Goal: Information Seeking & Learning: Learn about a topic

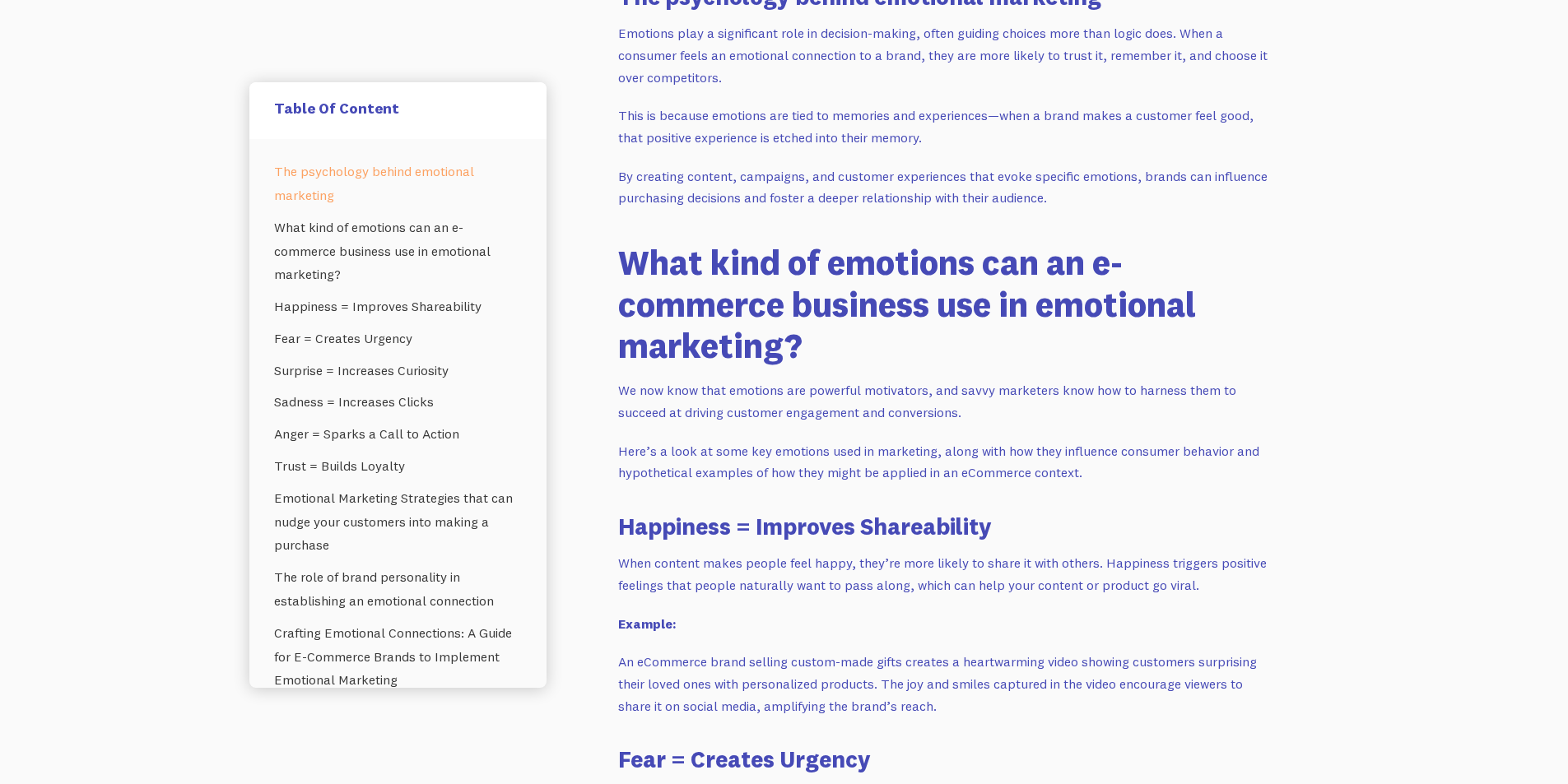
scroll to position [1316, 0]
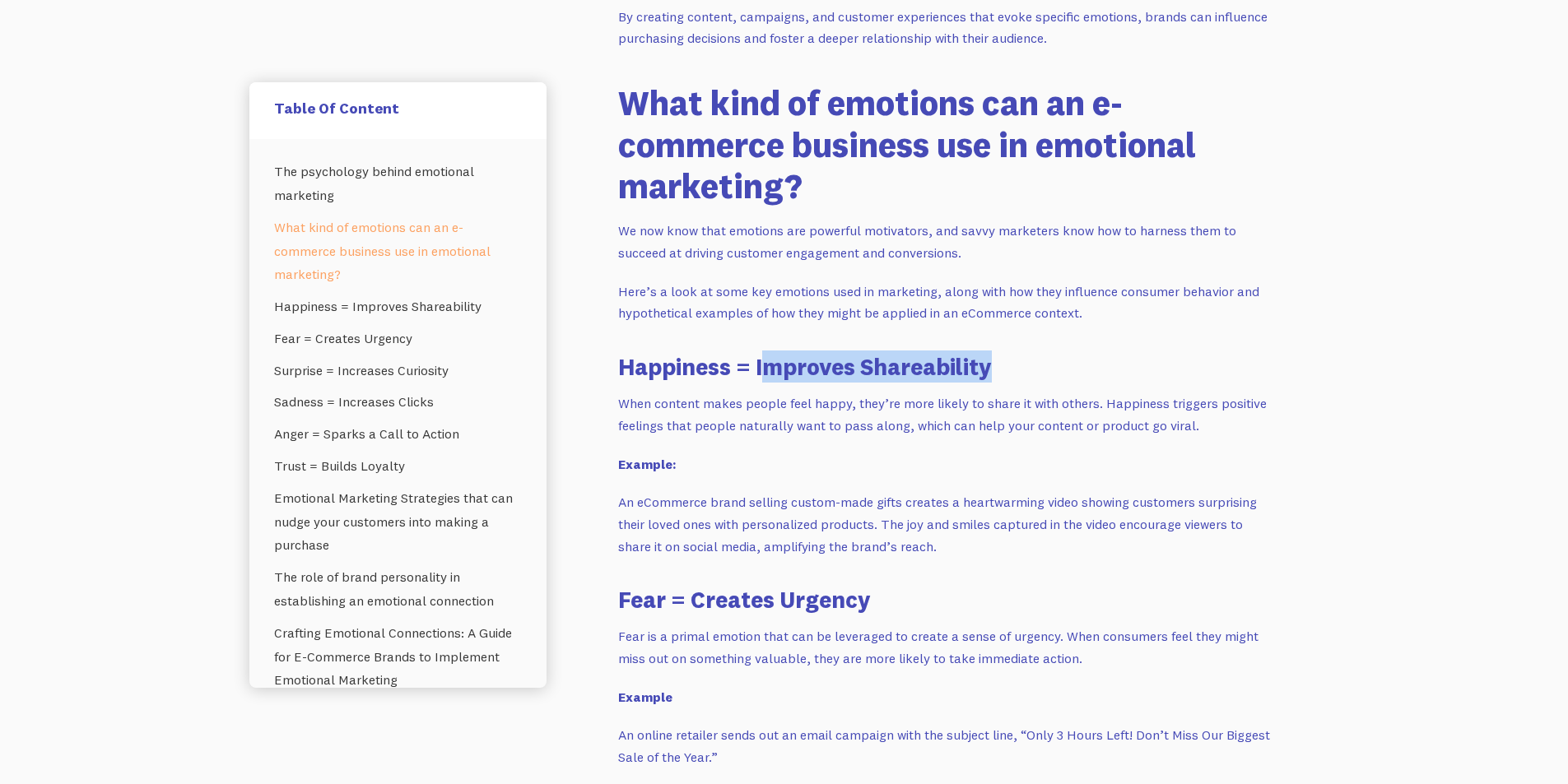
drag, startPoint x: 768, startPoint y: 371, endPoint x: 996, endPoint y: 371, distance: 228.0
click at [996, 371] on h3 "Happiness = Improves Shareability" at bounding box center [947, 366] width 658 height 32
drag, startPoint x: 748, startPoint y: 402, endPoint x: 812, endPoint y: 403, distance: 64.0
click at [803, 403] on p "When content makes people feel happy, they’re more likely to share it with othe…" at bounding box center [947, 414] width 658 height 44
drag, startPoint x: 883, startPoint y: 404, endPoint x: 1078, endPoint y: 414, distance: 195.3
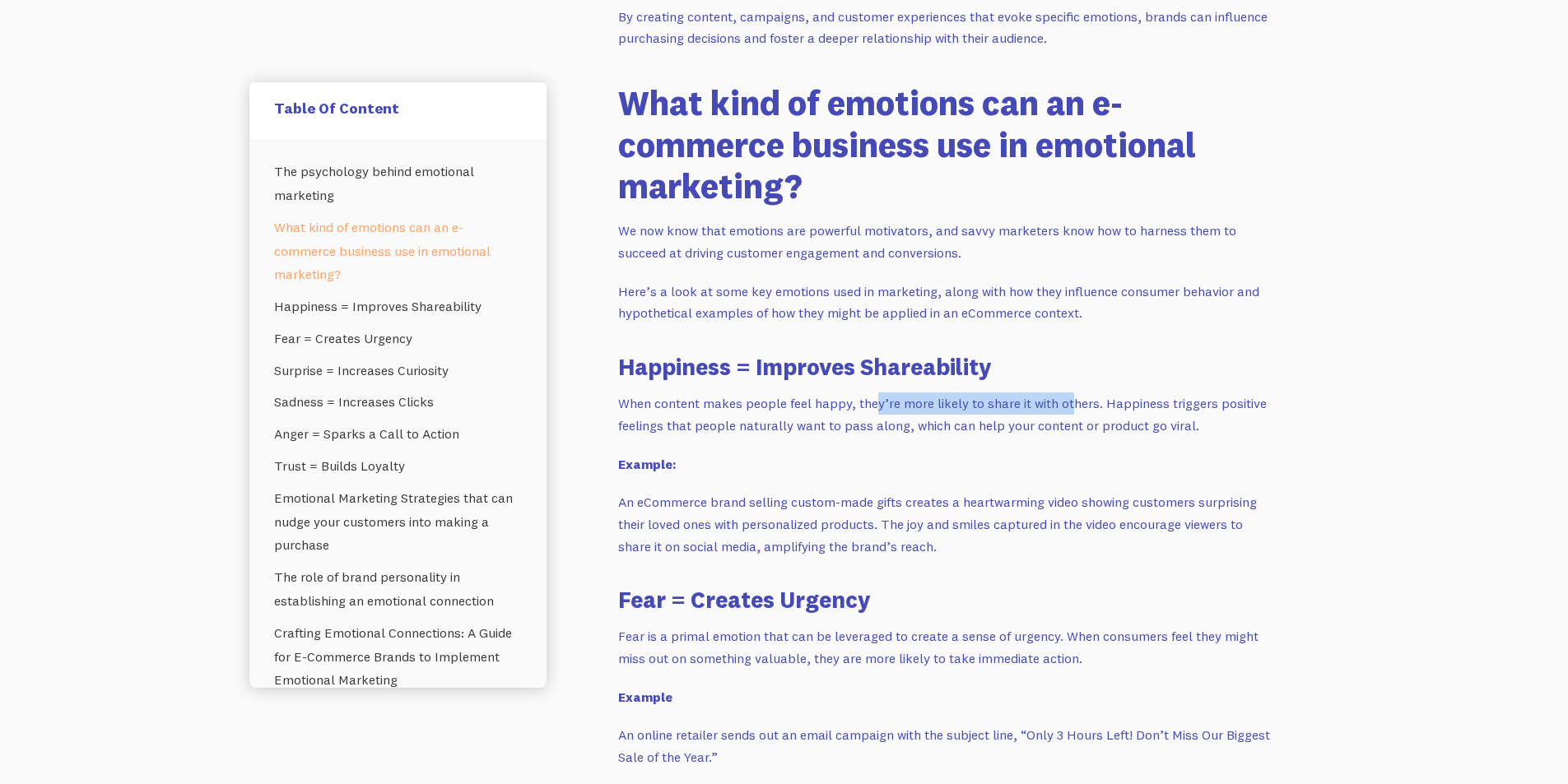
click at [1073, 414] on p "When content makes people feel happy, they’re more likely to share it with othe…" at bounding box center [947, 414] width 658 height 44
drag, startPoint x: 1213, startPoint y: 408, endPoint x: 1240, endPoint y: 408, distance: 27.0
click at [1240, 408] on p "When content makes people feel happy, they’re more likely to share it with othe…" at bounding box center [947, 414] width 658 height 44
drag, startPoint x: 1008, startPoint y: 404, endPoint x: 954, endPoint y: 400, distance: 54.1
click at [1008, 403] on p "When content makes people feel happy, they’re more likely to share it with othe…" at bounding box center [947, 414] width 658 height 44
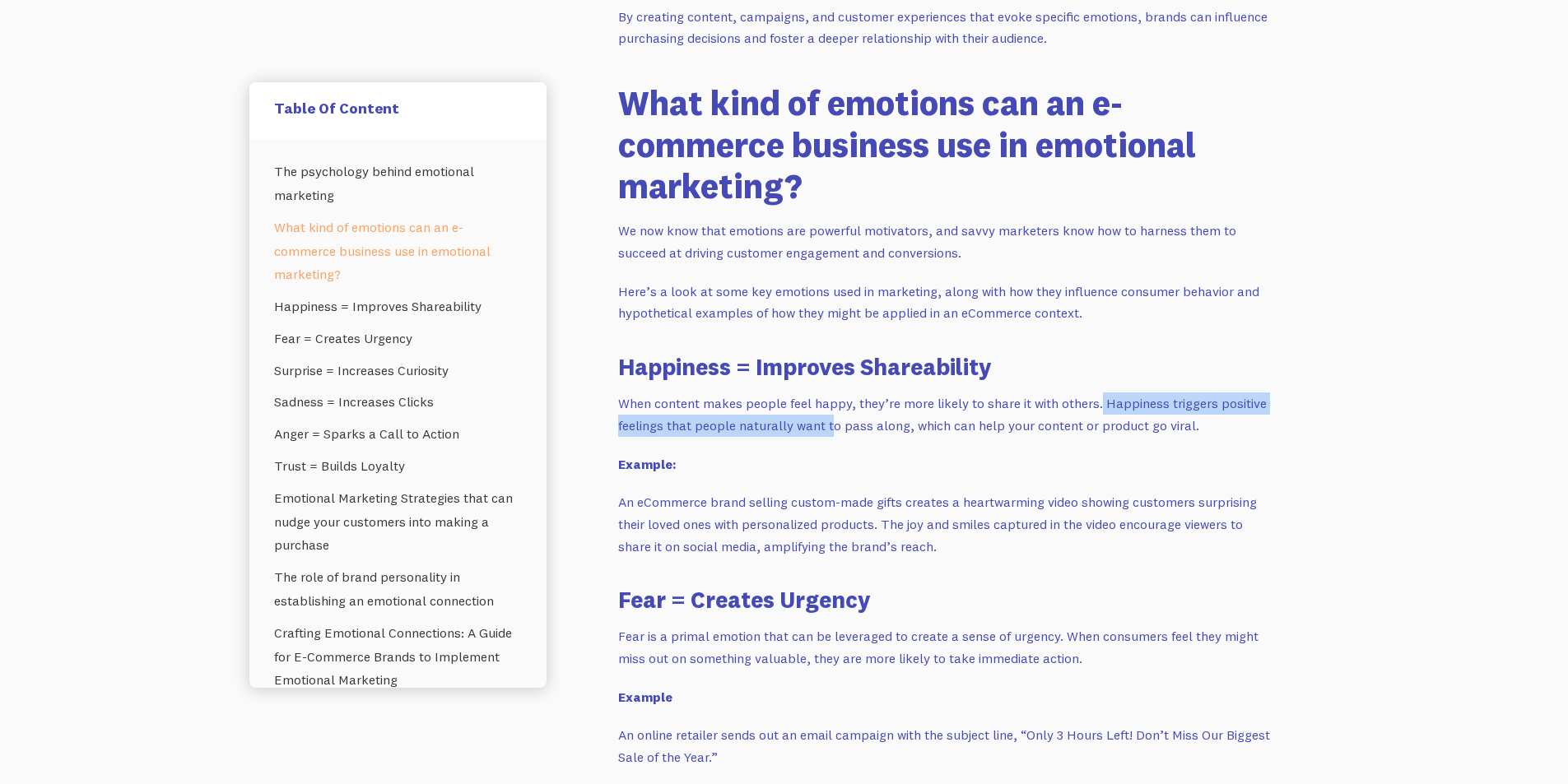
drag, startPoint x: 1102, startPoint y: 403, endPoint x: 843, endPoint y: 424, distance: 259.8
click at [835, 424] on p "When content makes people feel happy, they’re more likely to share it with othe…" at bounding box center [947, 414] width 658 height 44
drag, startPoint x: 1012, startPoint y: 431, endPoint x: 1209, endPoint y: 447, distance: 197.6
drag, startPoint x: 1061, startPoint y: 446, endPoint x: 801, endPoint y: 451, distance: 260.0
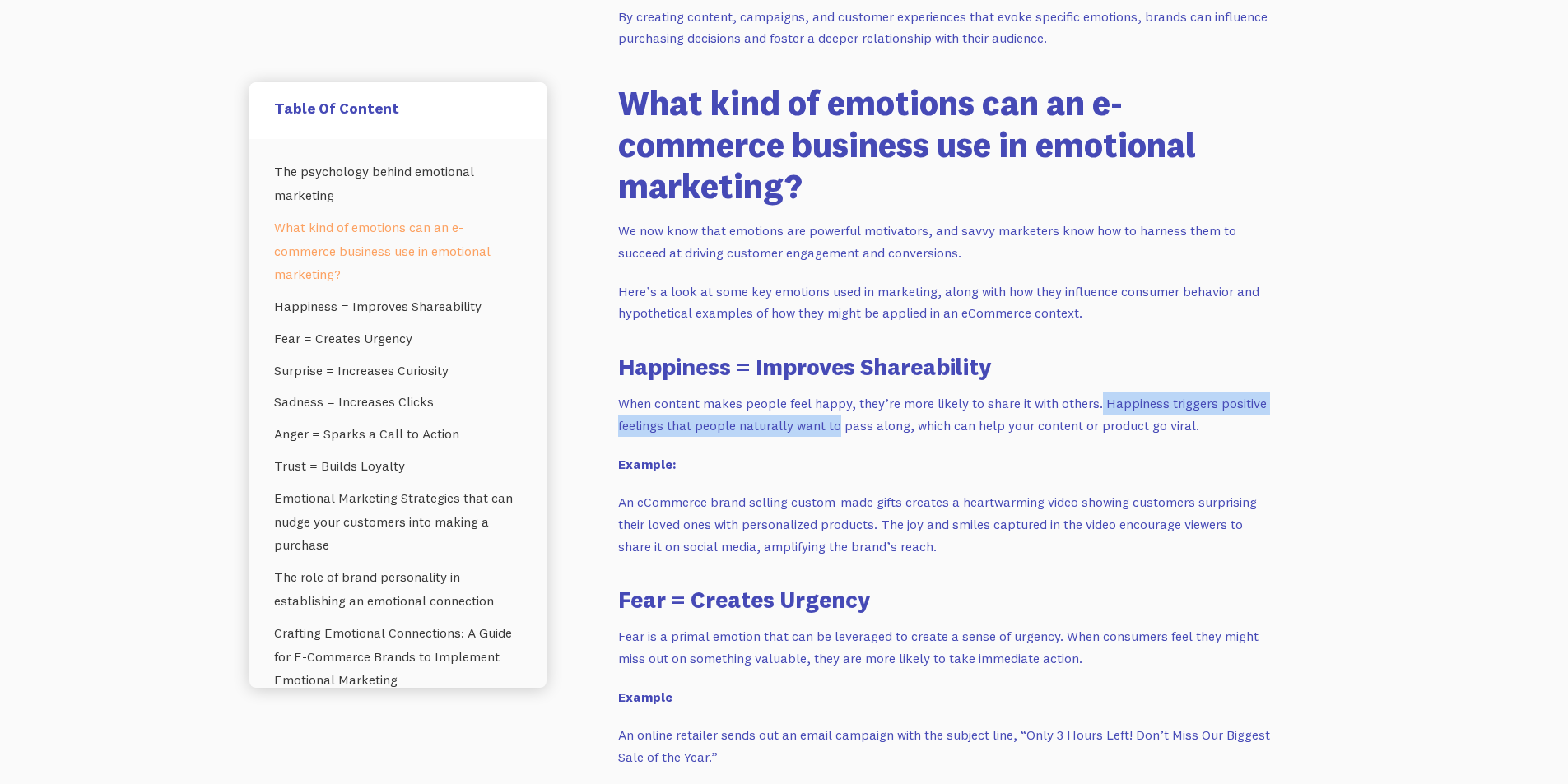
click at [704, 511] on p "An eCommerce brand selling custom-made gifts creates a heartwarming video showi…" at bounding box center [947, 523] width 658 height 66
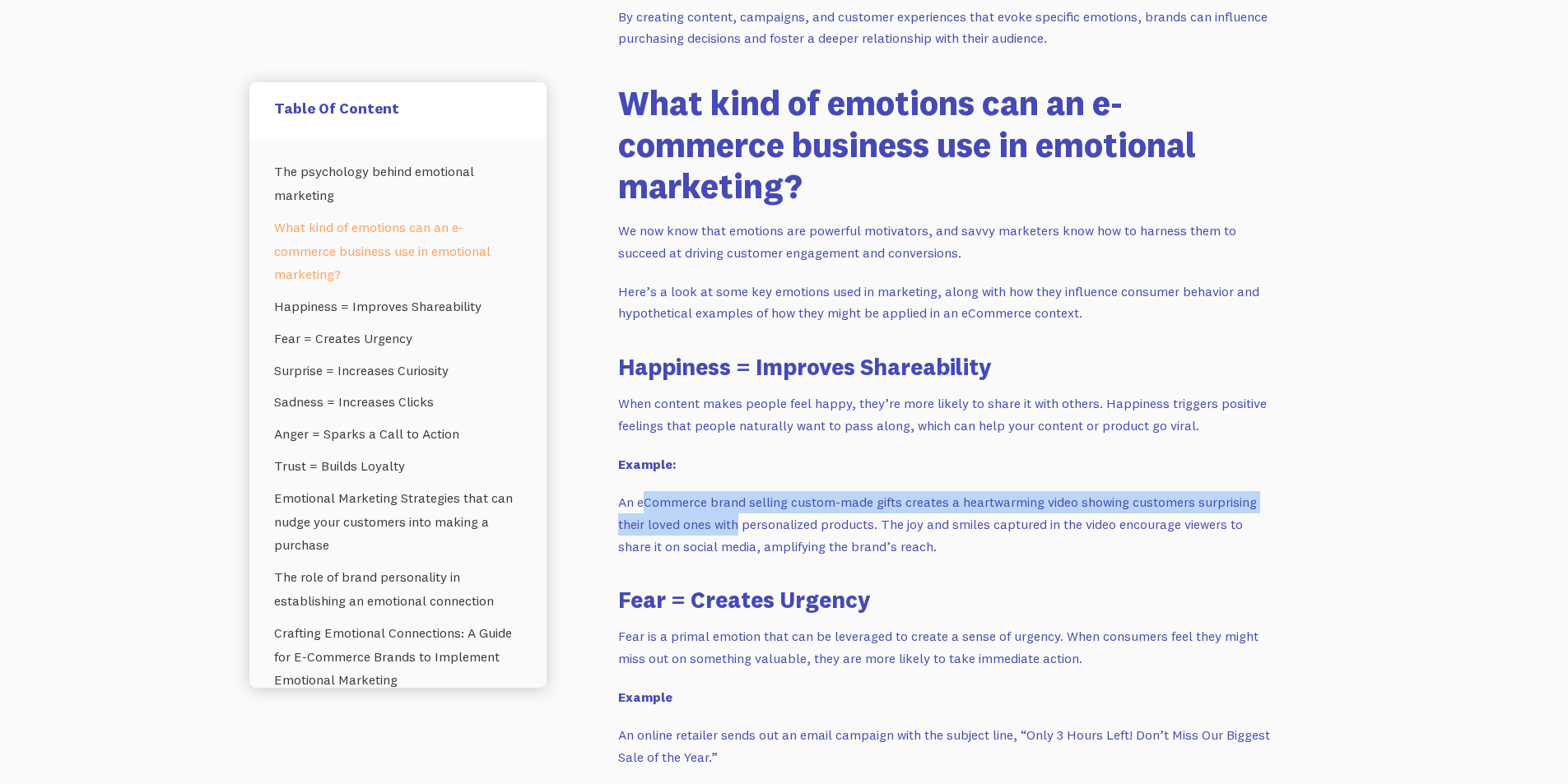
drag, startPoint x: 642, startPoint y: 506, endPoint x: 742, endPoint y: 514, distance: 100.3
click at [742, 514] on p "An eCommerce brand selling custom-made gifts creates a heartwarming video showi…" at bounding box center [947, 523] width 658 height 66
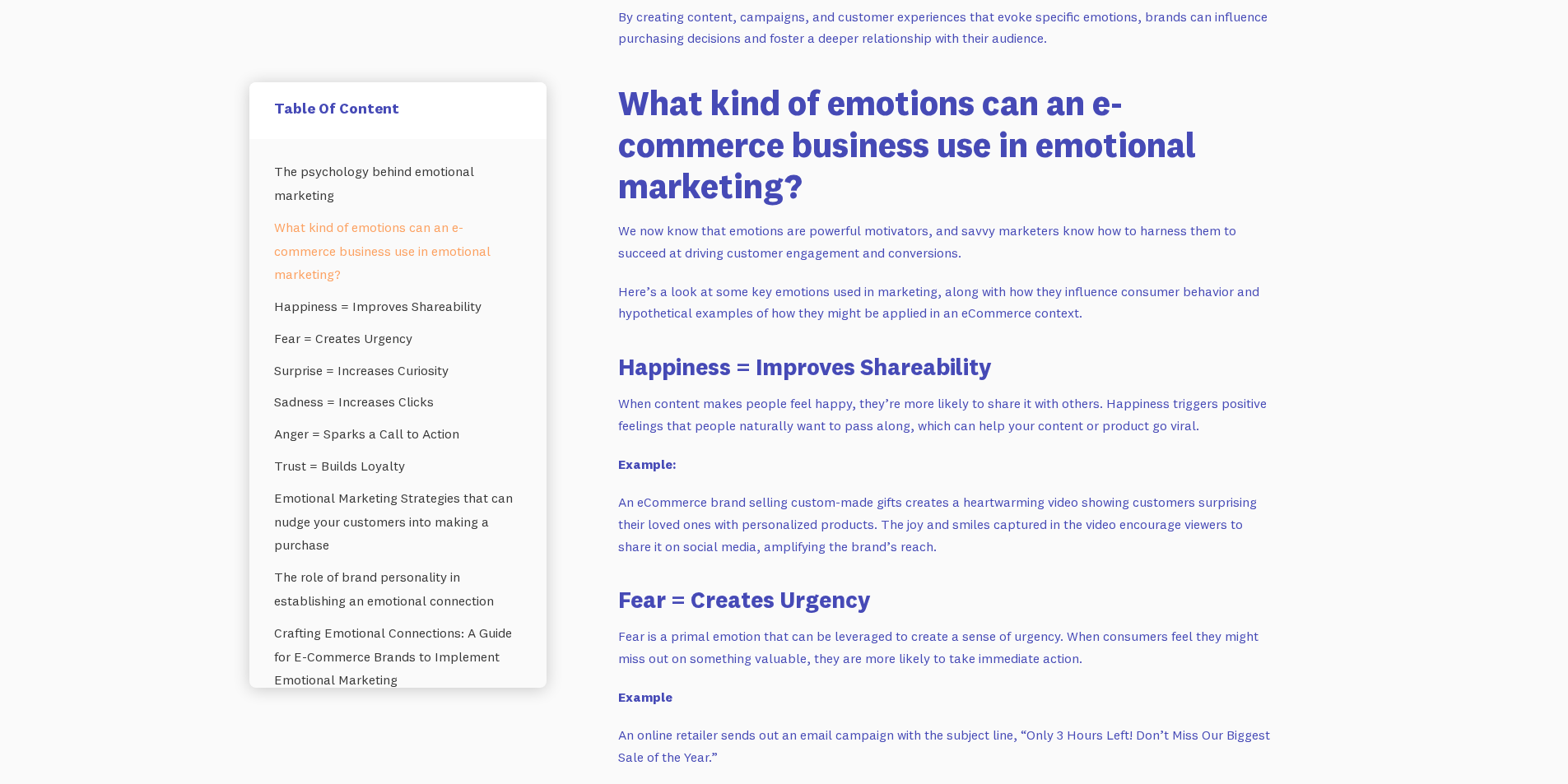
click at [743, 514] on p "An eCommerce brand selling custom-made gifts creates a heartwarming video showi…" at bounding box center [947, 523] width 658 height 66
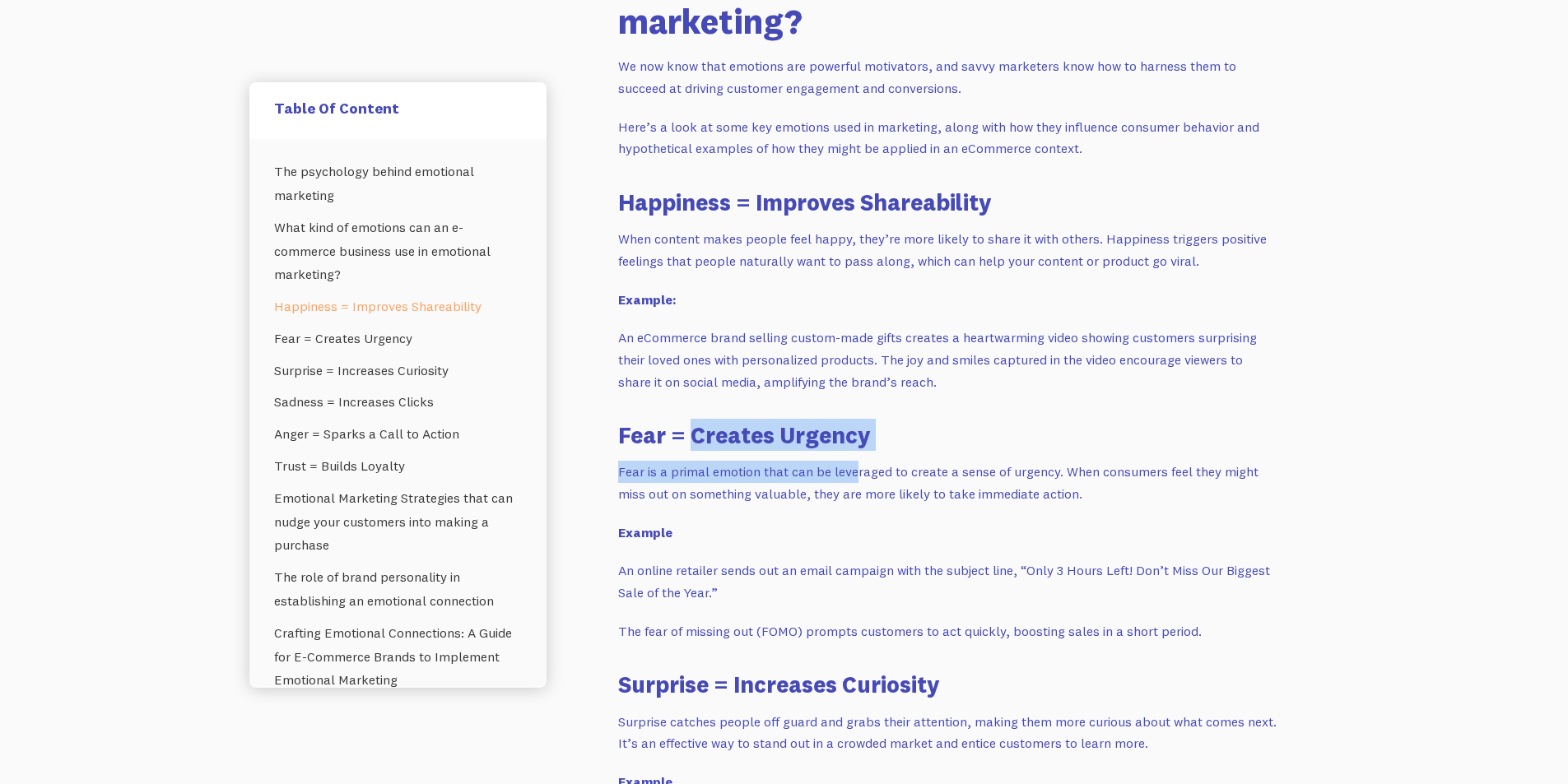
drag, startPoint x: 696, startPoint y: 438, endPoint x: 854, endPoint y: 452, distance: 158.6
click at [740, 466] on p "Fear is a primal emotion that can be leveraged to create a sense of urgency. Wh…" at bounding box center [947, 482] width 658 height 44
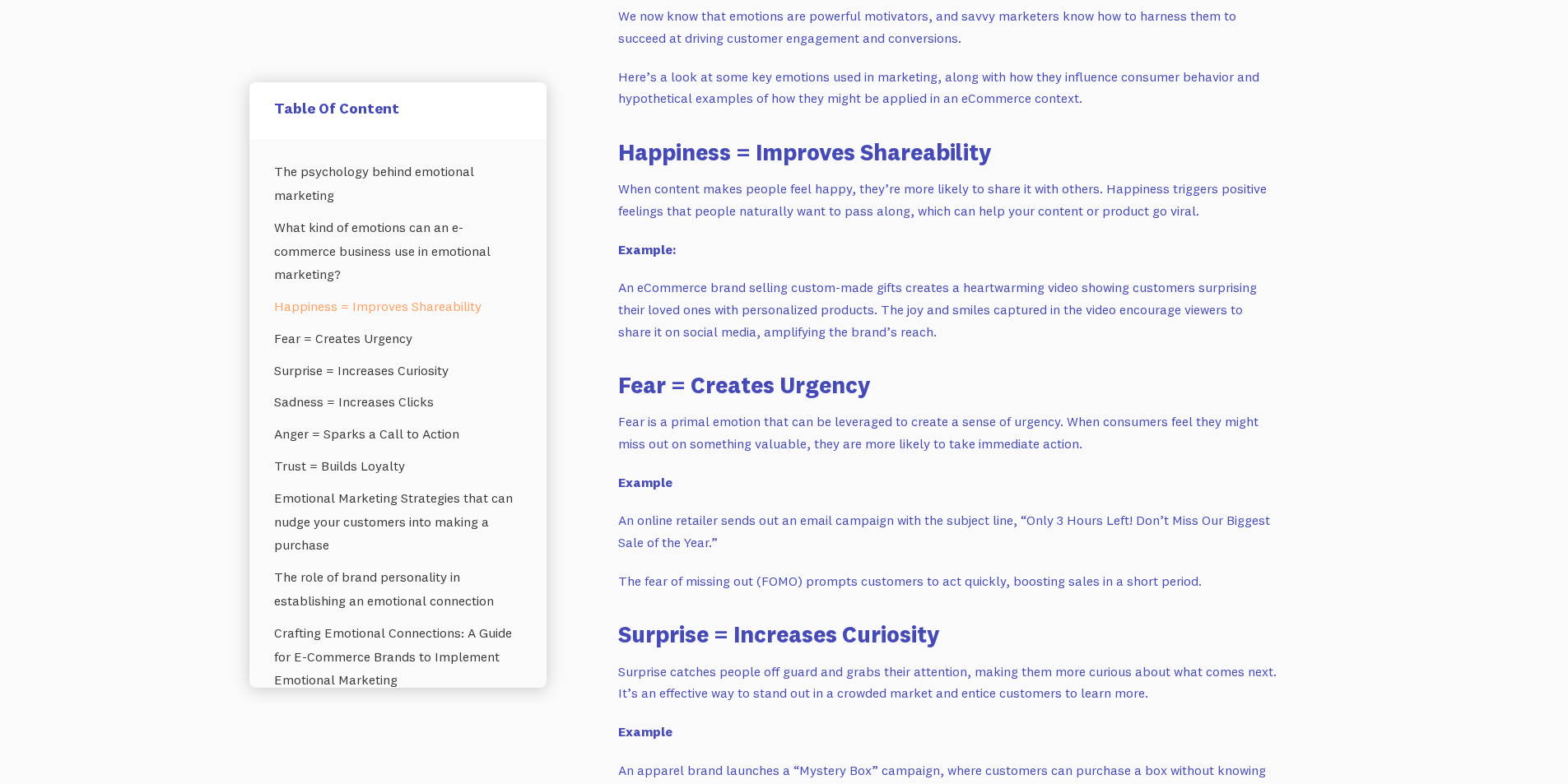
scroll to position [1645, 0]
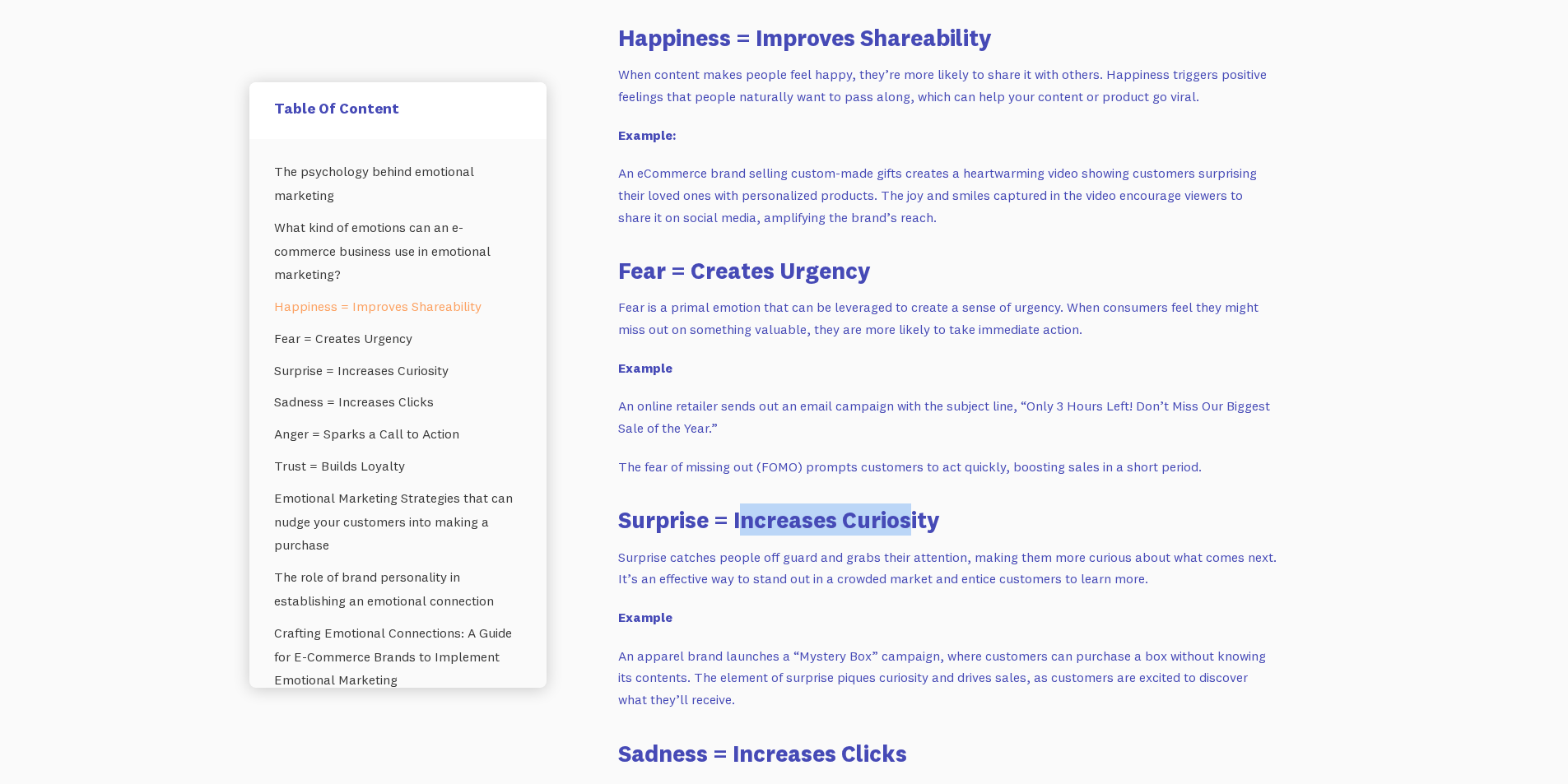
drag, startPoint x: 742, startPoint y: 521, endPoint x: 911, endPoint y: 534, distance: 169.5
click at [911, 534] on h3 "Surprise = Increases Curiosity" at bounding box center [947, 519] width 658 height 32
drag, startPoint x: 641, startPoint y: 556, endPoint x: 798, endPoint y: 555, distance: 157.0
click at [798, 555] on p "Surprise catches people off guard and grabs their attention, making them more c…" at bounding box center [947, 568] width 658 height 44
click at [810, 555] on p "Surprise catches people off guard and grabs their attention, making them more c…" at bounding box center [947, 568] width 658 height 44
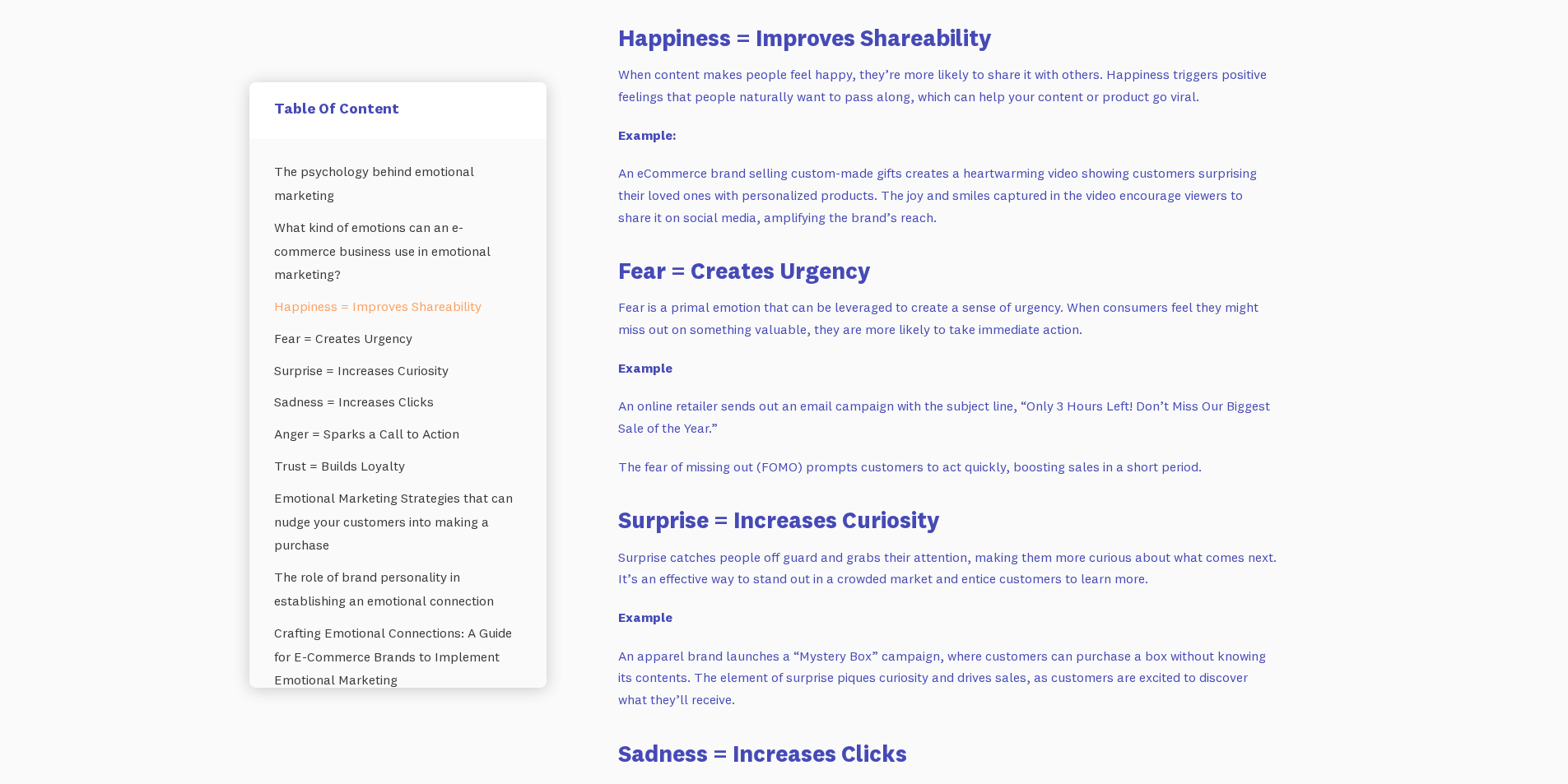
click at [728, 554] on p "Surprise catches people off guard and grabs their attention, making them more c…" at bounding box center [947, 568] width 658 height 44
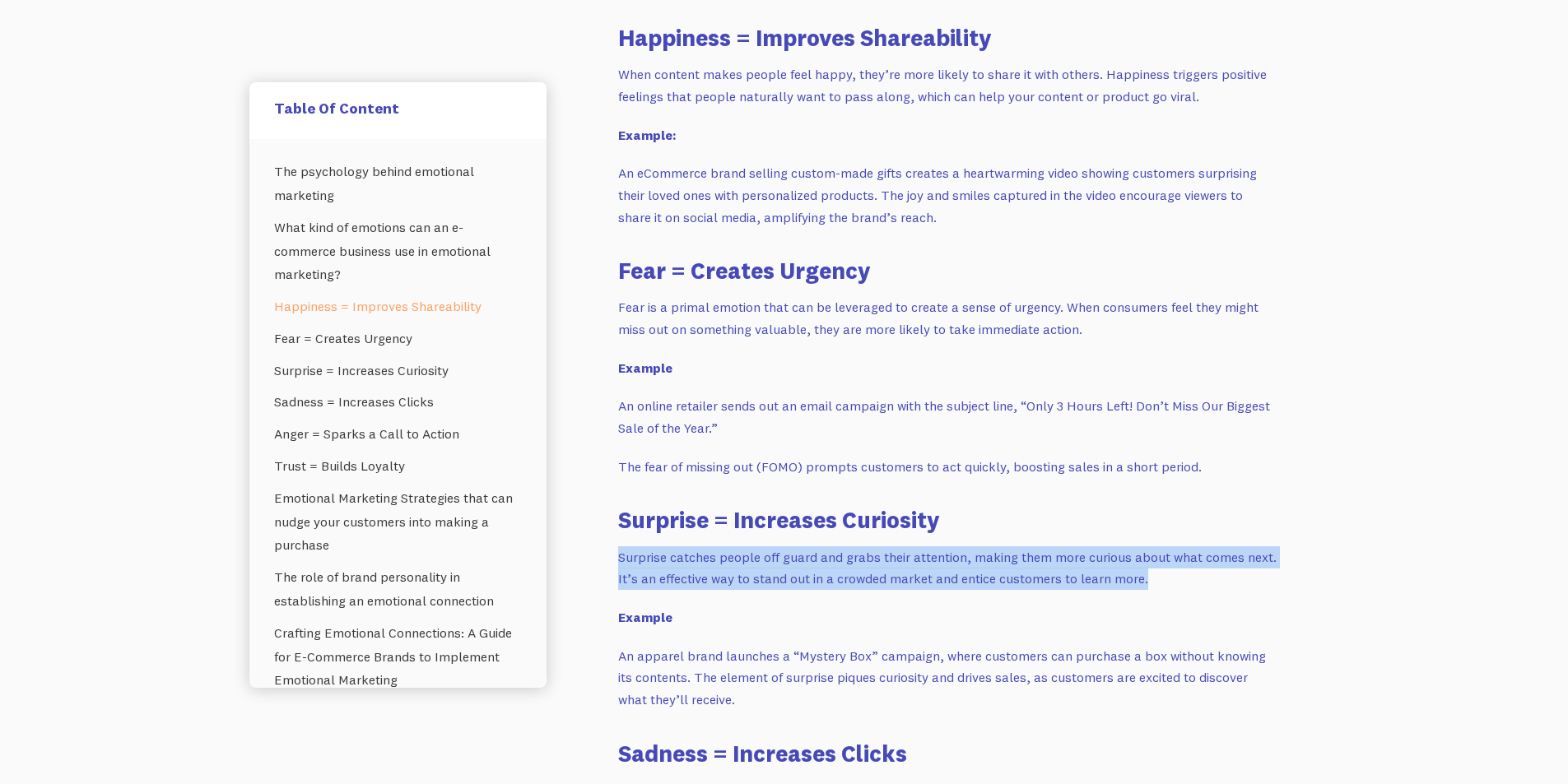
click at [728, 554] on p "Surprise catches people off guard and grabs their attention, making them more c…" at bounding box center [947, 568] width 658 height 44
click at [800, 555] on p "Surprise catches people off guard and grabs their attention, making them more c…" at bounding box center [947, 568] width 658 height 44
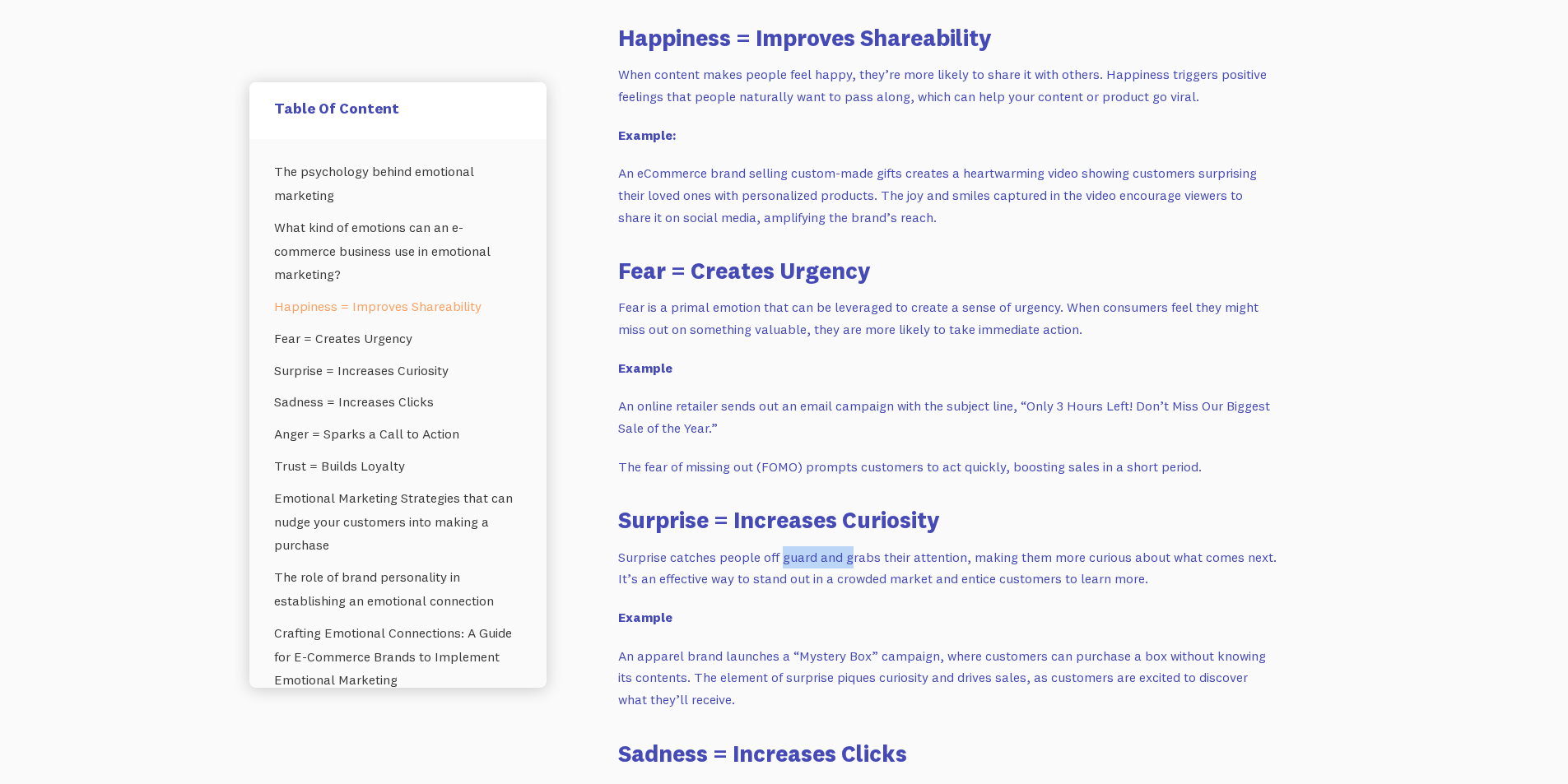
drag, startPoint x: 783, startPoint y: 560, endPoint x: 851, endPoint y: 560, distance: 68.0
click at [851, 560] on p "Surprise catches people off guard and grabs their attention, making them more c…" at bounding box center [947, 568] width 658 height 44
click at [883, 557] on p "Surprise catches people off guard and grabs their attention, making them more c…" at bounding box center [947, 568] width 658 height 44
drag, startPoint x: 841, startPoint y: 556, endPoint x: 969, endPoint y: 558, distance: 128.0
click at [966, 558] on p "Surprise catches people off guard and grabs their attention, making them more c…" at bounding box center [947, 568] width 658 height 44
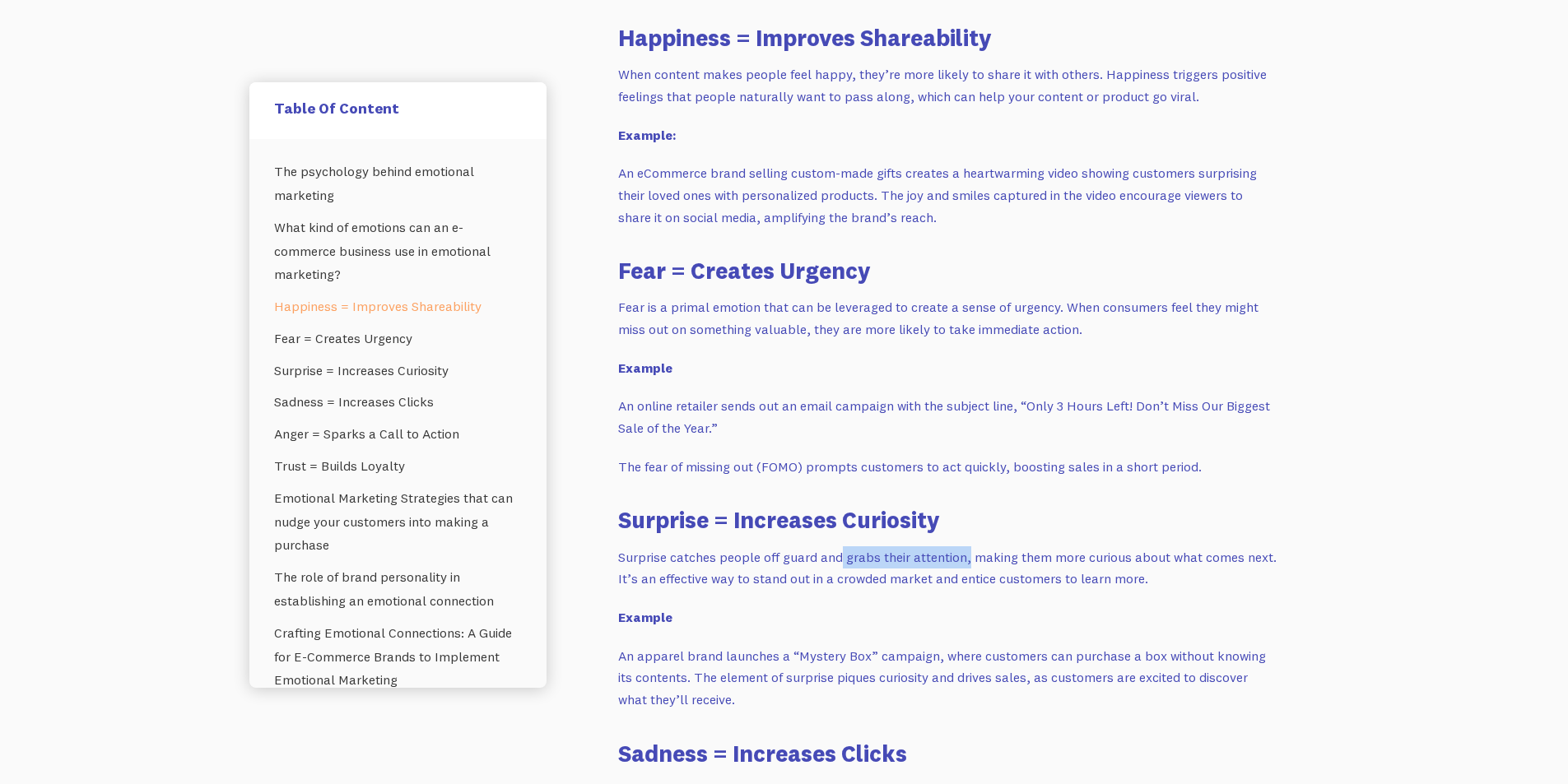
click at [981, 558] on p "Surprise catches people off guard and grabs their attention, making them more c…" at bounding box center [947, 568] width 658 height 44
drag, startPoint x: 989, startPoint y: 558, endPoint x: 1114, endPoint y: 558, distance: 125.0
click at [1114, 558] on p "Surprise catches people off guard and grabs their attention, making them more c…" at bounding box center [947, 568] width 658 height 44
drag, startPoint x: 1172, startPoint y: 556, endPoint x: 1227, endPoint y: 556, distance: 55.0
click at [1227, 556] on p "Surprise catches people off guard and grabs their attention, making them more c…" at bounding box center [947, 568] width 658 height 44
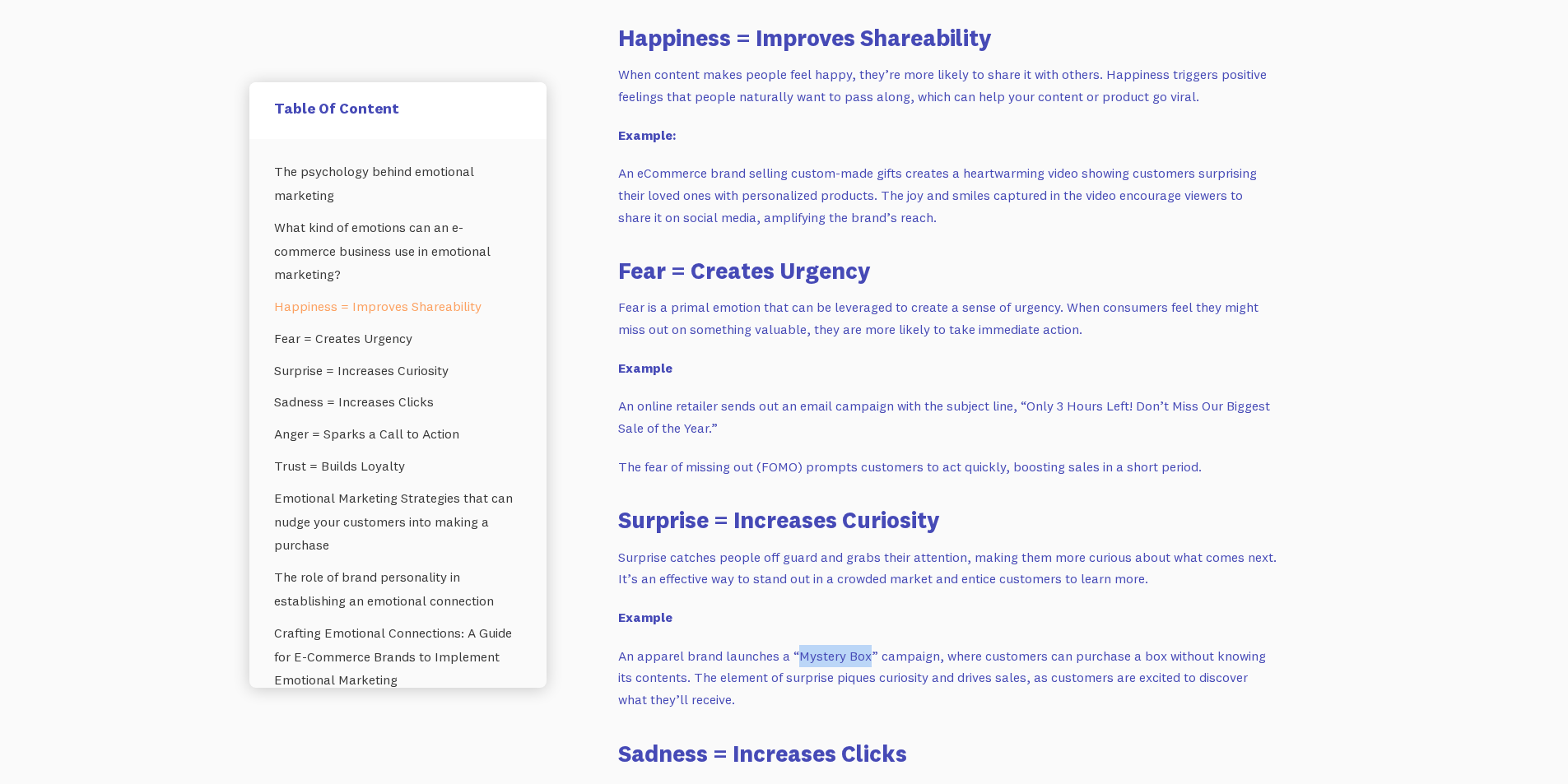
drag, startPoint x: 798, startPoint y: 654, endPoint x: 869, endPoint y: 648, distance: 71.3
click at [869, 648] on p "An apparel brand launches a “Mystery Box” campaign, where customers can purchas…" at bounding box center [947, 677] width 658 height 66
click at [933, 662] on p "An apparel brand launches a “Mystery Box” campaign, where customers can purchas…" at bounding box center [947, 677] width 658 height 66
drag, startPoint x: 1130, startPoint y: 663, endPoint x: 1150, endPoint y: 666, distance: 20.2
click at [1150, 666] on p "An apparel brand launches a “Mystery Box” campaign, where customers can purchas…" at bounding box center [947, 677] width 658 height 66
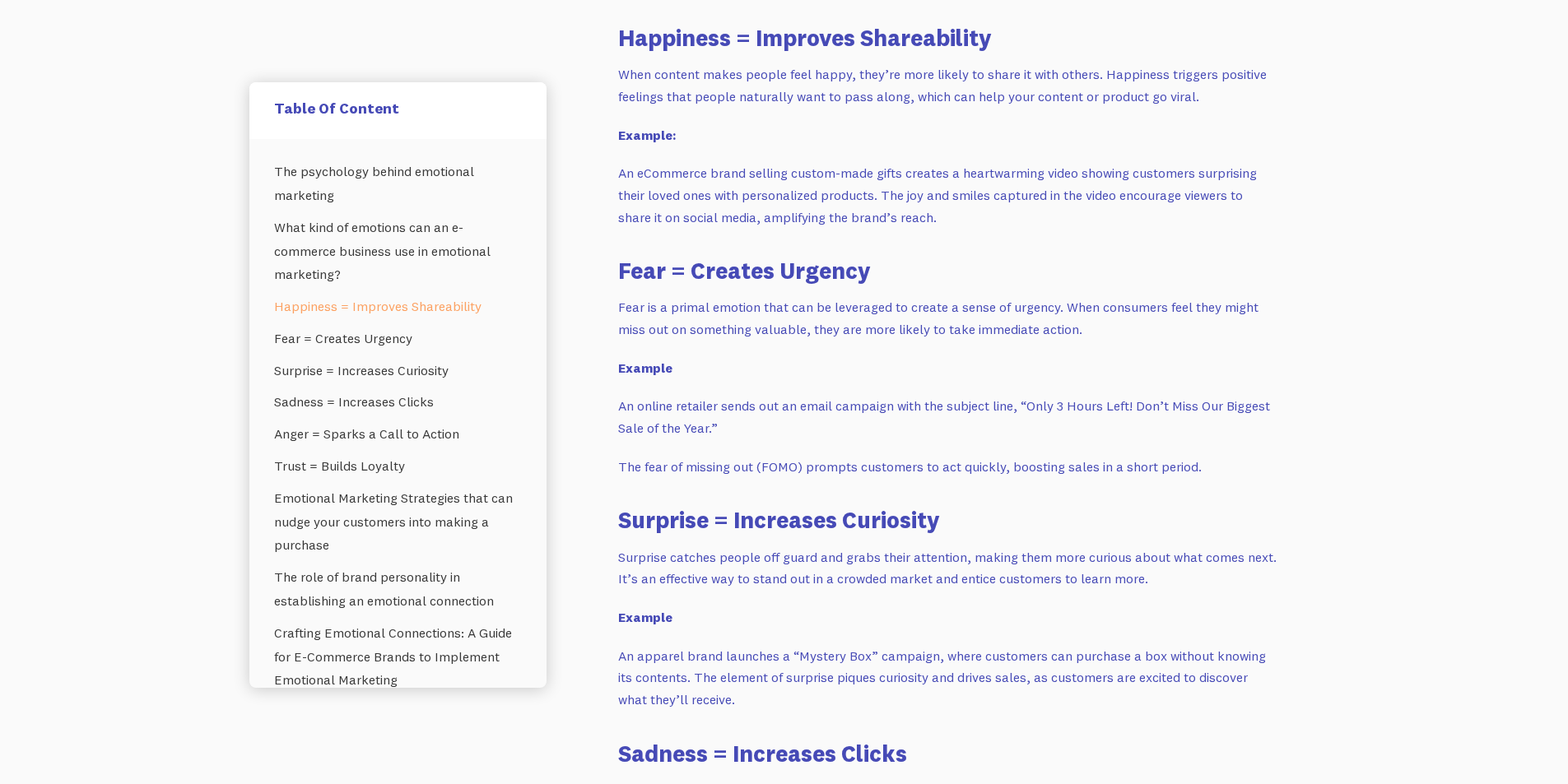
click at [1161, 662] on p "An apparel brand launches a “Mystery Box” campaign, where customers can purchas…" at bounding box center [947, 677] width 658 height 66
drag, startPoint x: 1106, startPoint y: 651, endPoint x: 1255, endPoint y: 661, distance: 149.3
click at [1255, 661] on p "An apparel brand launches a “Mystery Box” campaign, where customers can purchas…" at bounding box center [947, 677] width 658 height 66
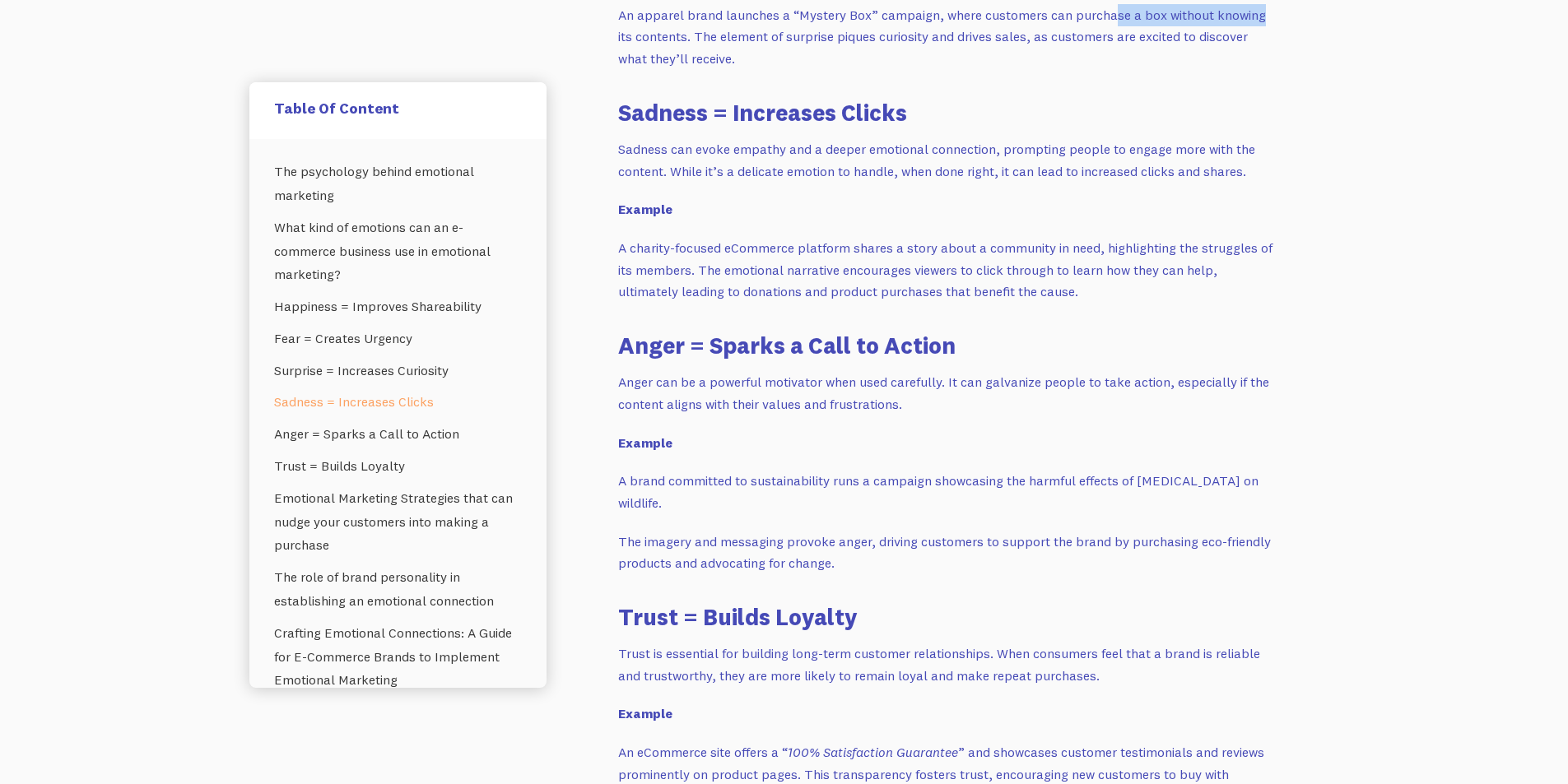
scroll to position [2385, 0]
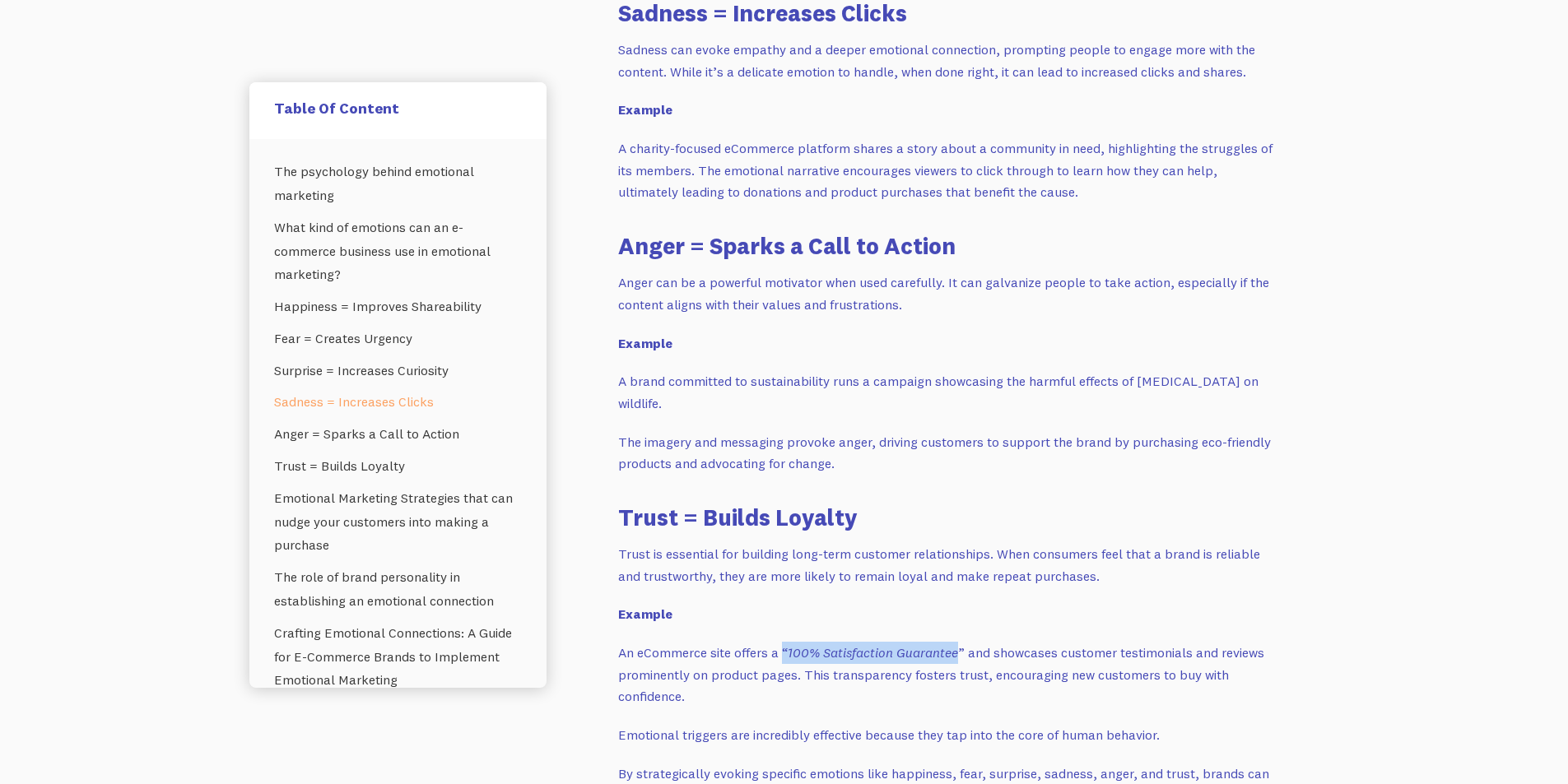
drag, startPoint x: 782, startPoint y: 654, endPoint x: 962, endPoint y: 650, distance: 180.0
click at [962, 650] on p "An eCommerce site offers a “ 100% Satisfaction Guarantee ” and showcases custom…" at bounding box center [947, 674] width 658 height 66
drag, startPoint x: 1004, startPoint y: 656, endPoint x: 1136, endPoint y: 659, distance: 132.0
click at [1136, 659] on p "An eCommerce site offers a “ 100% Satisfaction Guarantee ” and showcases custom…" at bounding box center [947, 674] width 658 height 66
click at [1034, 659] on p "An eCommerce site offers a “ 100% Satisfaction Guarantee ” and showcases custom…" at bounding box center [947, 674] width 658 height 66
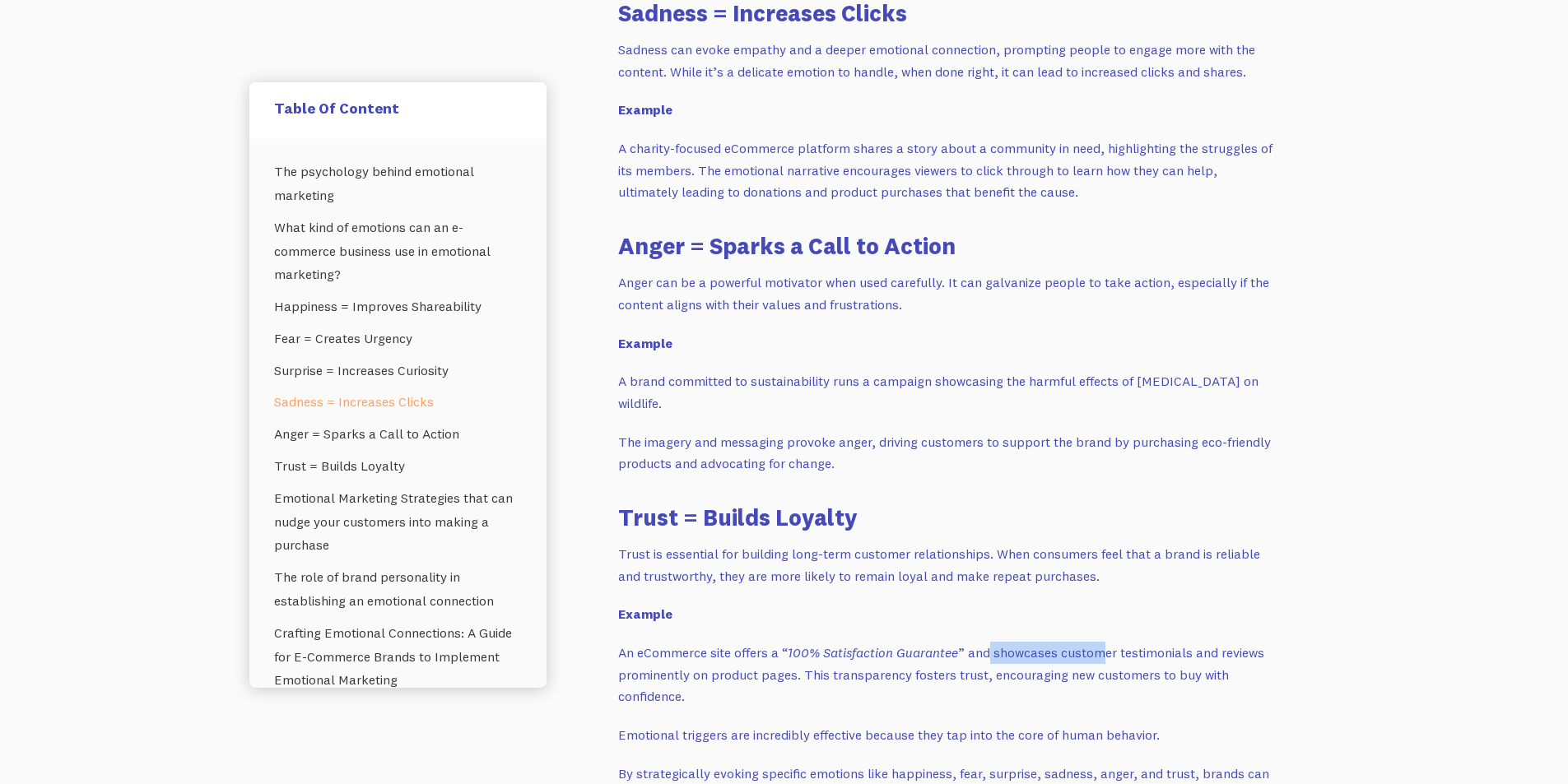
drag, startPoint x: 993, startPoint y: 650, endPoint x: 1100, endPoint y: 655, distance: 107.1
click at [1100, 655] on p "An eCommerce site offers a “ 100% Satisfaction Guarantee ” and showcases custom…" at bounding box center [947, 674] width 658 height 66
click at [1107, 655] on p "An eCommerce site offers a “ 100% Satisfaction Guarantee ” and showcases custom…" at bounding box center [947, 674] width 658 height 66
drag, startPoint x: 994, startPoint y: 655, endPoint x: 1142, endPoint y: 652, distance: 148.0
click at [1142, 652] on p "An eCommerce site offers a “ 100% Satisfaction Guarantee ” and showcases custom…" at bounding box center [947, 674] width 658 height 66
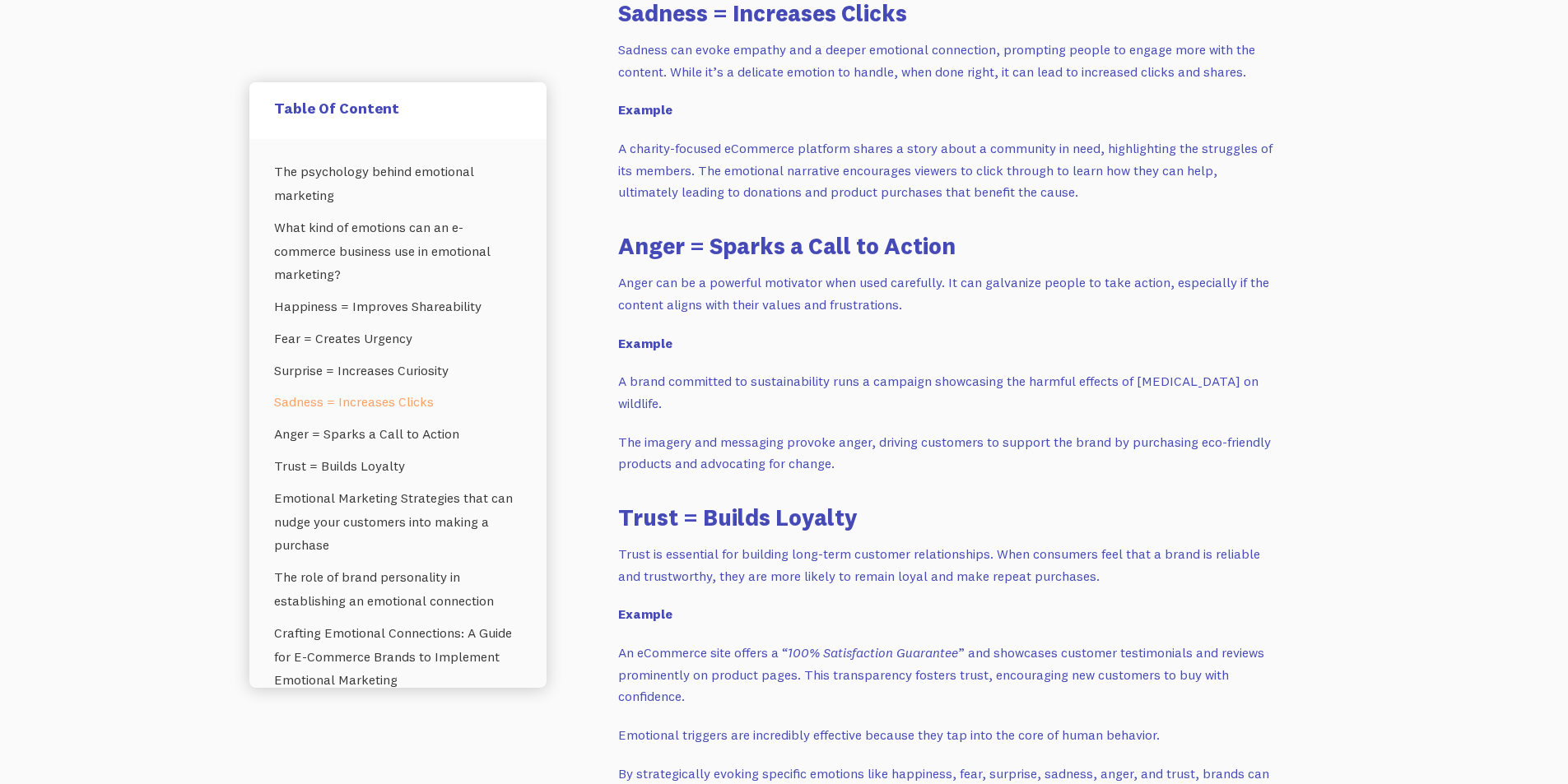
drag, startPoint x: 1150, startPoint y: 654, endPoint x: 1210, endPoint y: 654, distance: 60.0
click at [1150, 654] on p "An eCommerce site offers a “ 100% Satisfaction Guarantee ” and showcases custom…" at bounding box center [947, 674] width 658 height 66
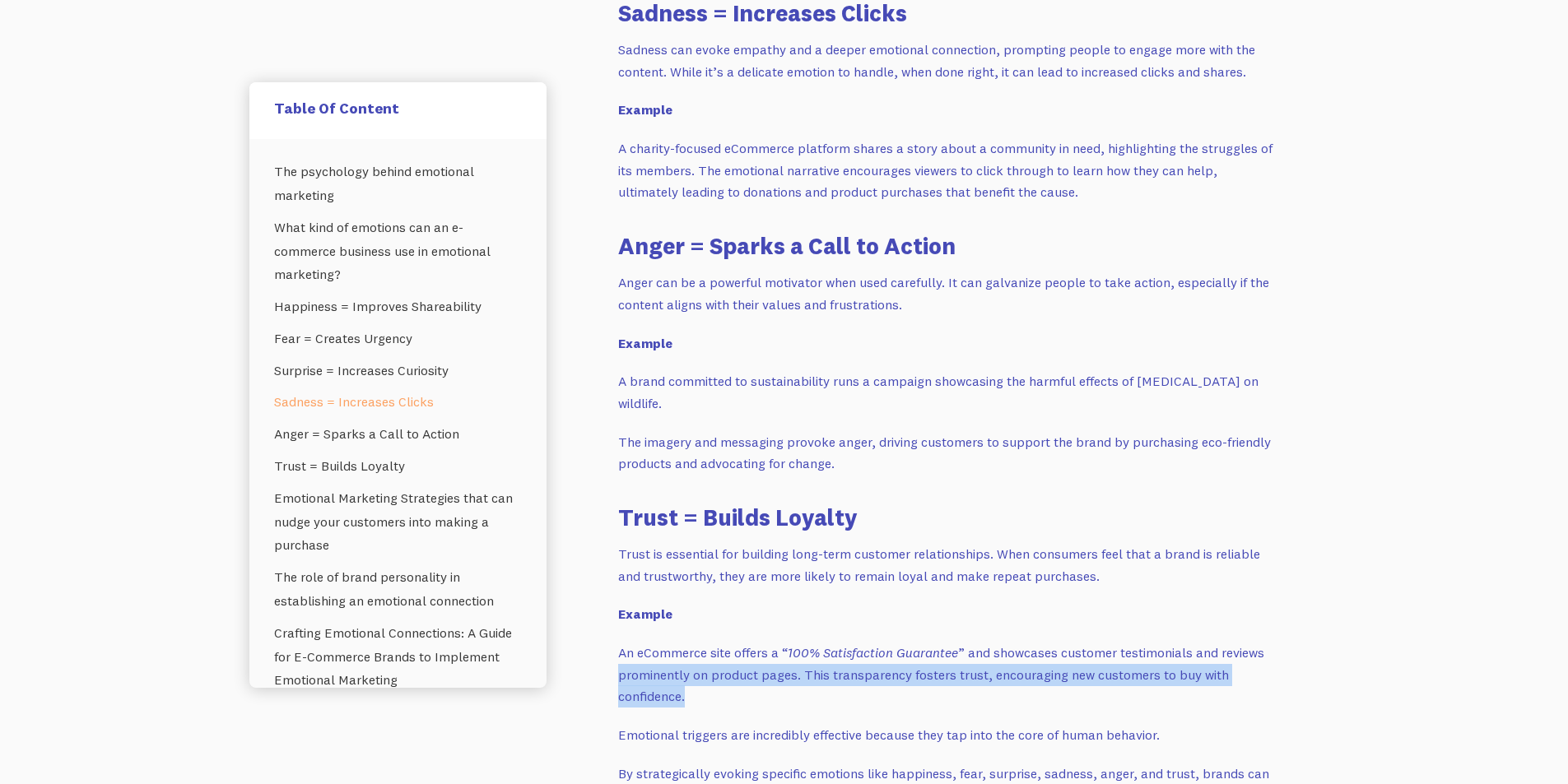
drag, startPoint x: 618, startPoint y: 676, endPoint x: 756, endPoint y: 694, distance: 139.2
click at [758, 694] on p "An eCommerce site offers a “ 100% Satisfaction Guarantee ” and showcases custom…" at bounding box center [947, 674] width 658 height 66
click at [688, 694] on p "An eCommerce site offers a “ 100% Satisfaction Guarantee ” and showcases custom…" at bounding box center [947, 674] width 658 height 66
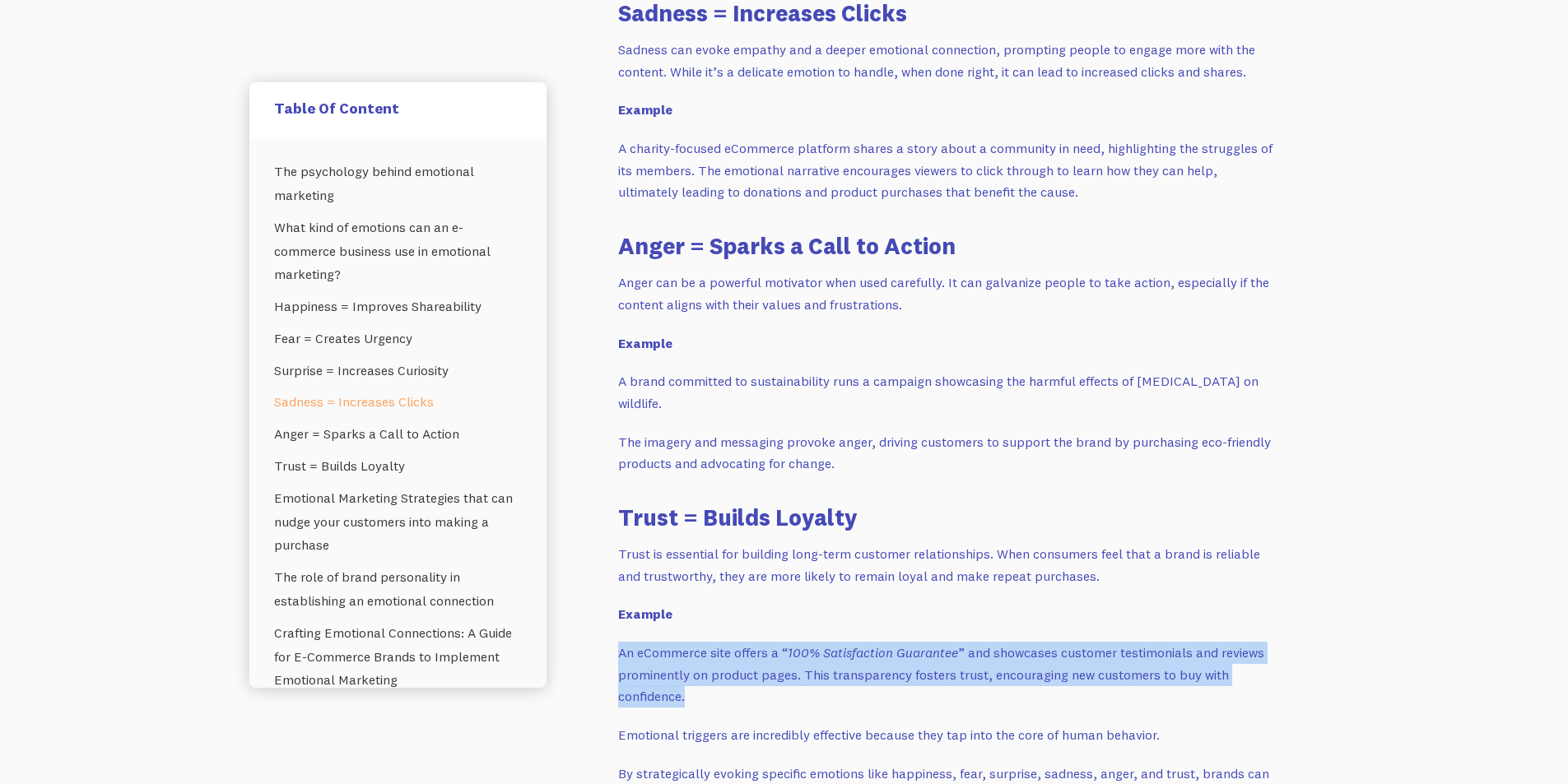
drag, startPoint x: 693, startPoint y: 698, endPoint x: 621, endPoint y: 657, distance: 82.9
click at [621, 657] on p "An eCommerce site offers a “ 100% Satisfaction Guarantee ” and showcases custom…" at bounding box center [947, 674] width 658 height 66
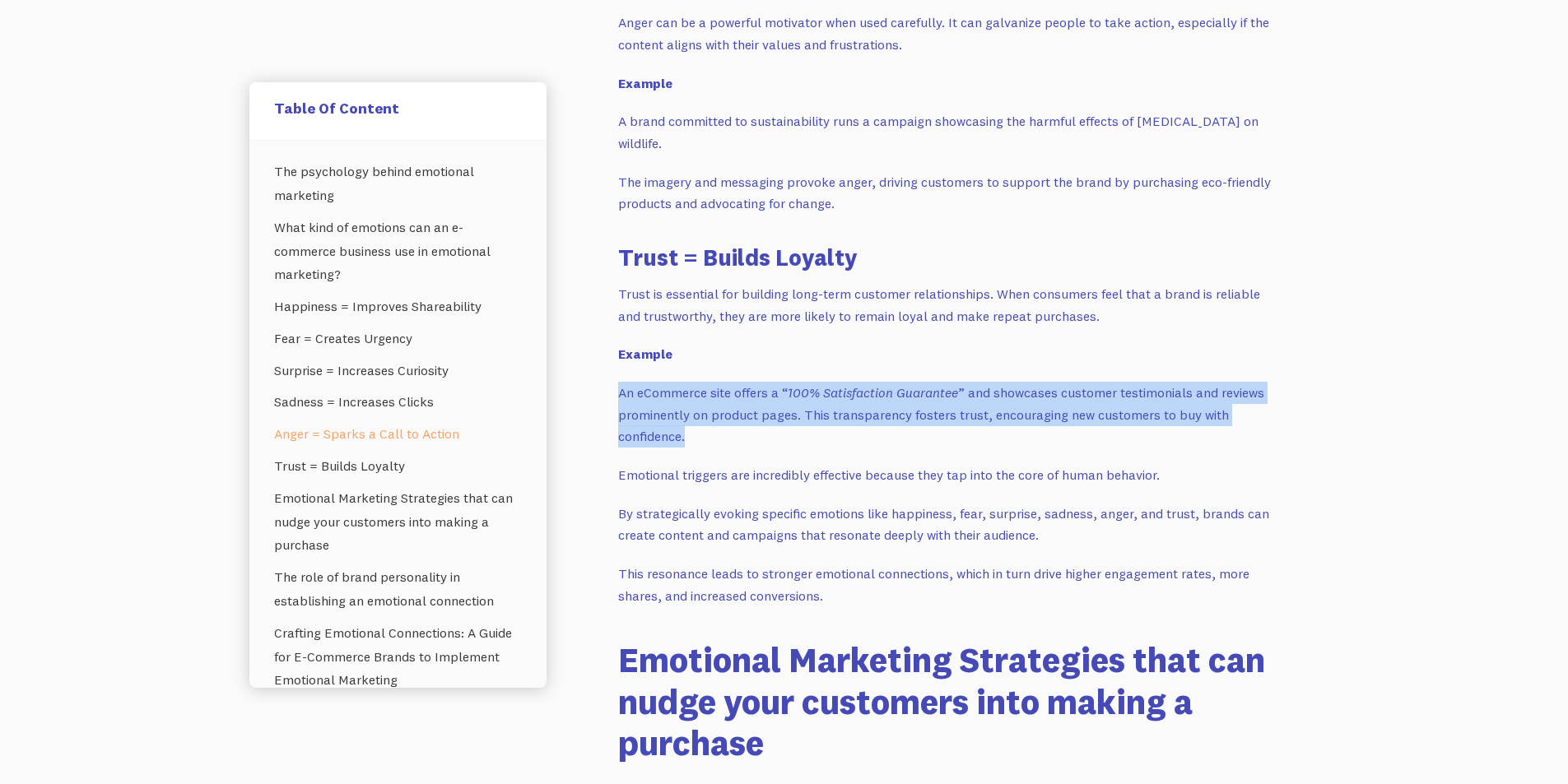
scroll to position [2632, 0]
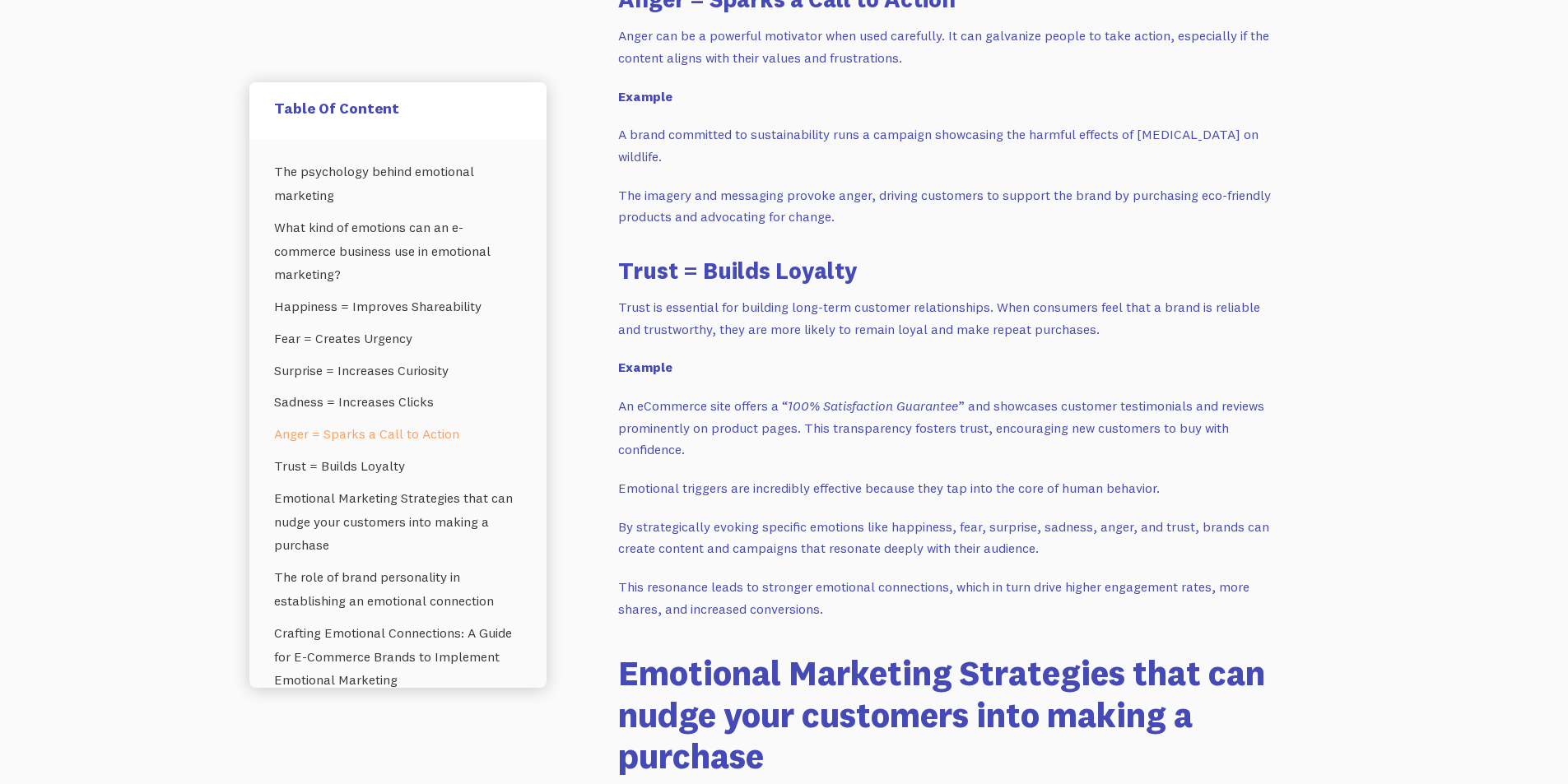
click at [675, 272] on h3 "Trust = Builds Loyalty" at bounding box center [947, 270] width 658 height 32
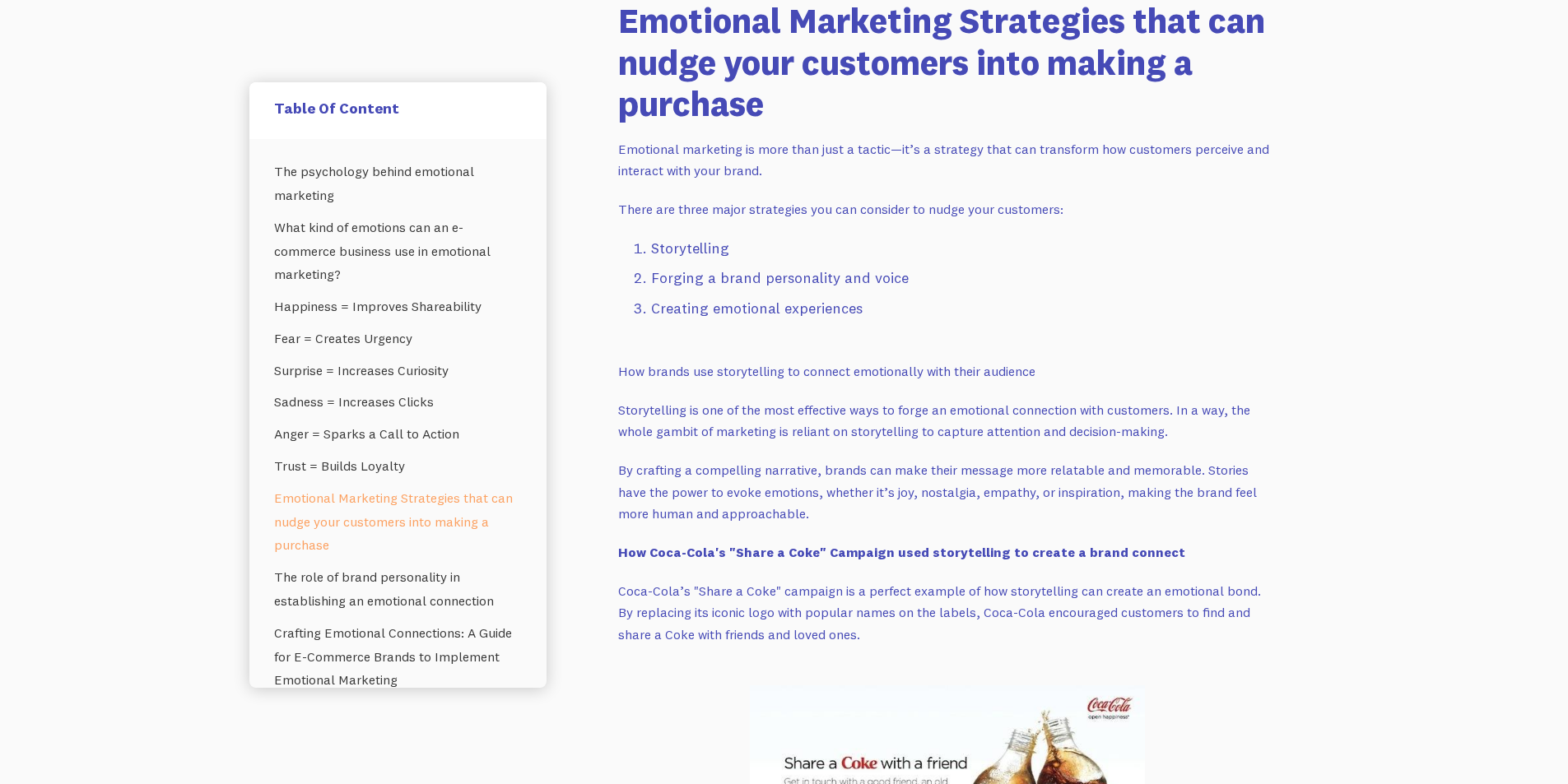
scroll to position [3372, 0]
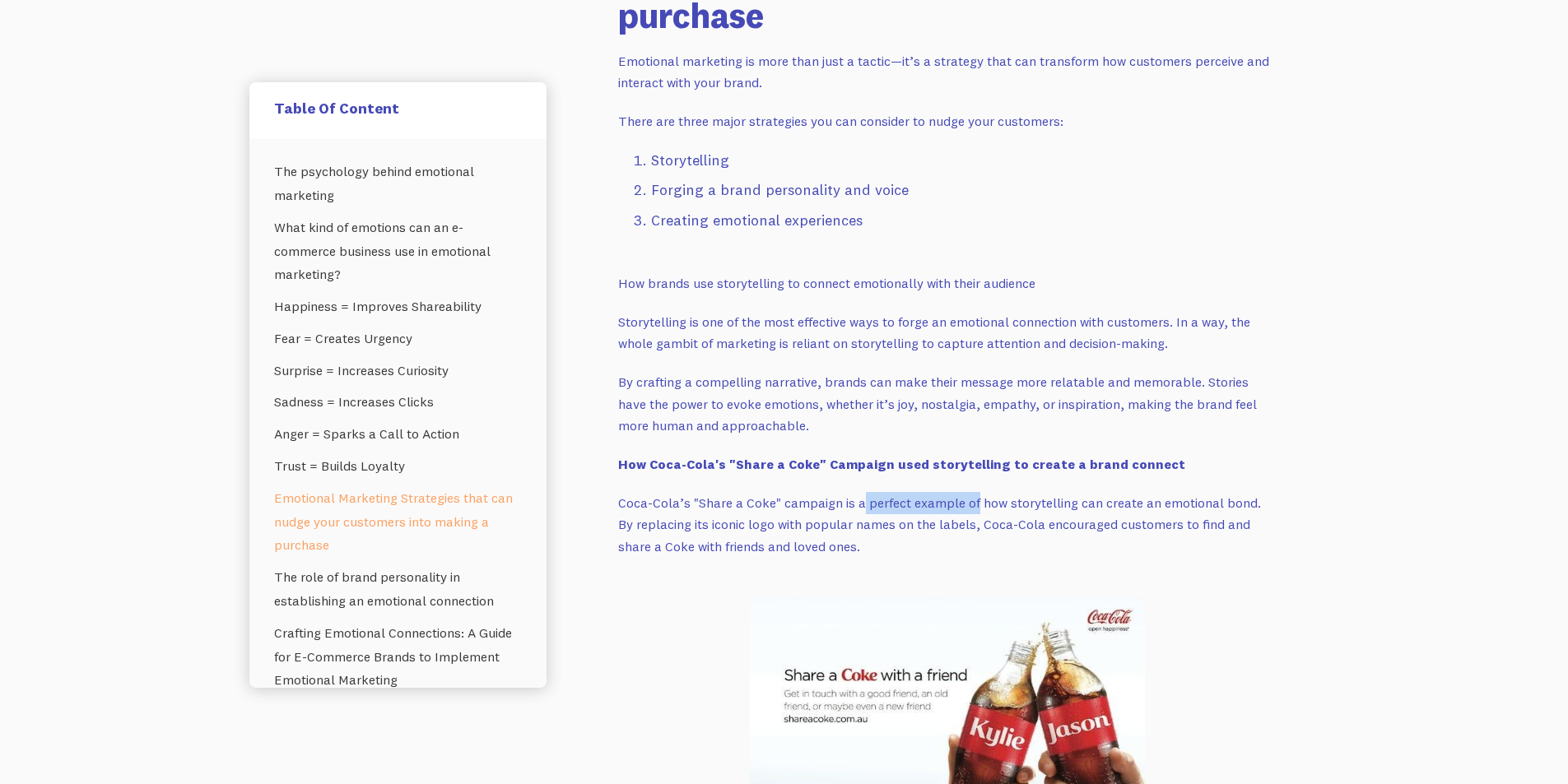
drag, startPoint x: 859, startPoint y: 502, endPoint x: 975, endPoint y: 511, distance: 116.3
click at [975, 511] on p "Coca-Cola’s "Share a Coke" campaign is a perfect example of how storytelling ca…" at bounding box center [947, 524] width 658 height 66
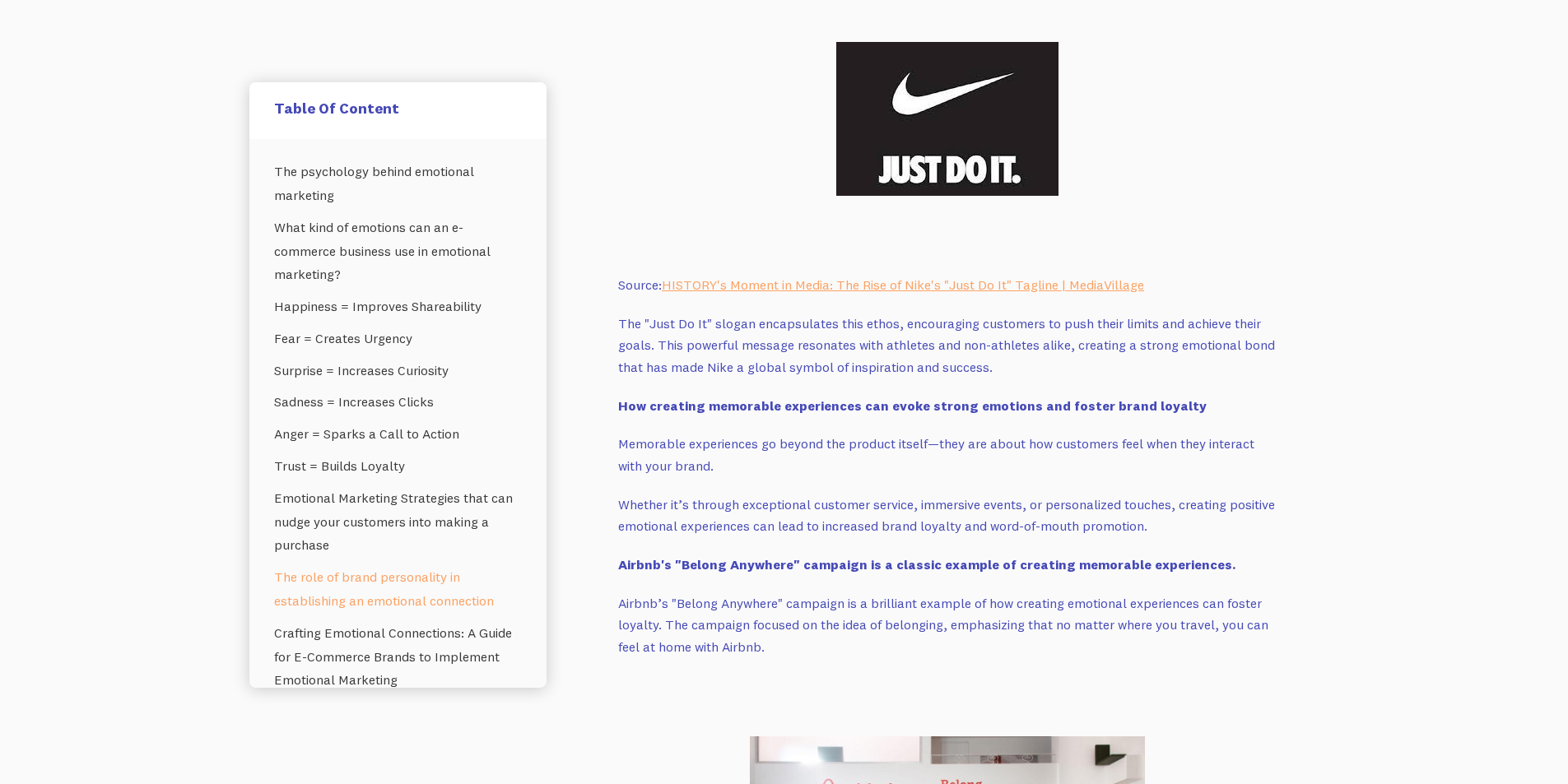
scroll to position [4770, 0]
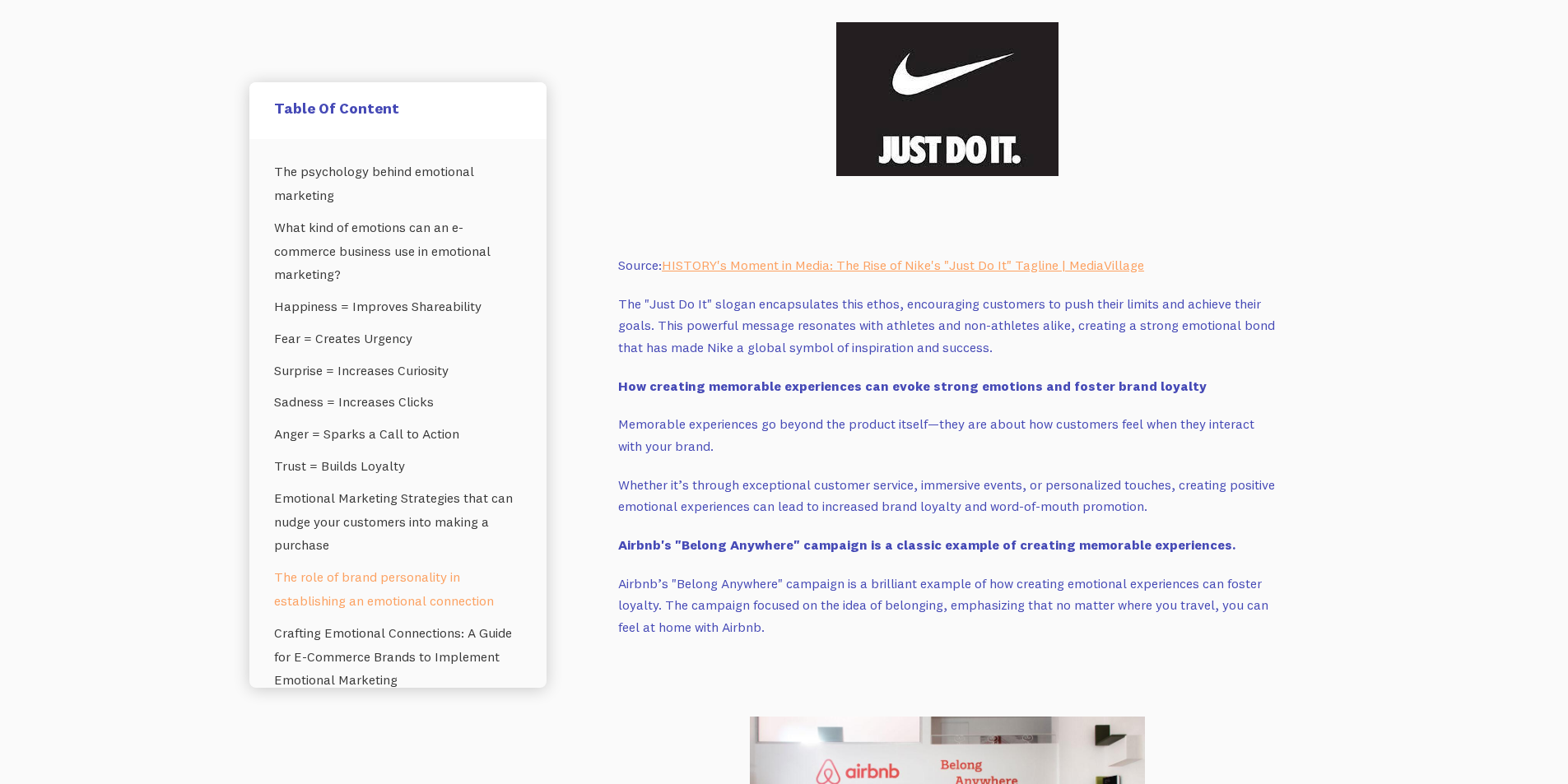
click at [730, 389] on strong "How creating memorable experiences can evoke strong emotions and foster brand l…" at bounding box center [912, 385] width 588 height 17
click at [731, 390] on strong "How creating memorable experiences can evoke strong emotions and foster brand l…" at bounding box center [912, 385] width 588 height 17
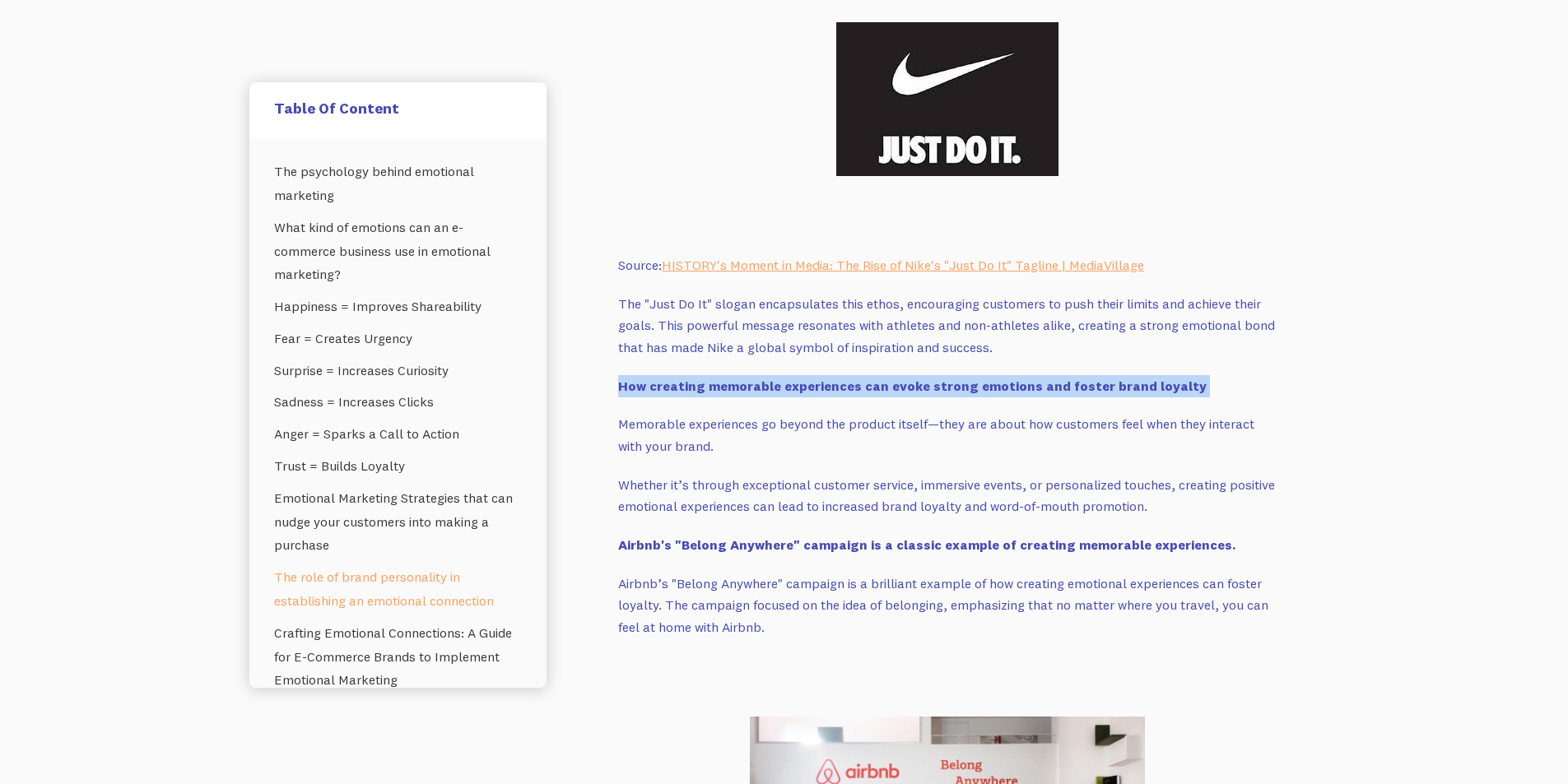
click at [731, 390] on strong "How creating memorable experiences can evoke strong emotions and foster brand l…" at bounding box center [912, 385] width 588 height 17
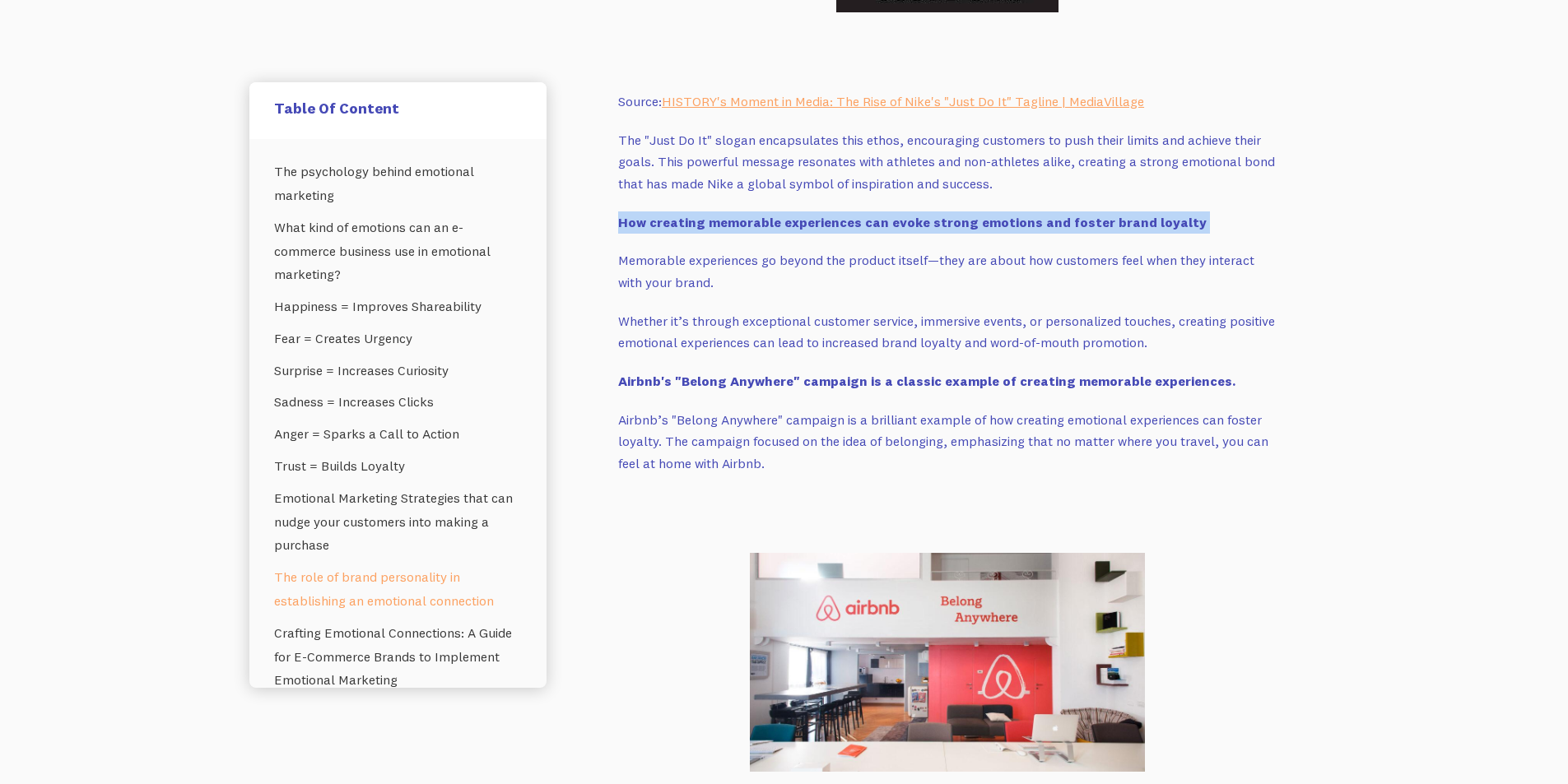
scroll to position [5017, 0]
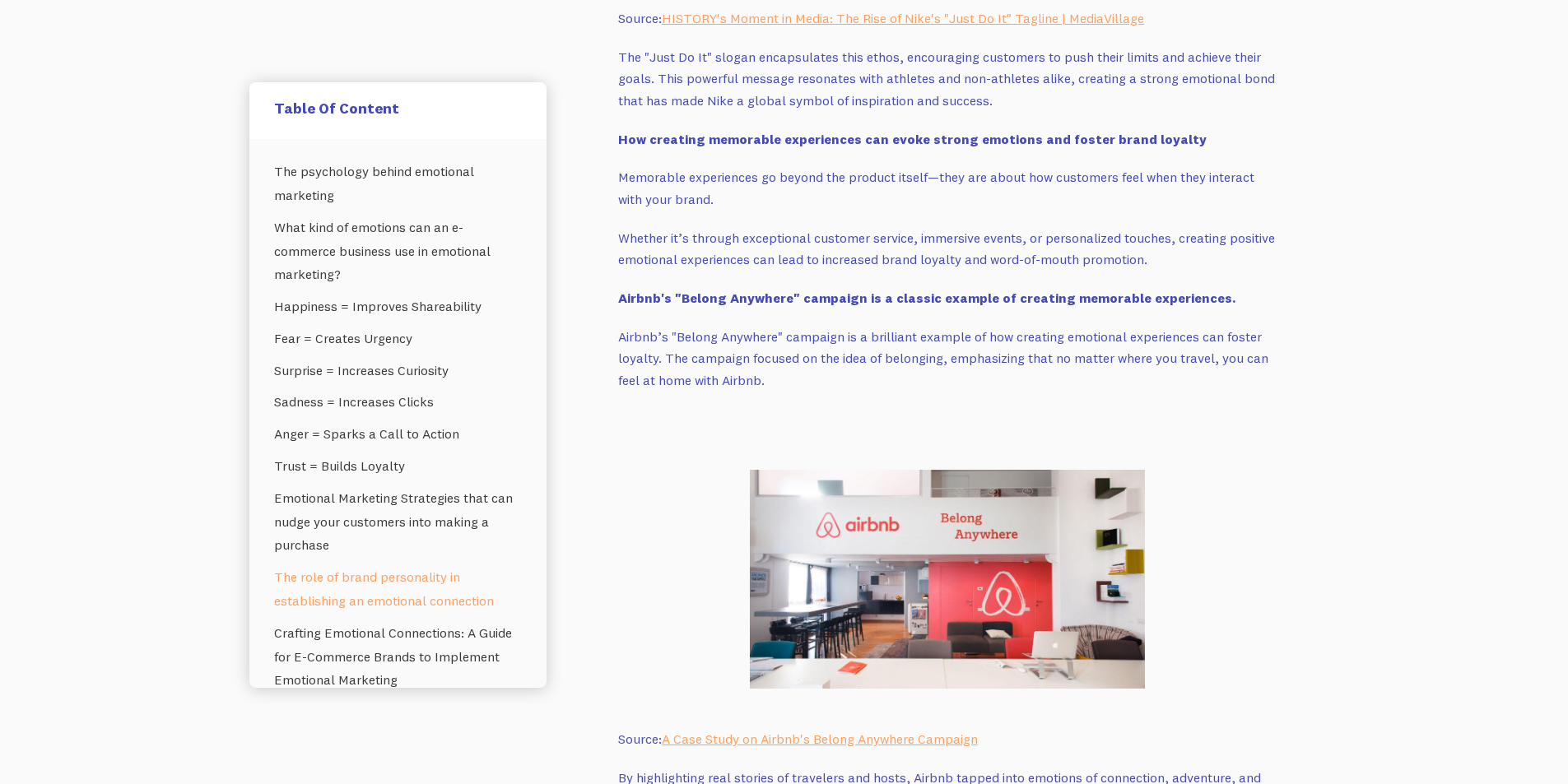
click at [707, 294] on strong "Airbnb's "Belong Anywhere" campaign is a classic example of creating memorable …" at bounding box center [926, 298] width 617 height 17
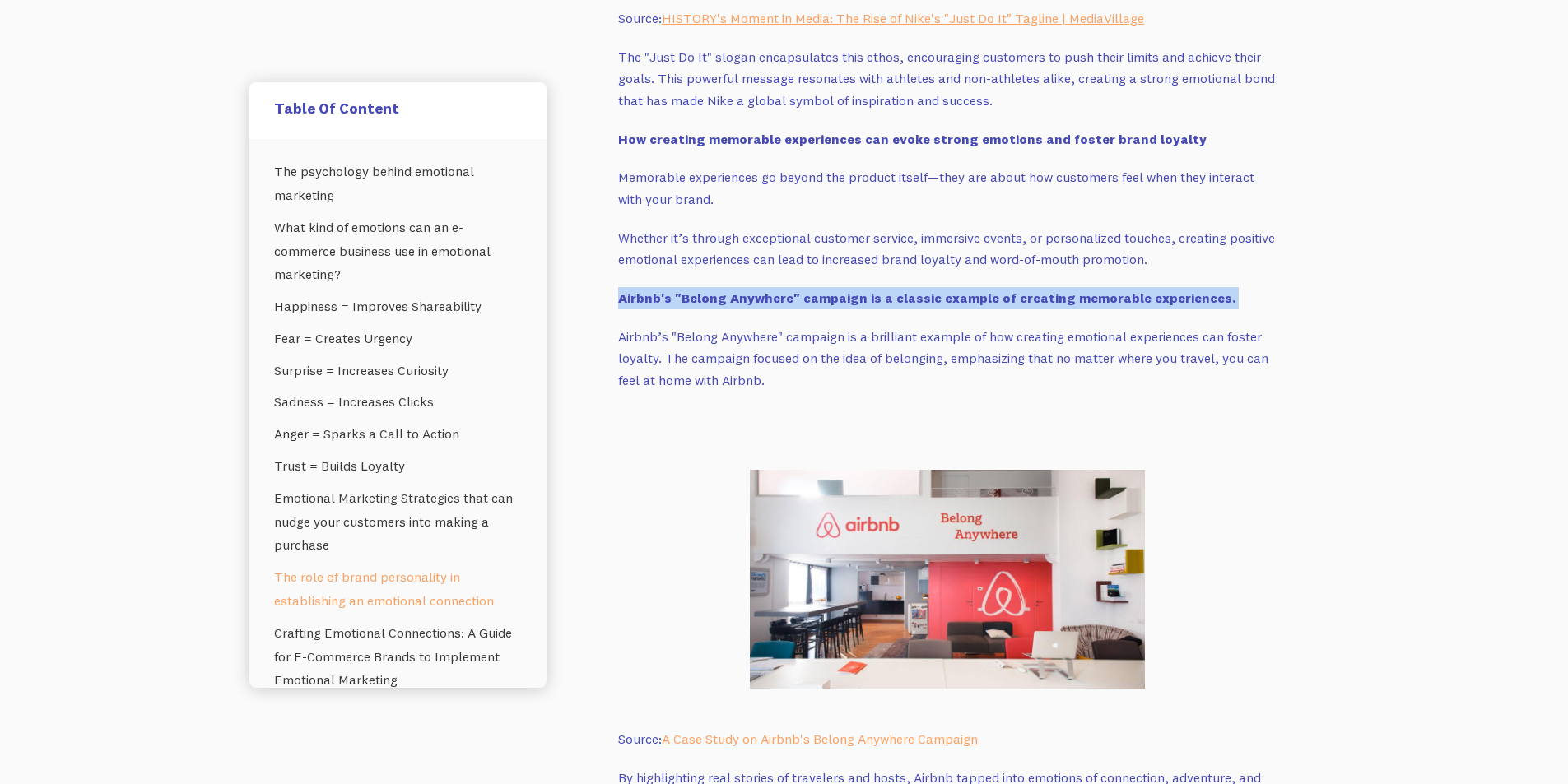
click at [707, 294] on strong "Airbnb's "Belong Anywhere" campaign is a classic example of creating memorable …" at bounding box center [926, 298] width 617 height 17
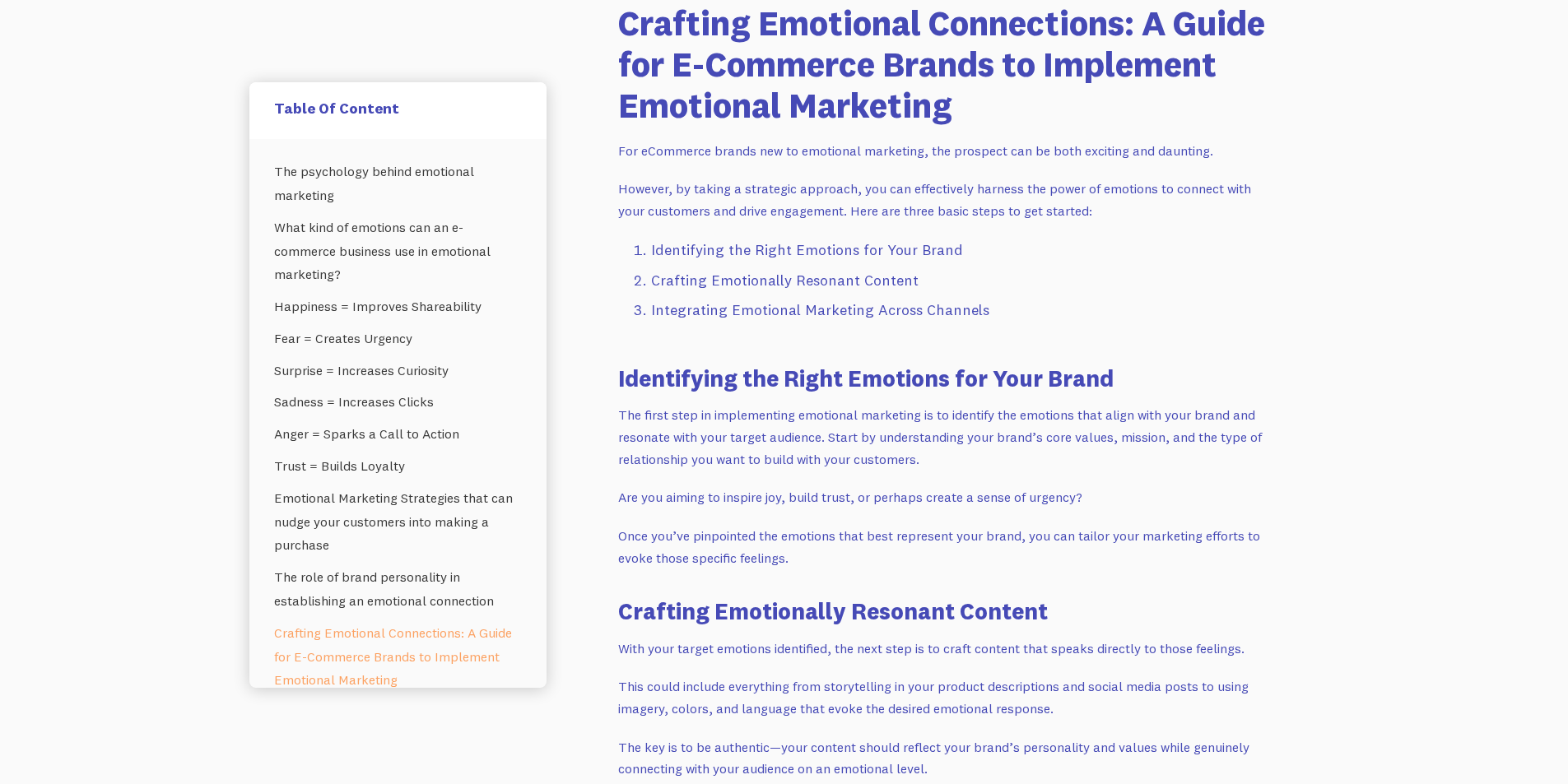
scroll to position [6003, 0]
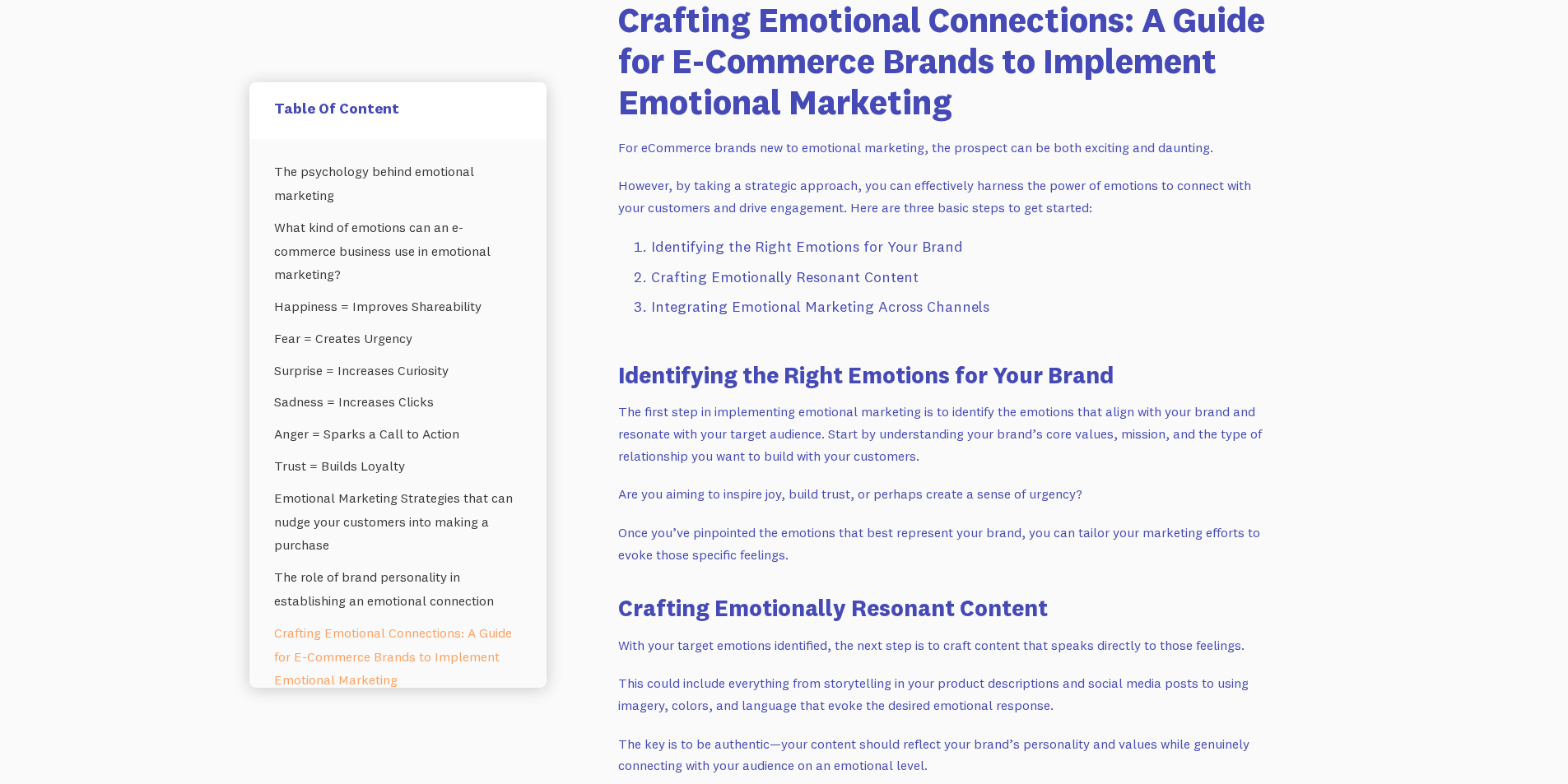
click at [884, 378] on h3 "Identifying the Right Emotions for Your Brand" at bounding box center [947, 374] width 658 height 32
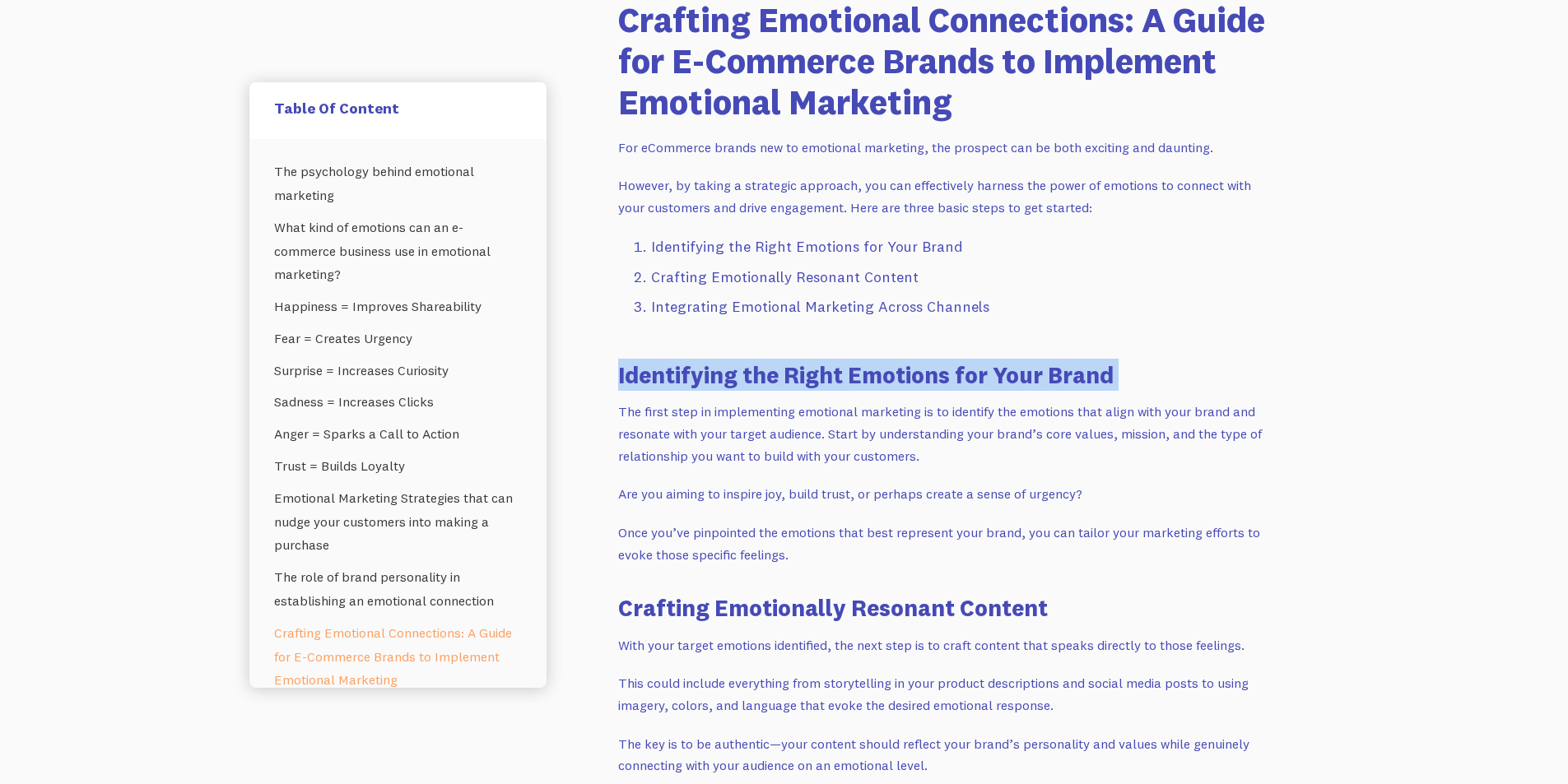
click at [884, 378] on h3 "Identifying the Right Emotions for Your Brand" at bounding box center [947, 374] width 658 height 32
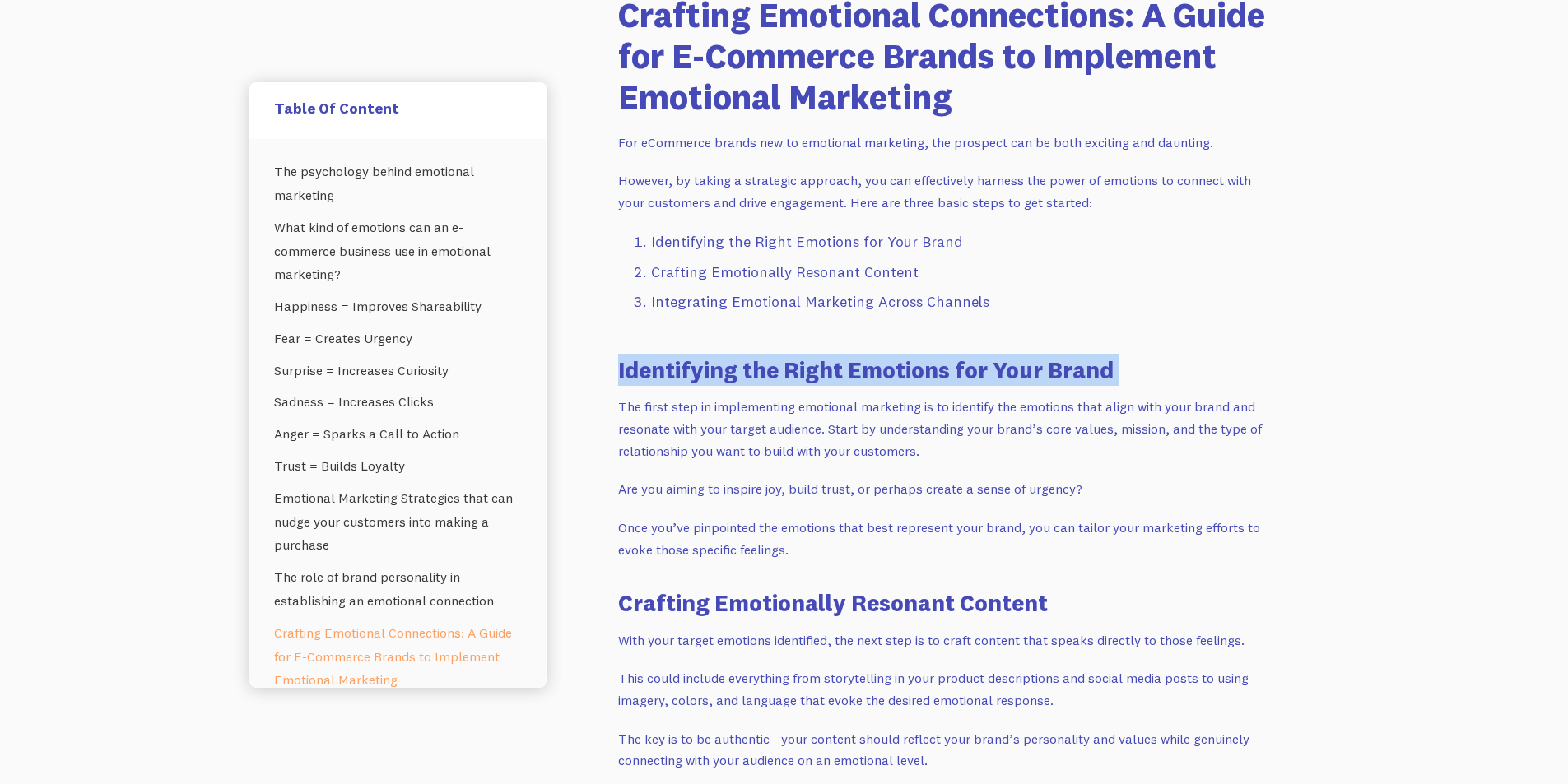
scroll to position [6250, 0]
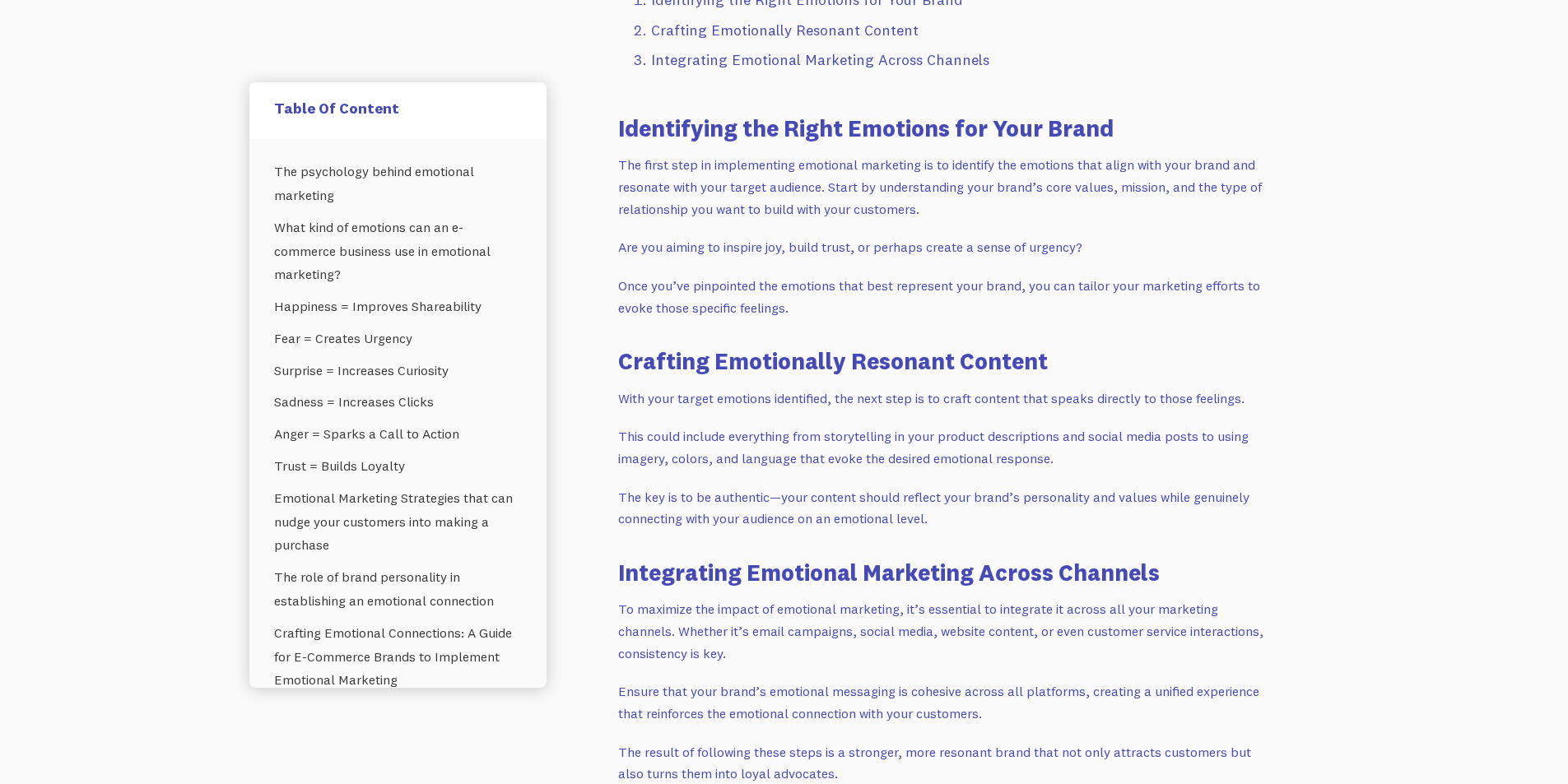
click at [785, 367] on h3 "Crafting Emotionally Resonant Content" at bounding box center [947, 360] width 658 height 32
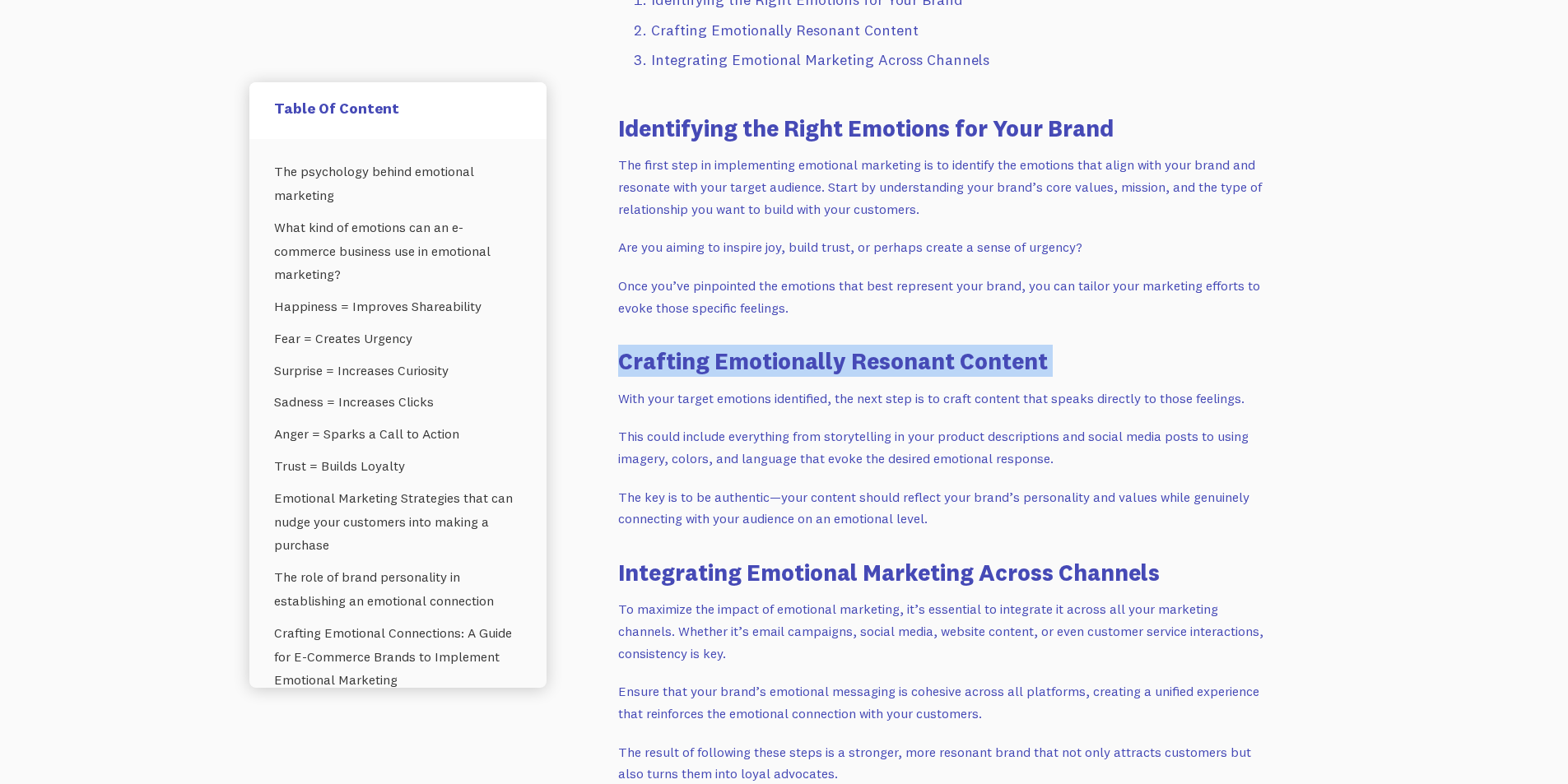
click at [785, 367] on h3 "Crafting Emotionally Resonant Content" at bounding box center [947, 360] width 658 height 32
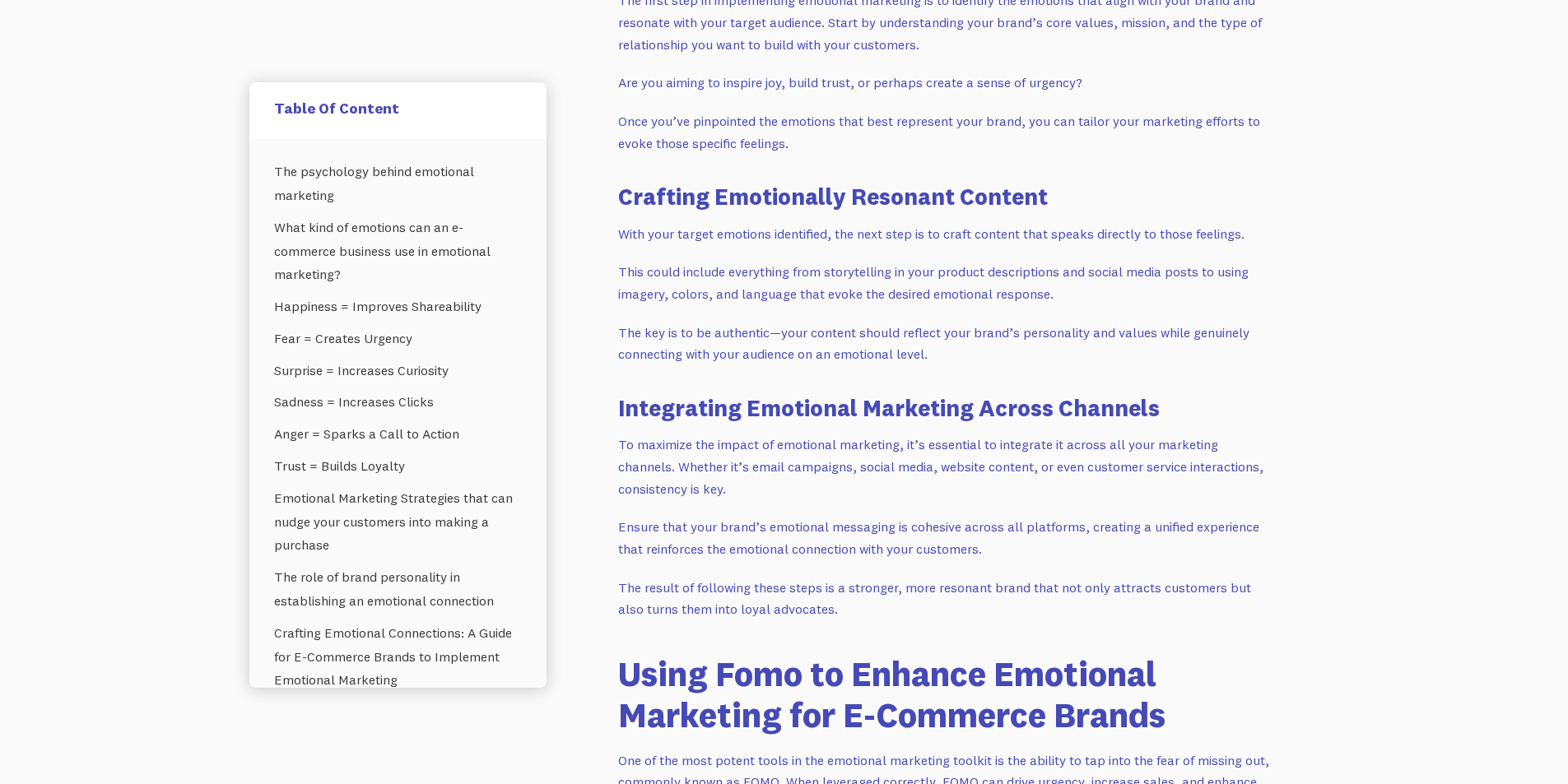
click at [782, 405] on h3 "Integrating Emotional Marketing Across Channels" at bounding box center [947, 407] width 658 height 32
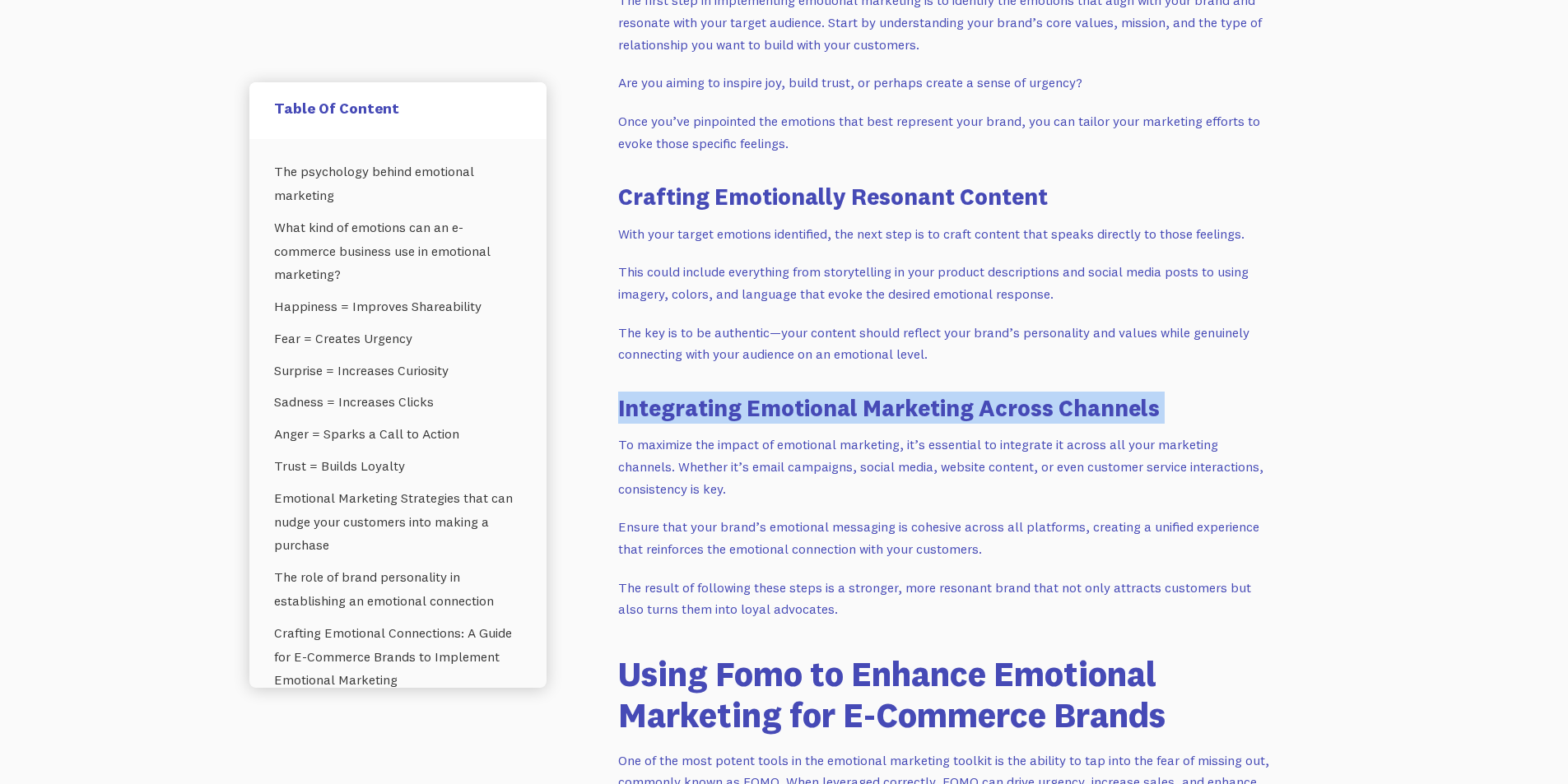
click at [782, 405] on h3 "Integrating Emotional Marketing Across Channels" at bounding box center [947, 407] width 658 height 32
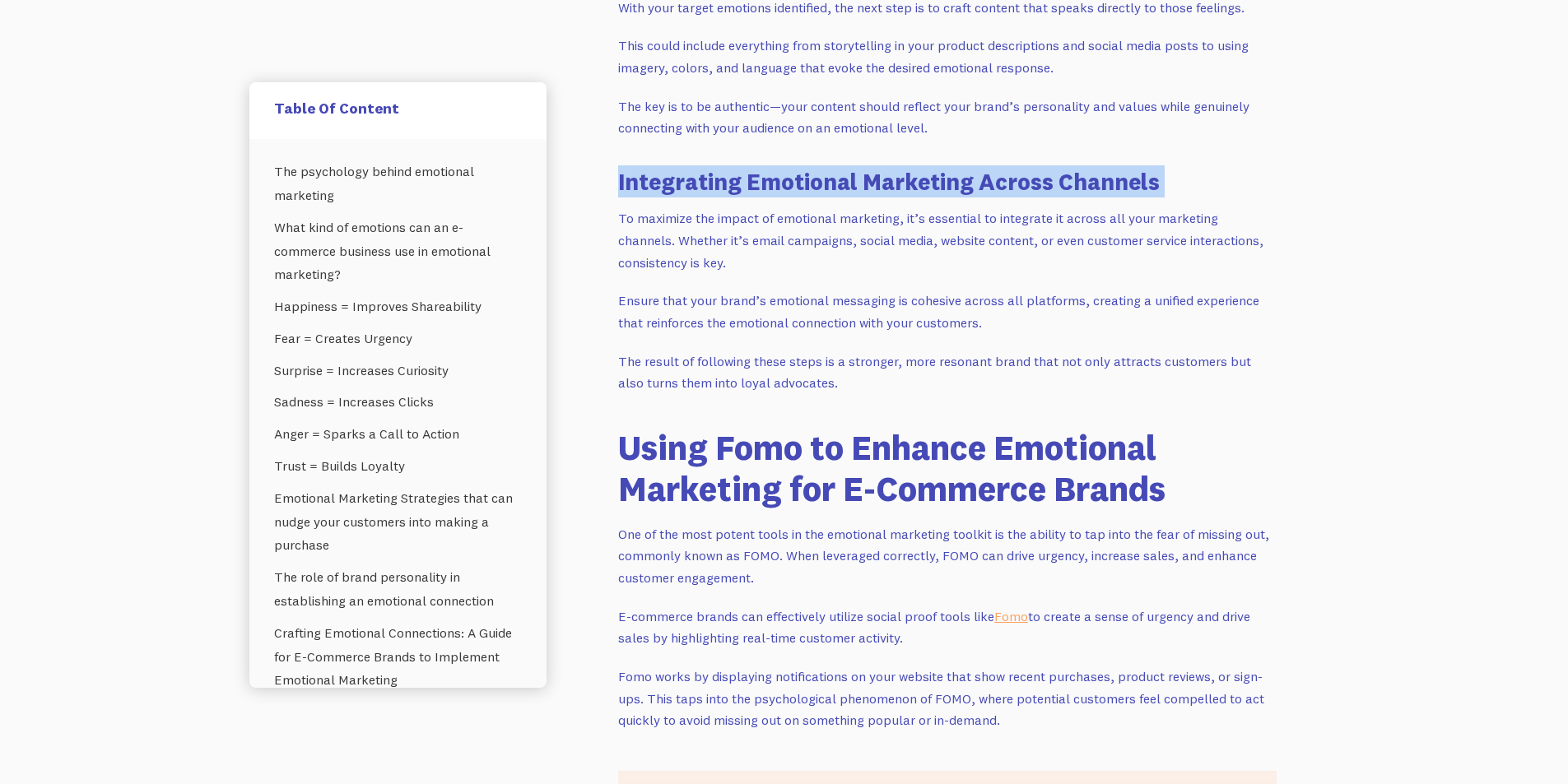
scroll to position [6661, 0]
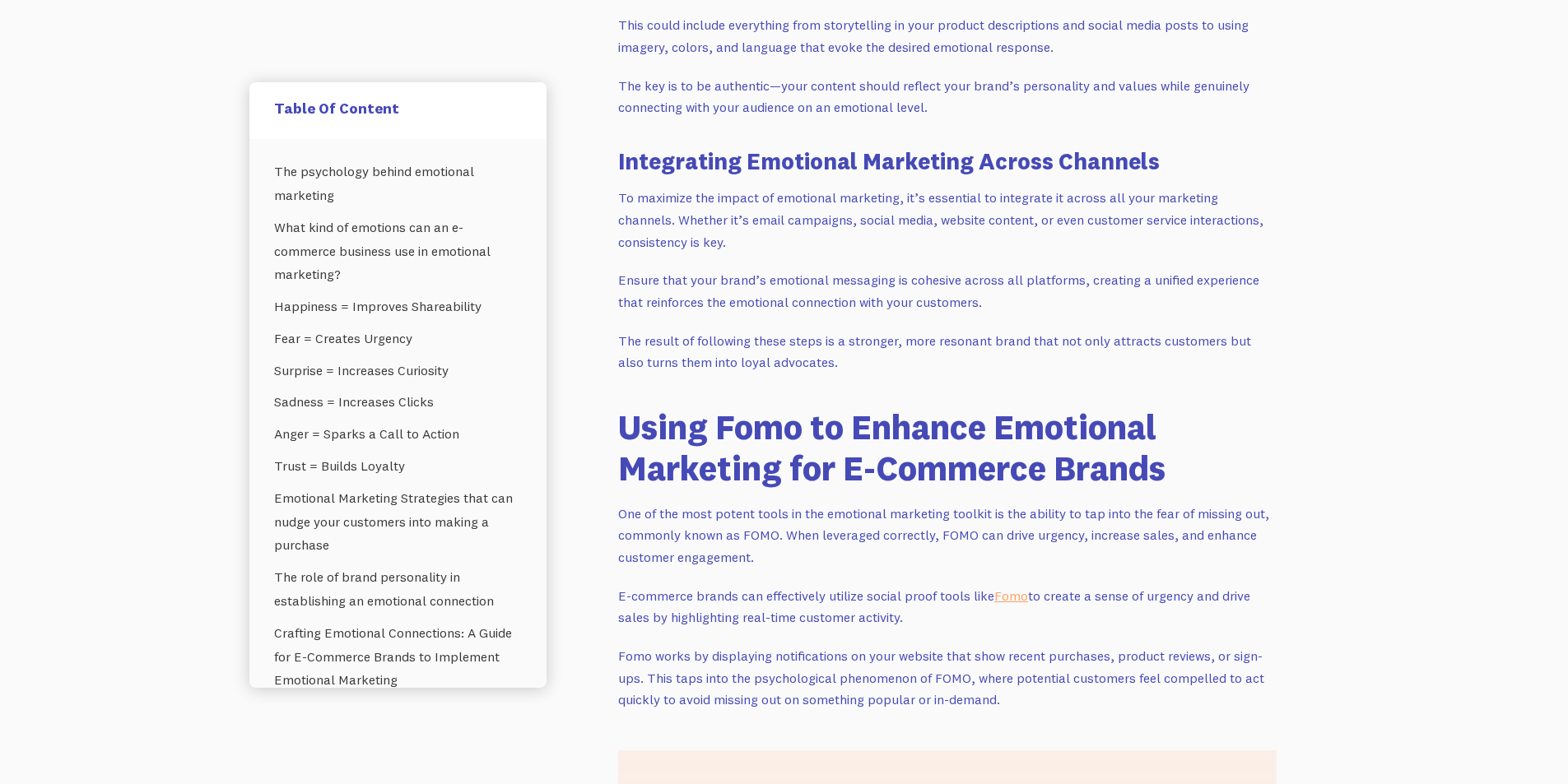
click at [787, 438] on h2 "Using Fomo to Enhance Emotional Marketing for E-Commerce Brands" at bounding box center [947, 447] width 658 height 83
click at [788, 438] on h2 "Using Fomo to Enhance Emotional Marketing for E-Commerce Brands" at bounding box center [947, 447] width 658 height 83
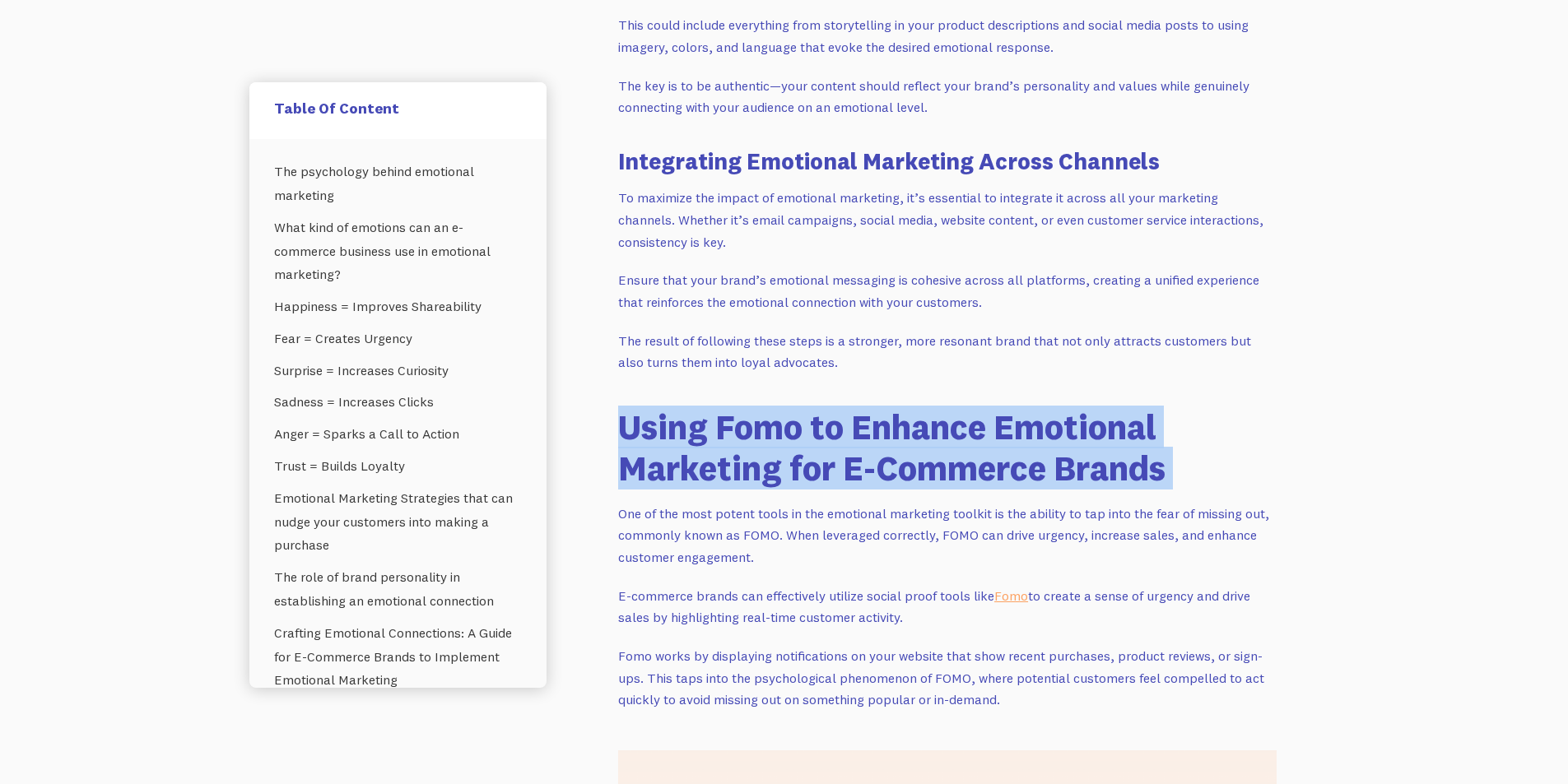
click at [788, 438] on h2 "Using Fomo to Enhance Emotional Marketing for E-Commerce Brands" at bounding box center [947, 447] width 658 height 83
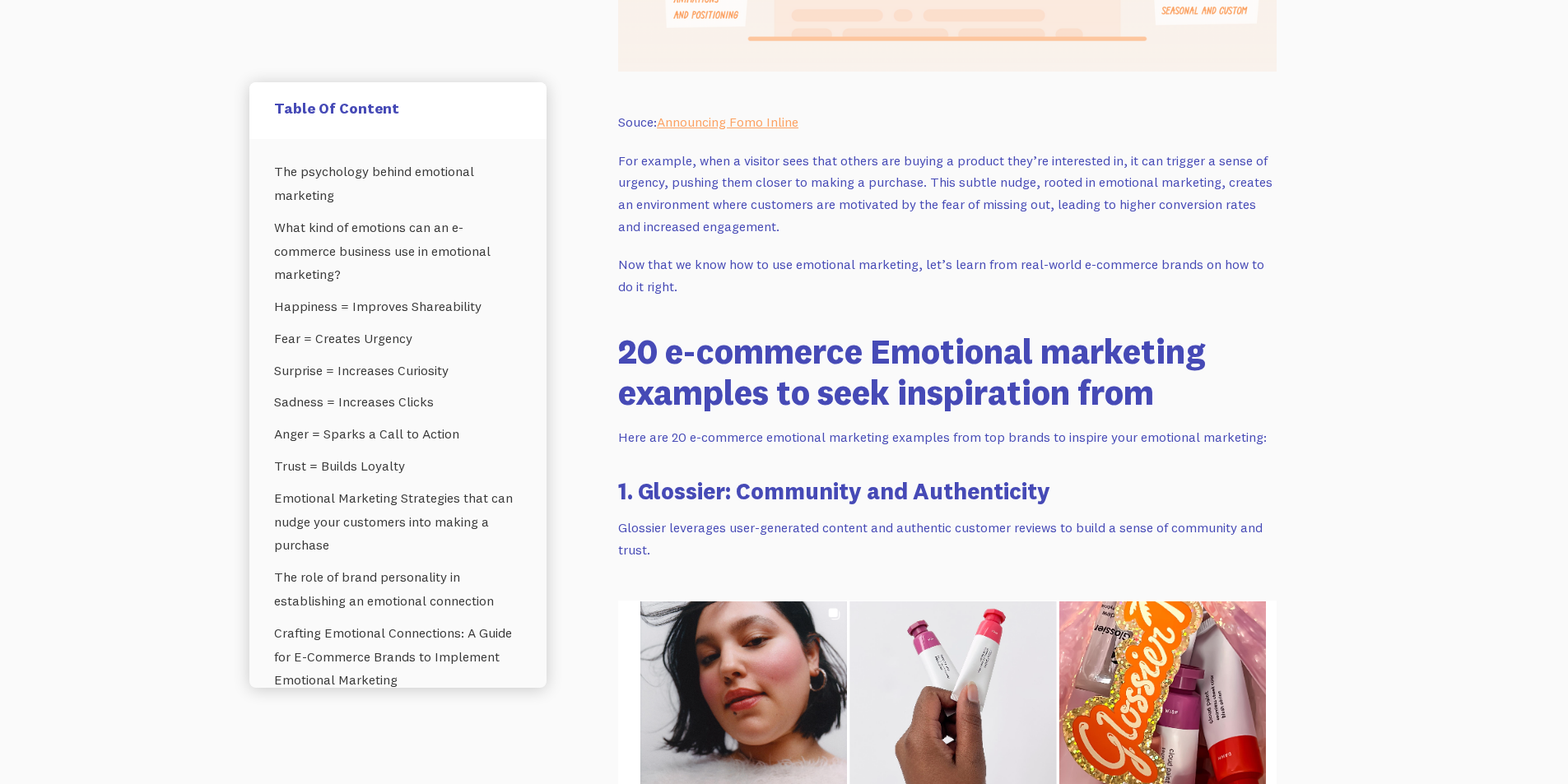
scroll to position [7731, 0]
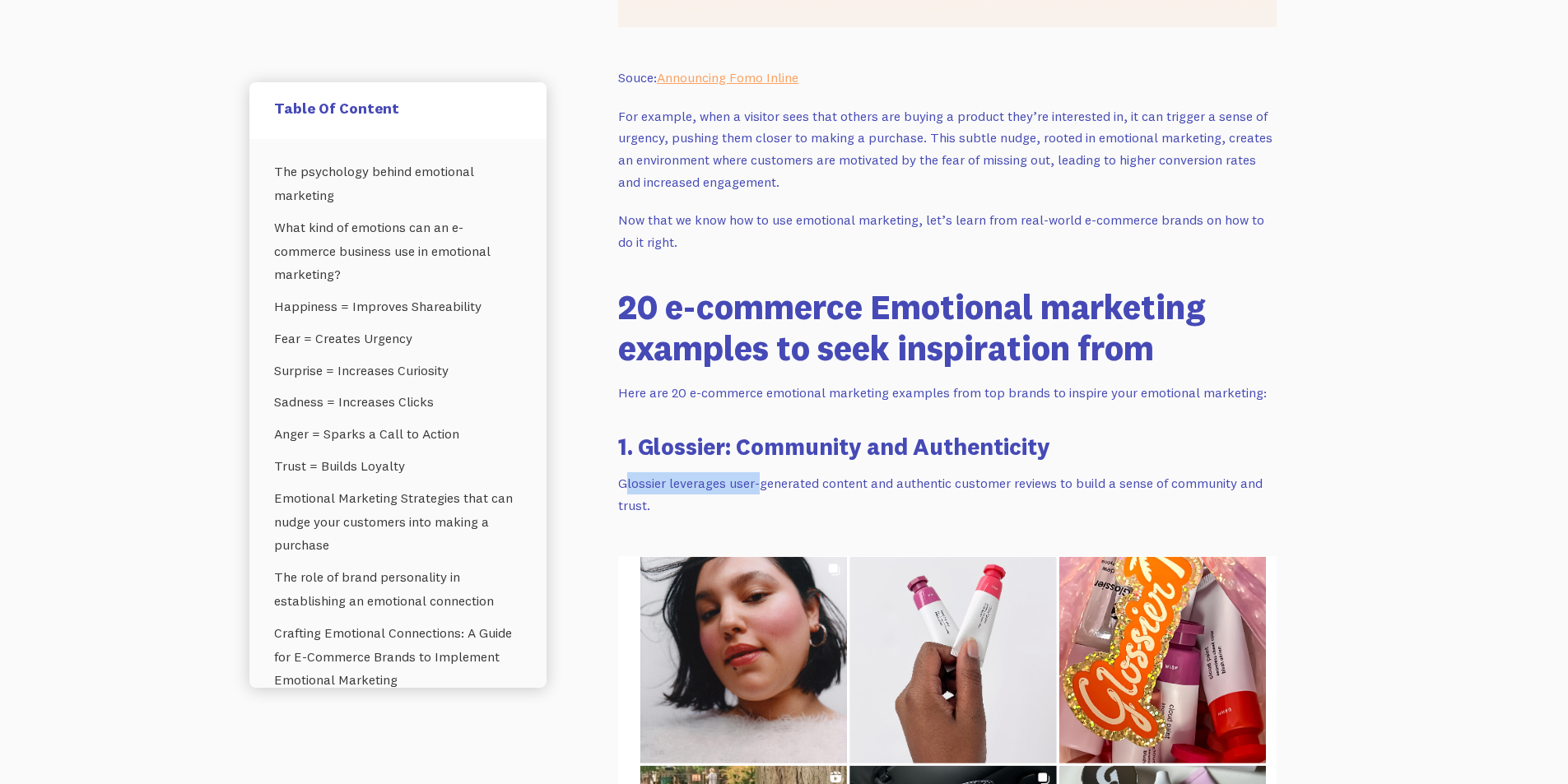
drag, startPoint x: 623, startPoint y: 485, endPoint x: 759, endPoint y: 485, distance: 136.0
click at [759, 485] on p "Glossier leverages user-generated content and authentic customer reviews to bui…" at bounding box center [947, 494] width 658 height 44
click at [772, 486] on p "Glossier leverages user-generated content and authentic customer reviews to bui…" at bounding box center [947, 494] width 658 height 44
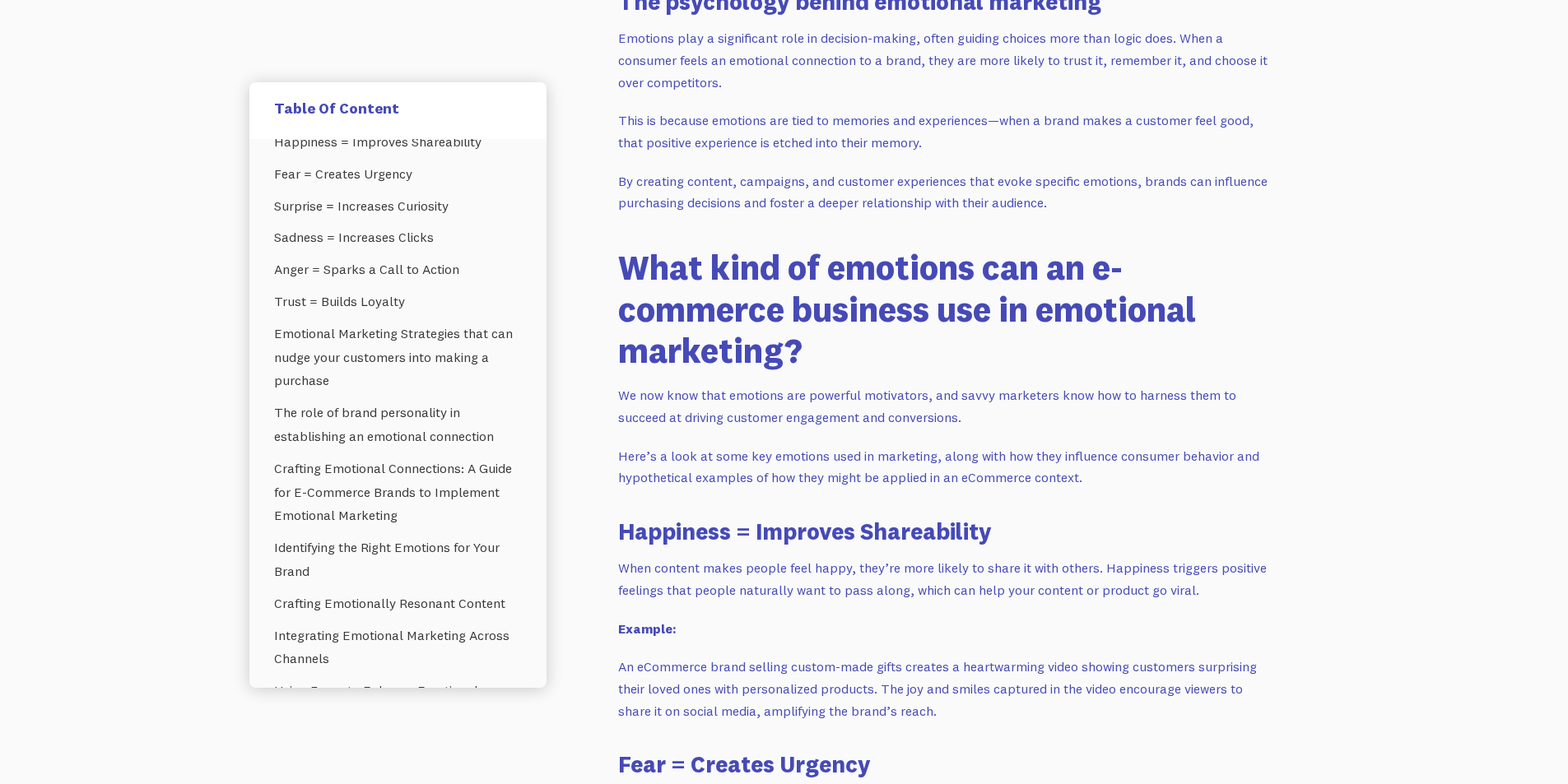
scroll to position [1316, 0]
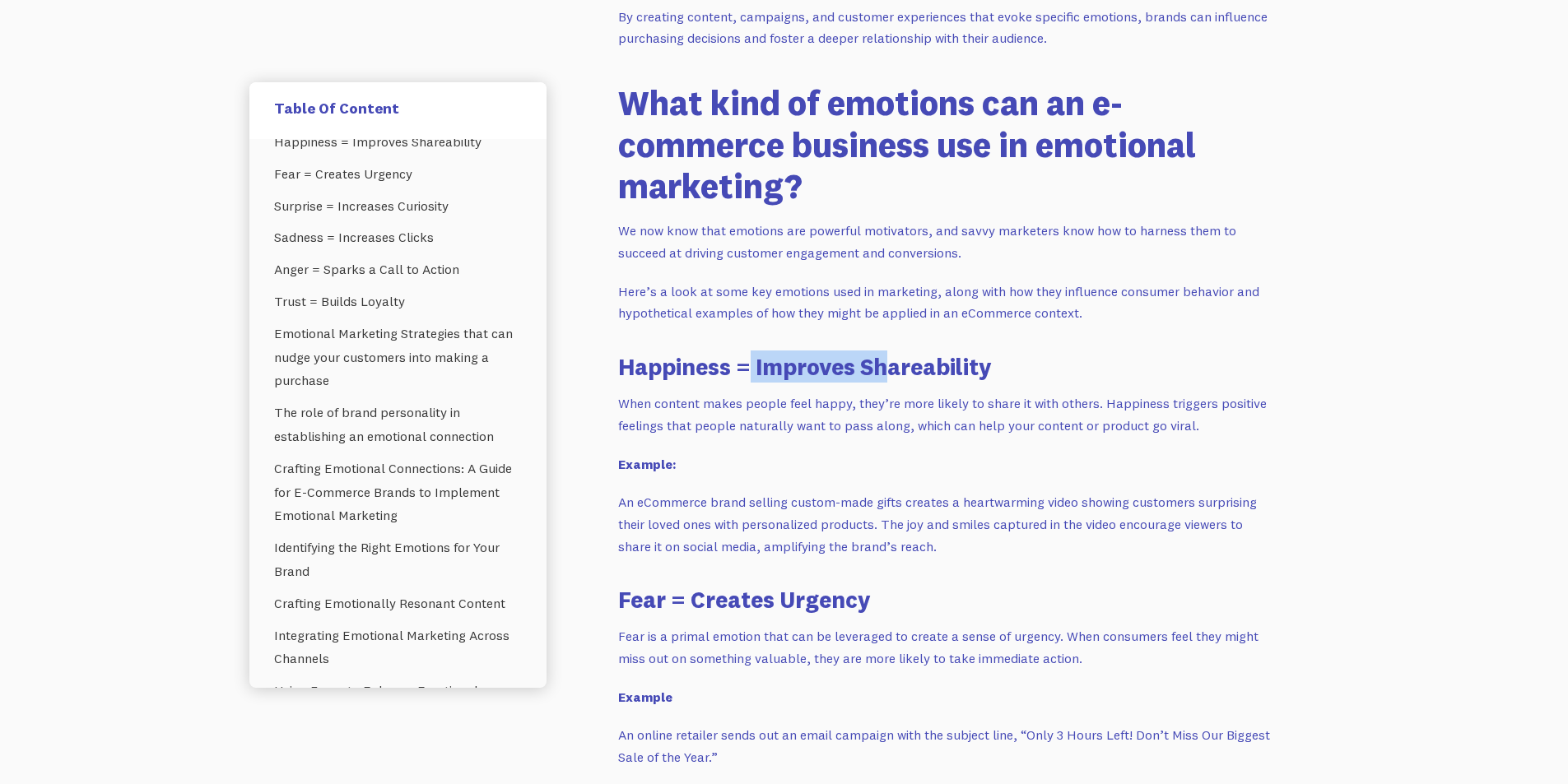
drag, startPoint x: 751, startPoint y: 364, endPoint x: 893, endPoint y: 372, distance: 142.2
click at [892, 367] on h3 "Happiness = Improves Shareability" at bounding box center [947, 366] width 658 height 32
drag, startPoint x: 676, startPoint y: 503, endPoint x: 782, endPoint y: 506, distance: 106.0
click at [782, 506] on p "An eCommerce brand selling custom-made gifts creates a heartwarming video showi…" at bounding box center [947, 523] width 658 height 66
drag, startPoint x: 822, startPoint y: 506, endPoint x: 855, endPoint y: 506, distance: 33.0
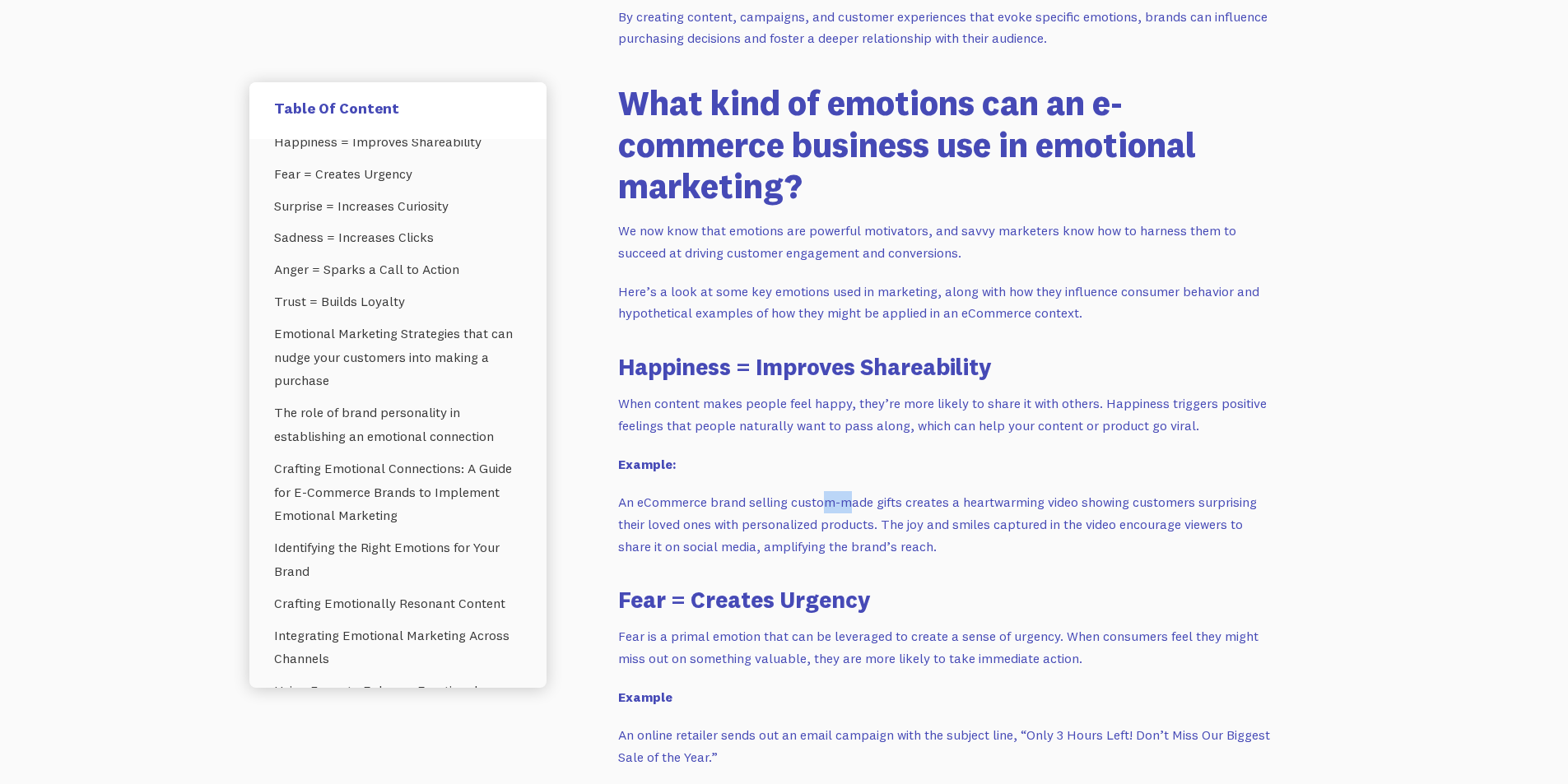
click at [854, 506] on p "An eCommerce brand selling custom-made gifts creates a heartwarming video showi…" at bounding box center [947, 523] width 658 height 66
click at [770, 508] on p "An eCommerce brand selling custom-made gifts creates a heartwarming video showi…" at bounding box center [947, 523] width 658 height 66
drag, startPoint x: 842, startPoint y: 503, endPoint x: 887, endPoint y: 503, distance: 45.0
click at [887, 503] on p "An eCommerce brand selling custom-made gifts creates a heartwarming video showi…" at bounding box center [947, 523] width 658 height 66
click at [948, 507] on p "An eCommerce brand selling custom-made gifts creates a heartwarming video showi…" at bounding box center [947, 523] width 658 height 66
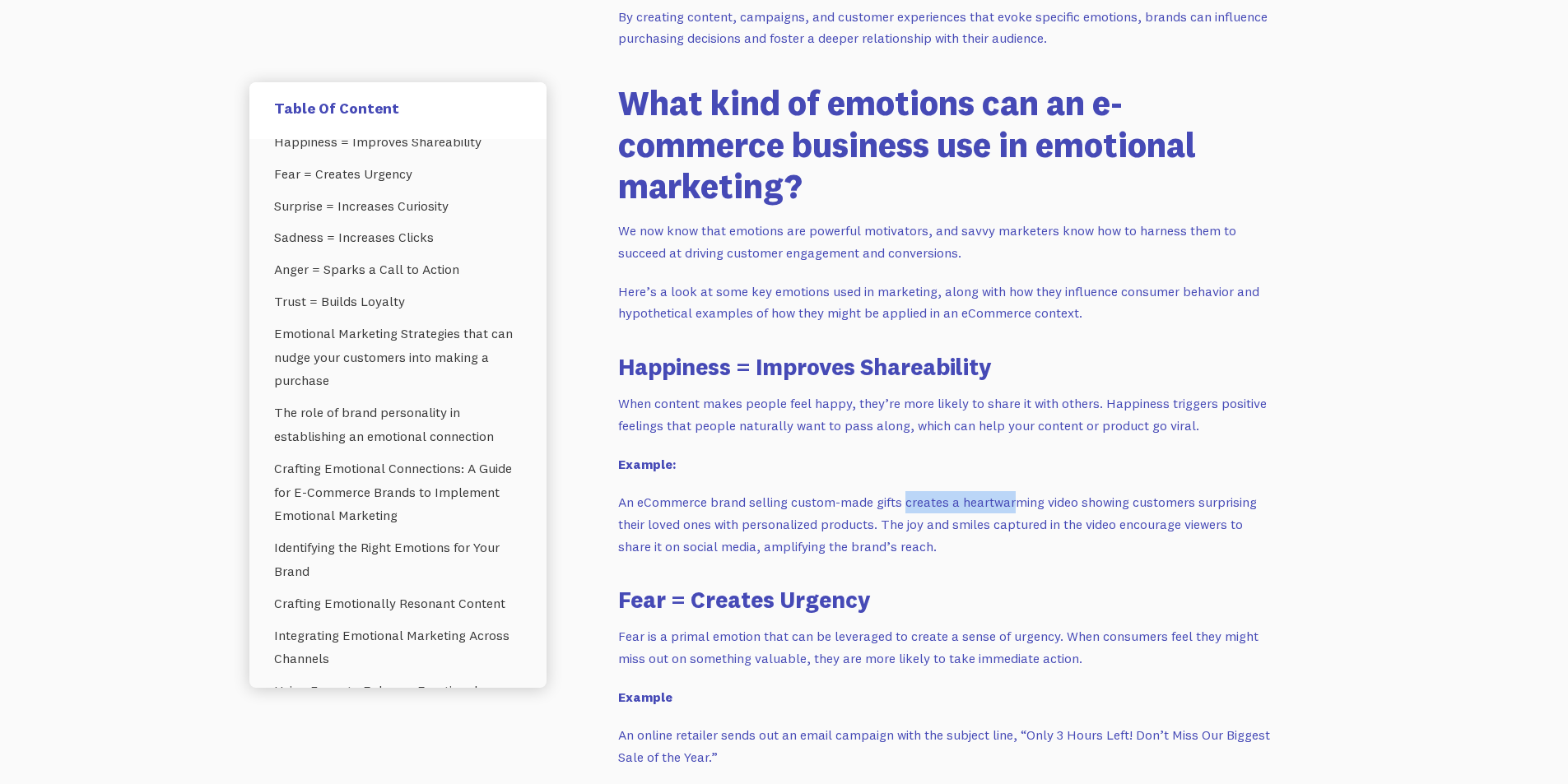
drag, startPoint x: 901, startPoint y: 505, endPoint x: 1021, endPoint y: 503, distance: 120.0
click at [1016, 503] on p "An eCommerce brand selling custom-made gifts creates a heartwarming video showi…" at bounding box center [947, 523] width 658 height 66
drag, startPoint x: 1118, startPoint y: 502, endPoint x: 1150, endPoint y: 503, distance: 32.0
click at [1150, 503] on p "An eCommerce brand selling custom-made gifts creates a heartwarming video showi…" at bounding box center [947, 523] width 658 height 66
click at [1049, 510] on p "An eCommerce brand selling custom-made gifts creates a heartwarming video showi…" at bounding box center [947, 523] width 658 height 66
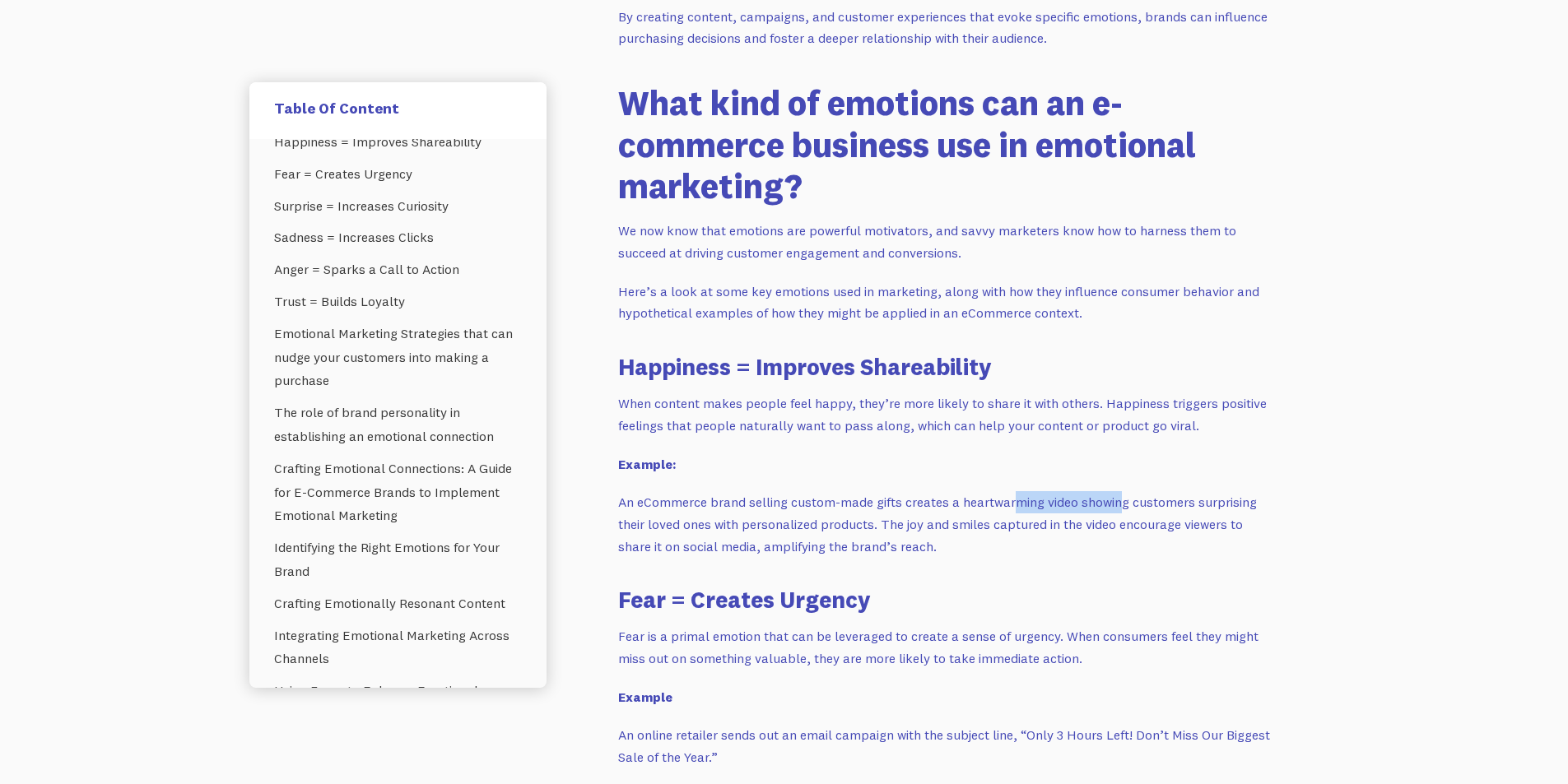
drag, startPoint x: 1021, startPoint y: 503, endPoint x: 1116, endPoint y: 503, distance: 95.0
click at [1116, 503] on p "An eCommerce brand selling custom-made gifts creates a heartwarming video showi…" at bounding box center [947, 523] width 658 height 66
drag, startPoint x: 1236, startPoint y: 502, endPoint x: 1248, endPoint y: 501, distance: 12.0
click at [1250, 501] on p "An eCommerce brand selling custom-made gifts creates a heartwarming video showi…" at bounding box center [947, 523] width 658 height 66
drag, startPoint x: 643, startPoint y: 528, endPoint x: 841, endPoint y: 527, distance: 198.0
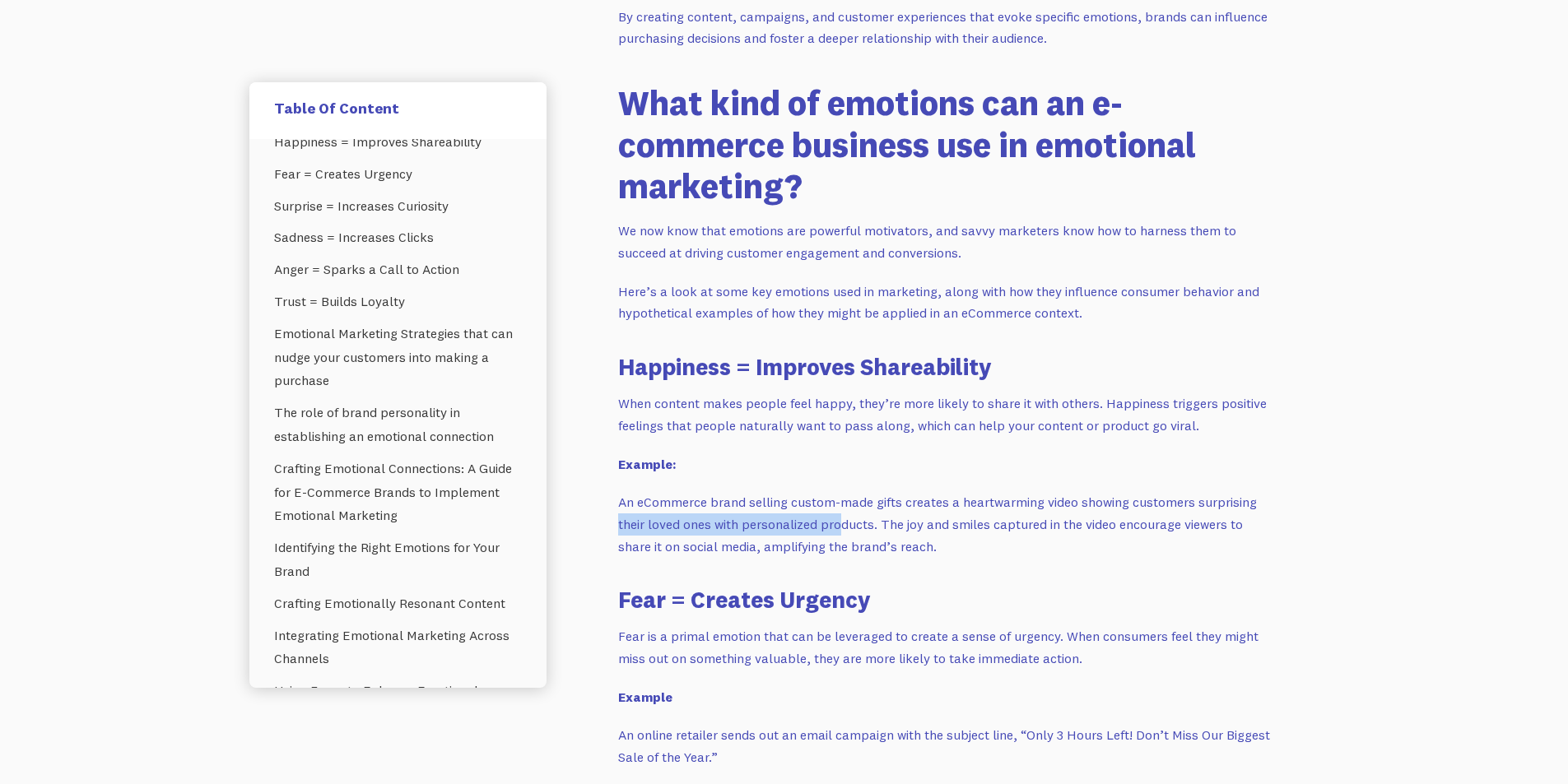
click at [841, 527] on p "An eCommerce brand selling custom-made gifts creates a heartwarming video showi…" at bounding box center [947, 523] width 658 height 66
drag, startPoint x: 899, startPoint y: 524, endPoint x: 1015, endPoint y: 523, distance: 116.0
click at [1015, 523] on p "An eCommerce brand selling custom-made gifts creates a heartwarming video showi…" at bounding box center [947, 523] width 658 height 66
click at [1224, 520] on p "An eCommerce brand selling custom-made gifts creates a heartwarming video showi…" at bounding box center [947, 523] width 658 height 66
click at [840, 547] on p "An eCommerce brand selling custom-made gifts creates a heartwarming video showi…" at bounding box center [947, 523] width 658 height 66
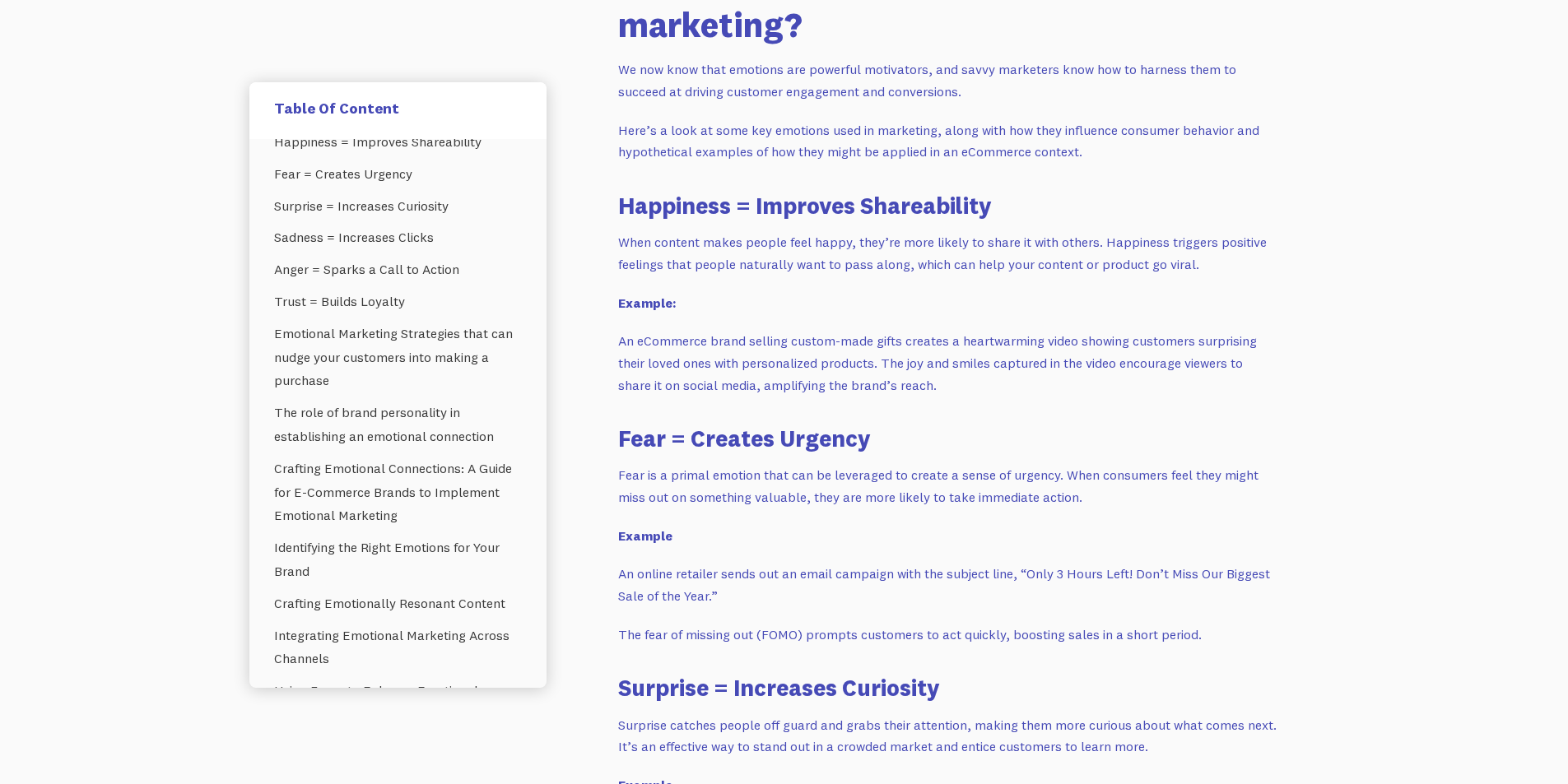
scroll to position [1480, 0]
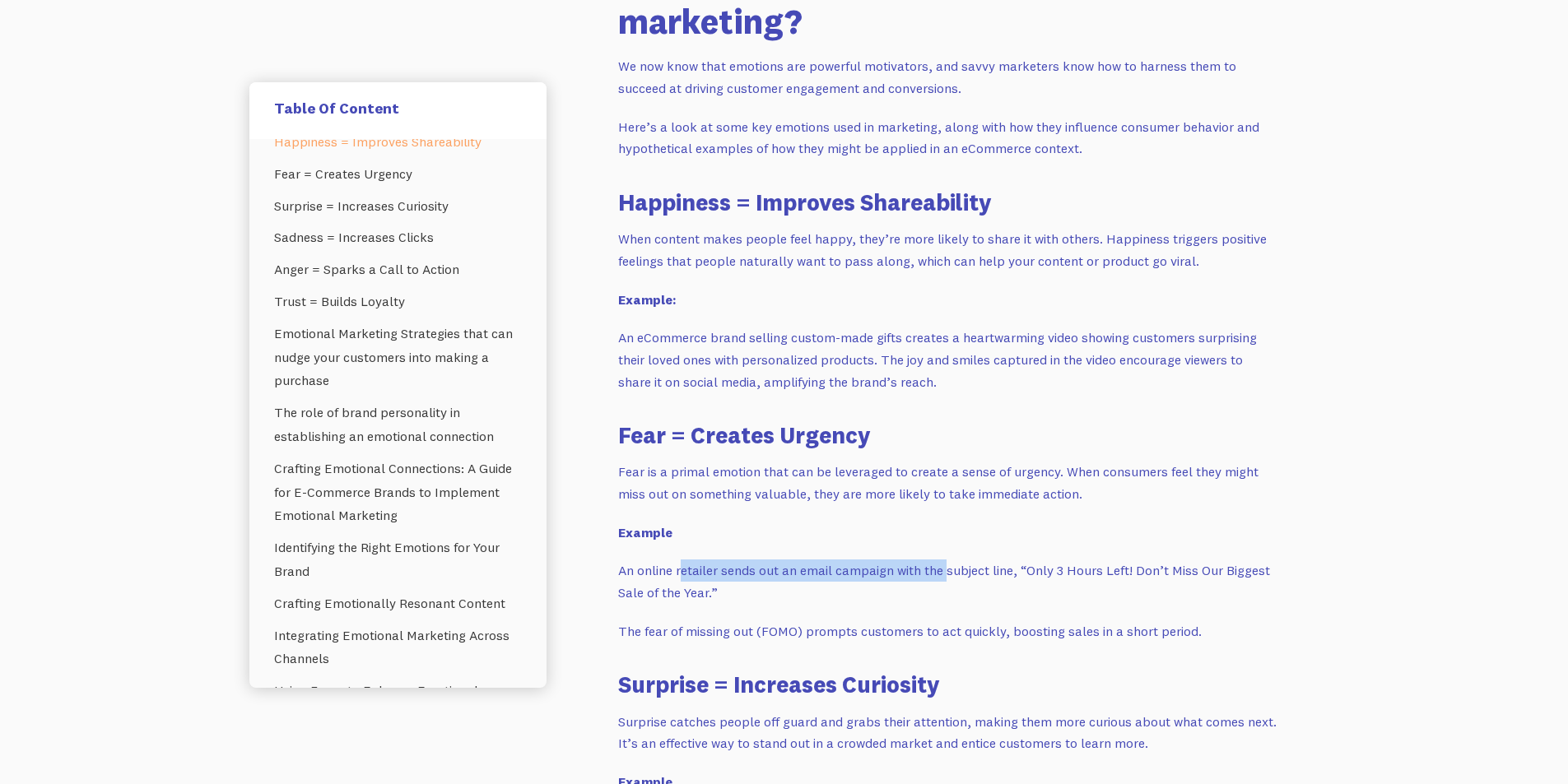
drag, startPoint x: 868, startPoint y: 564, endPoint x: 996, endPoint y: 560, distance: 128.1
click at [958, 564] on p "An online retailer sends out an email campaign with the subject line, “Only 3 H…" at bounding box center [947, 581] width 658 height 44
drag, startPoint x: 1068, startPoint y: 560, endPoint x: 1153, endPoint y: 562, distance: 85.0
click at [1150, 562] on p "An online retailer sends out an email campaign with the subject line, “Only 3 H…" at bounding box center [947, 581] width 658 height 44
click at [1158, 562] on p "An online retailer sends out an email campaign with the subject line, “Only 3 H…" at bounding box center [947, 581] width 658 height 44
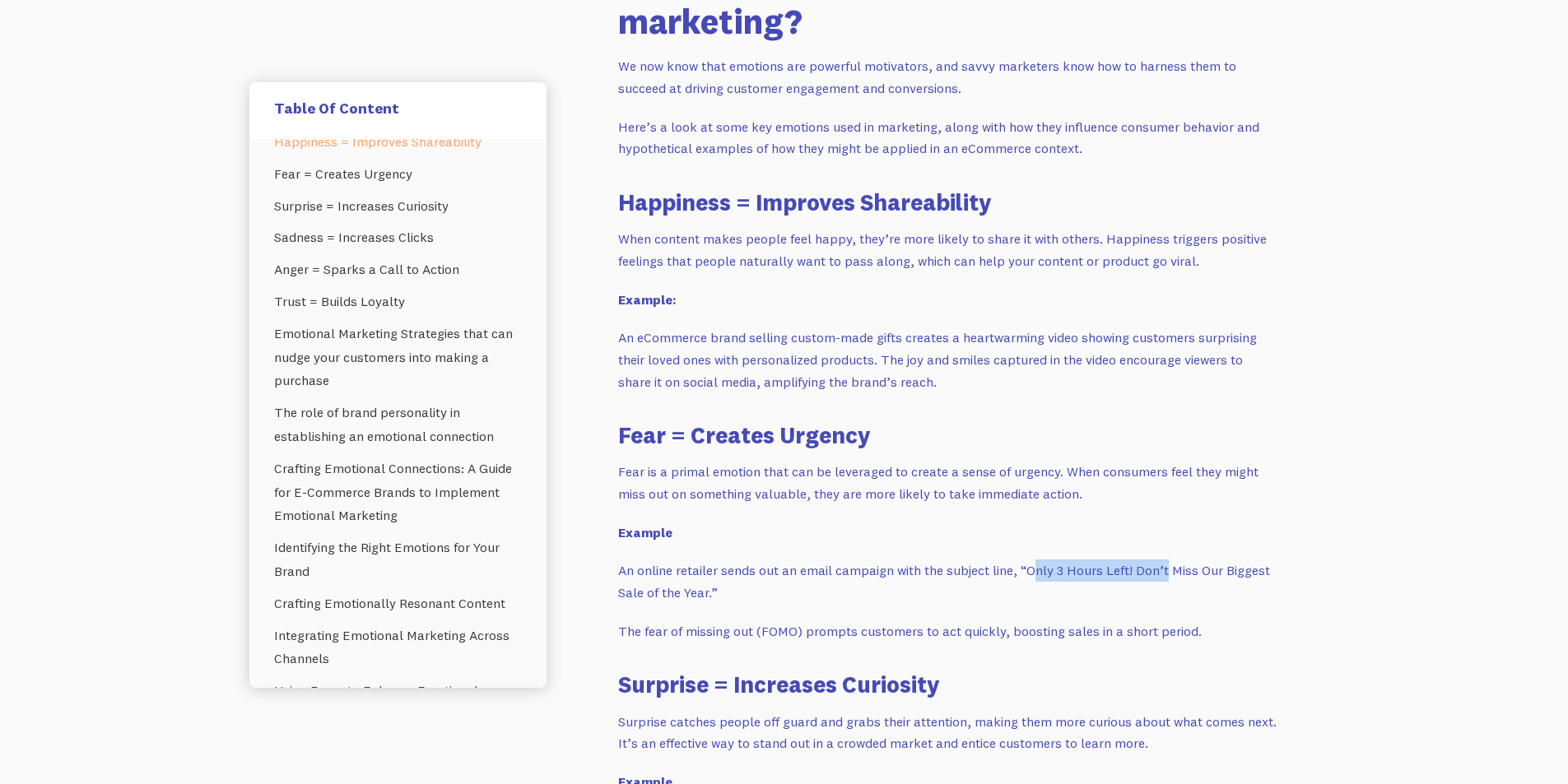
drag, startPoint x: 1037, startPoint y: 577, endPoint x: 1180, endPoint y: 573, distance: 143.1
click at [1169, 576] on p "An online retailer sends out an email campaign with the subject line, “Only 3 H…" at bounding box center [947, 581] width 658 height 44
drag, startPoint x: 1213, startPoint y: 571, endPoint x: 1281, endPoint y: 574, distance: 68.1
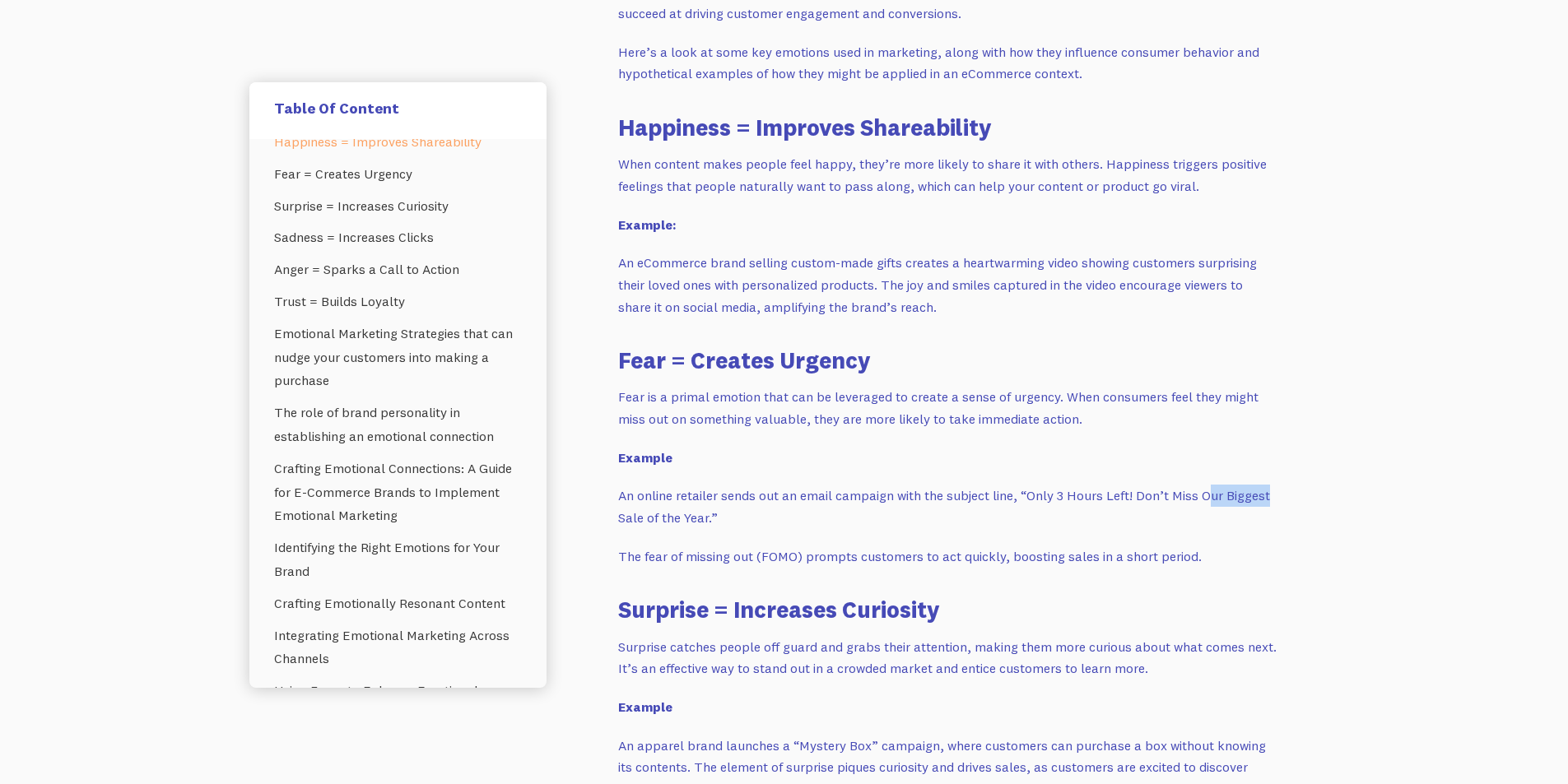
scroll to position [1563, 0]
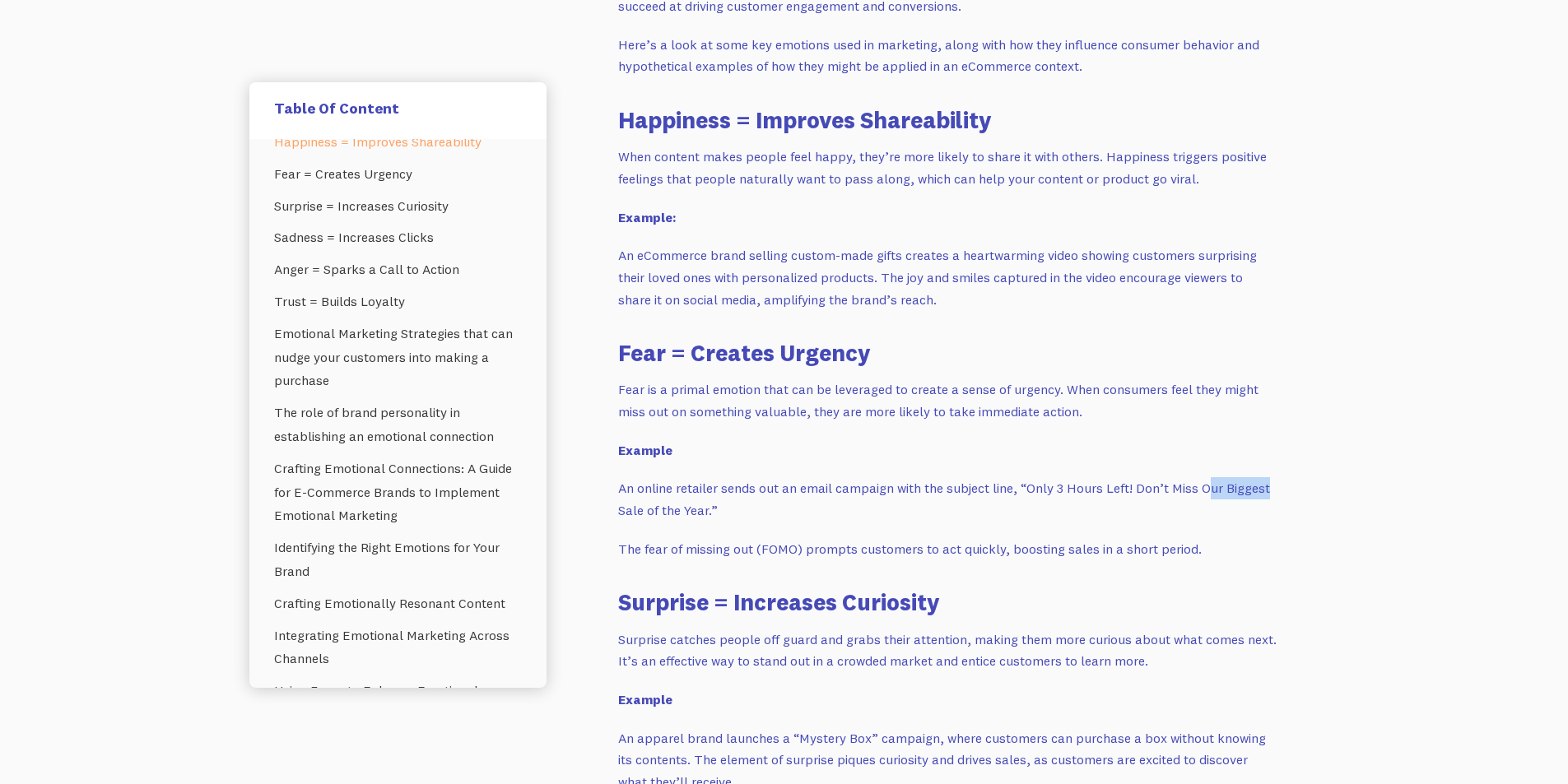
drag, startPoint x: 686, startPoint y: 511, endPoint x: 721, endPoint y: 511, distance: 35.0
click at [722, 511] on p "An online retailer sends out an email campaign with the subject line, “Only 3 H…" at bounding box center [947, 499] width 658 height 44
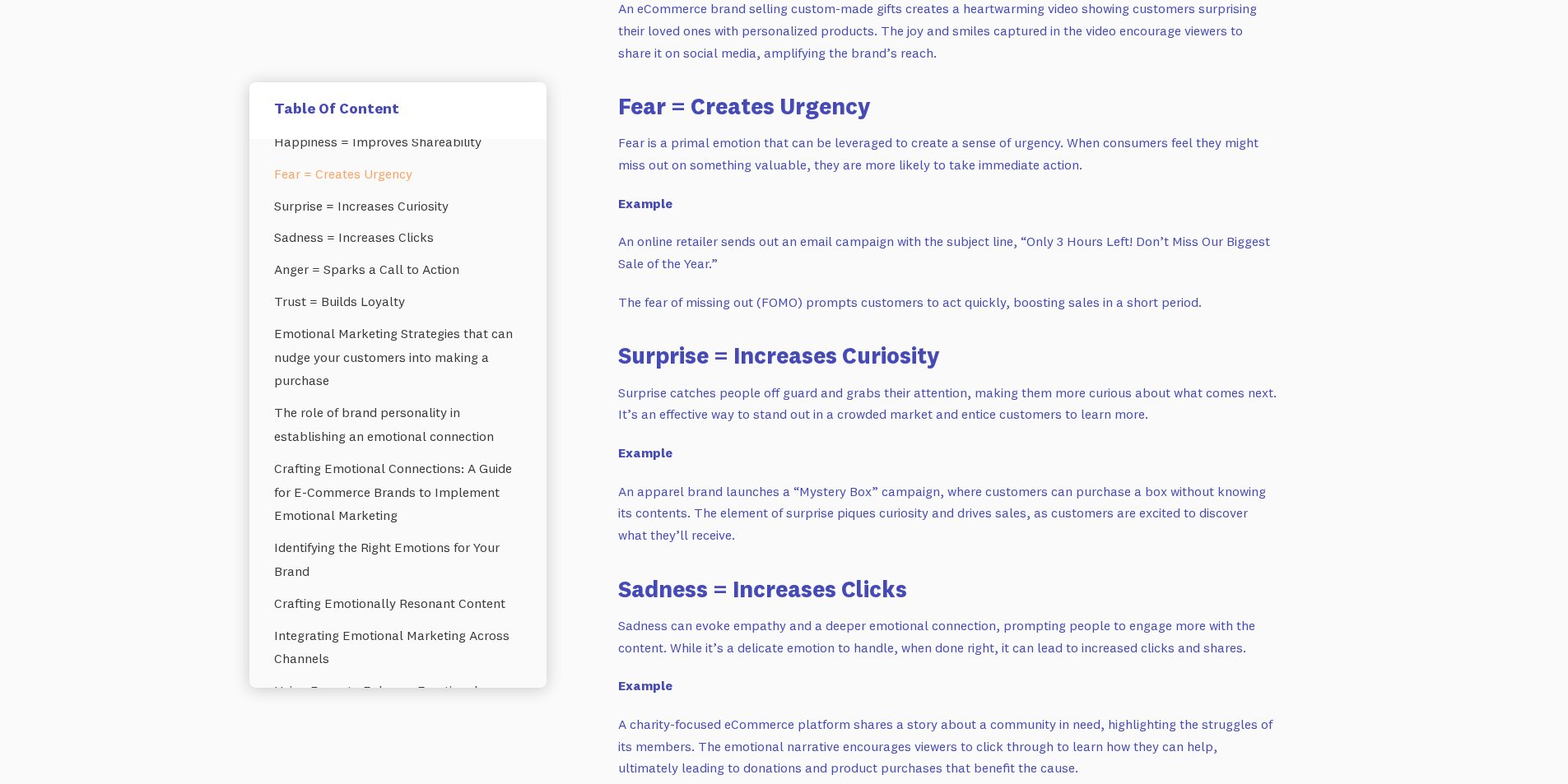
click at [640, 395] on p "Surprise catches people off guard and grabs their attention, making them more c…" at bounding box center [947, 403] width 658 height 44
drag, startPoint x: 618, startPoint y: 490, endPoint x: 772, endPoint y: 489, distance: 154.0
click at [772, 489] on p "An apparel brand launches a “Mystery Box” campaign, where customers can purchas…" at bounding box center [947, 513] width 658 height 66
drag, startPoint x: 800, startPoint y: 494, endPoint x: 875, endPoint y: 494, distance: 75.0
click at [875, 494] on p "An apparel brand launches a “Mystery Box” campaign, where customers can purchas…" at bounding box center [947, 513] width 658 height 66
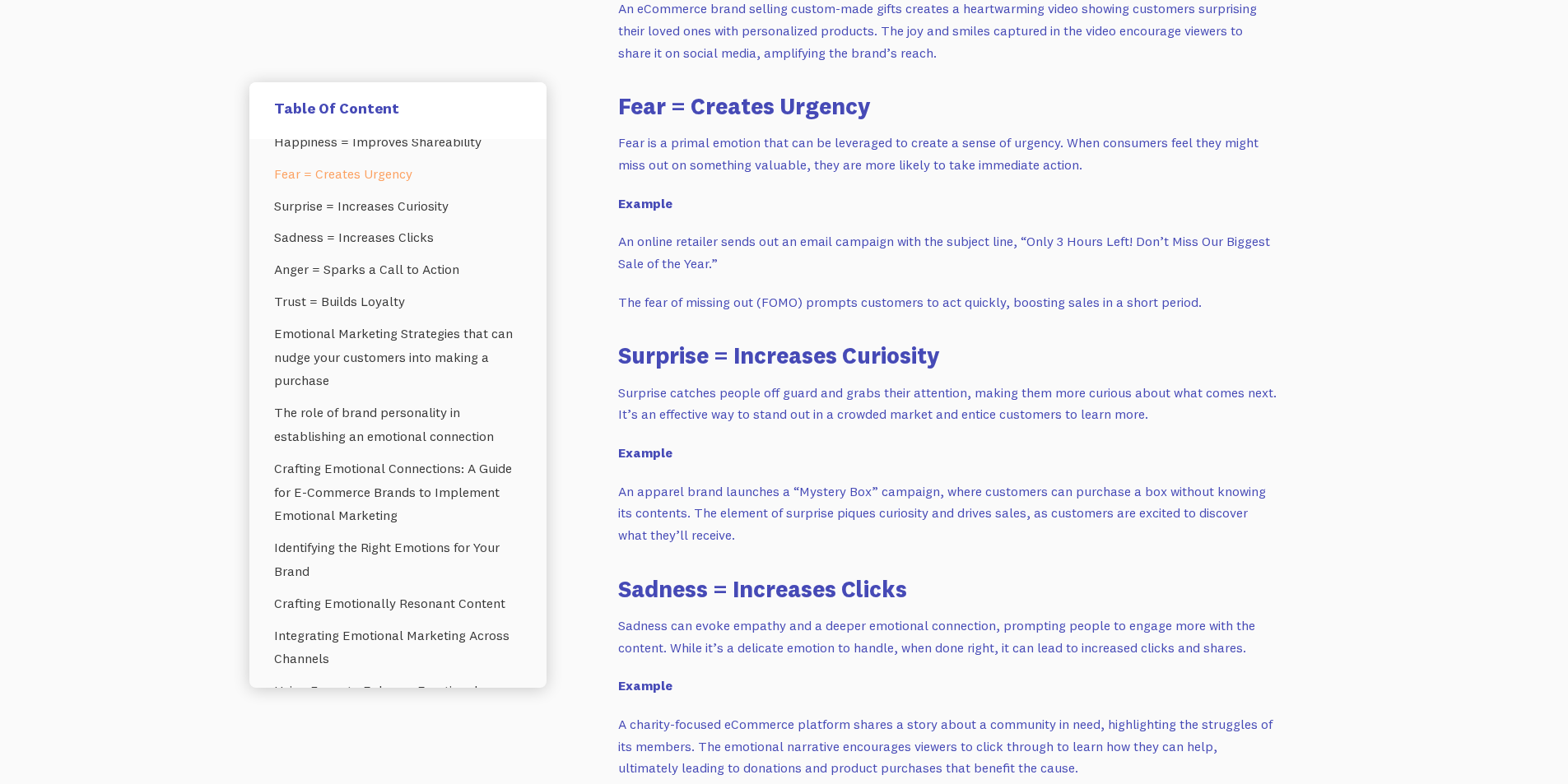
click at [924, 497] on p "An apparel brand launches a “Mystery Box” campaign, where customers can purchas…" at bounding box center [947, 513] width 658 height 66
drag, startPoint x: 804, startPoint y: 497, endPoint x: 889, endPoint y: 496, distance: 85.0
click at [876, 496] on p "An apparel brand launches a “Mystery Box” campaign, where customers can purchas…" at bounding box center [947, 513] width 658 height 66
click at [972, 494] on p "An apparel brand launches a “Mystery Box” campaign, where customers can purchas…" at bounding box center [947, 513] width 658 height 66
drag, startPoint x: 901, startPoint y: 501, endPoint x: 1089, endPoint y: 501, distance: 188.0
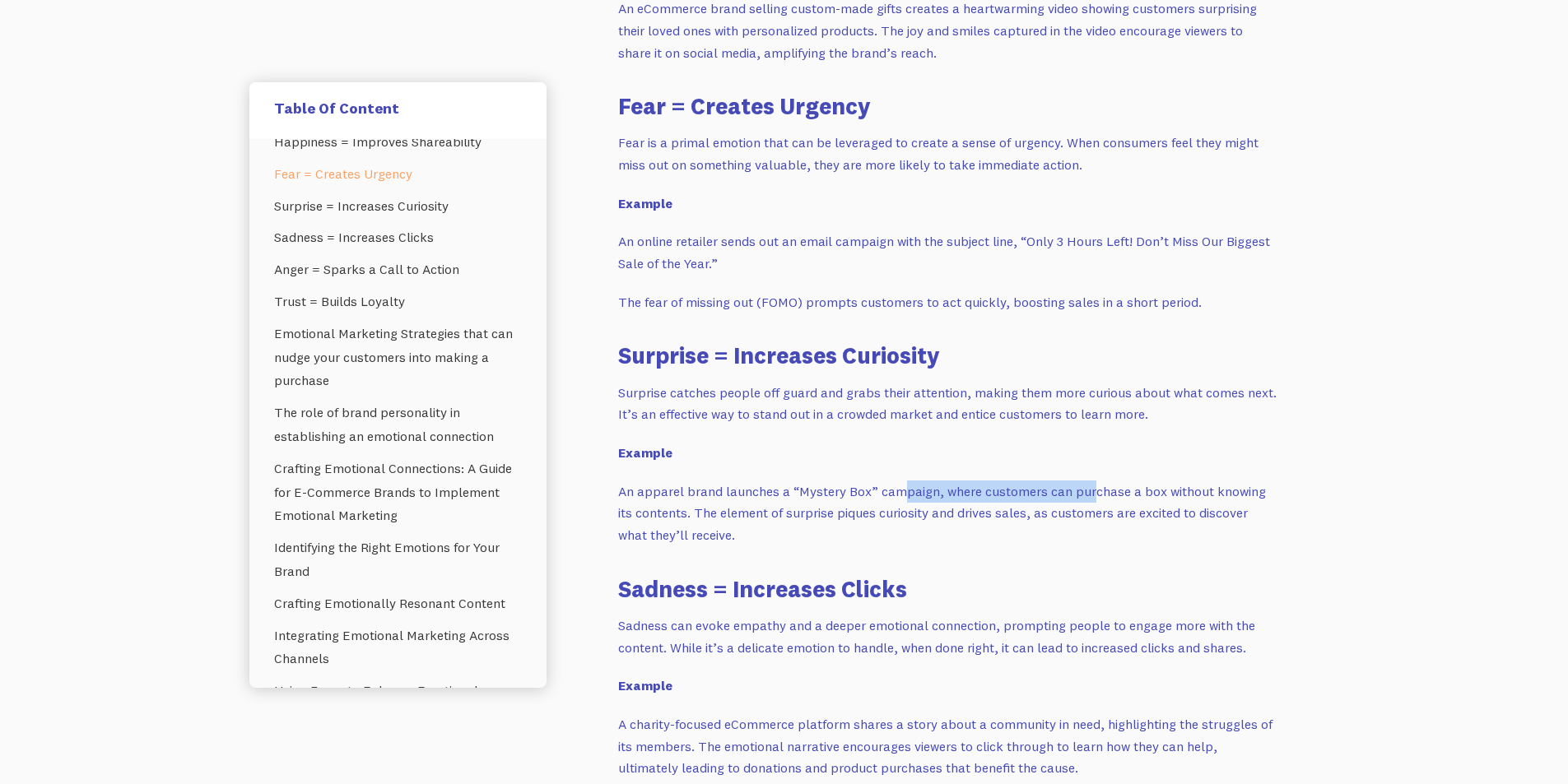
click at [1089, 501] on p "An apparel brand launches a “Mystery Box” campaign, where customers can purchas…" at bounding box center [947, 513] width 658 height 66
click at [1059, 501] on p "An apparel brand launches a “Mystery Box” campaign, where customers can purchas…" at bounding box center [947, 513] width 658 height 66
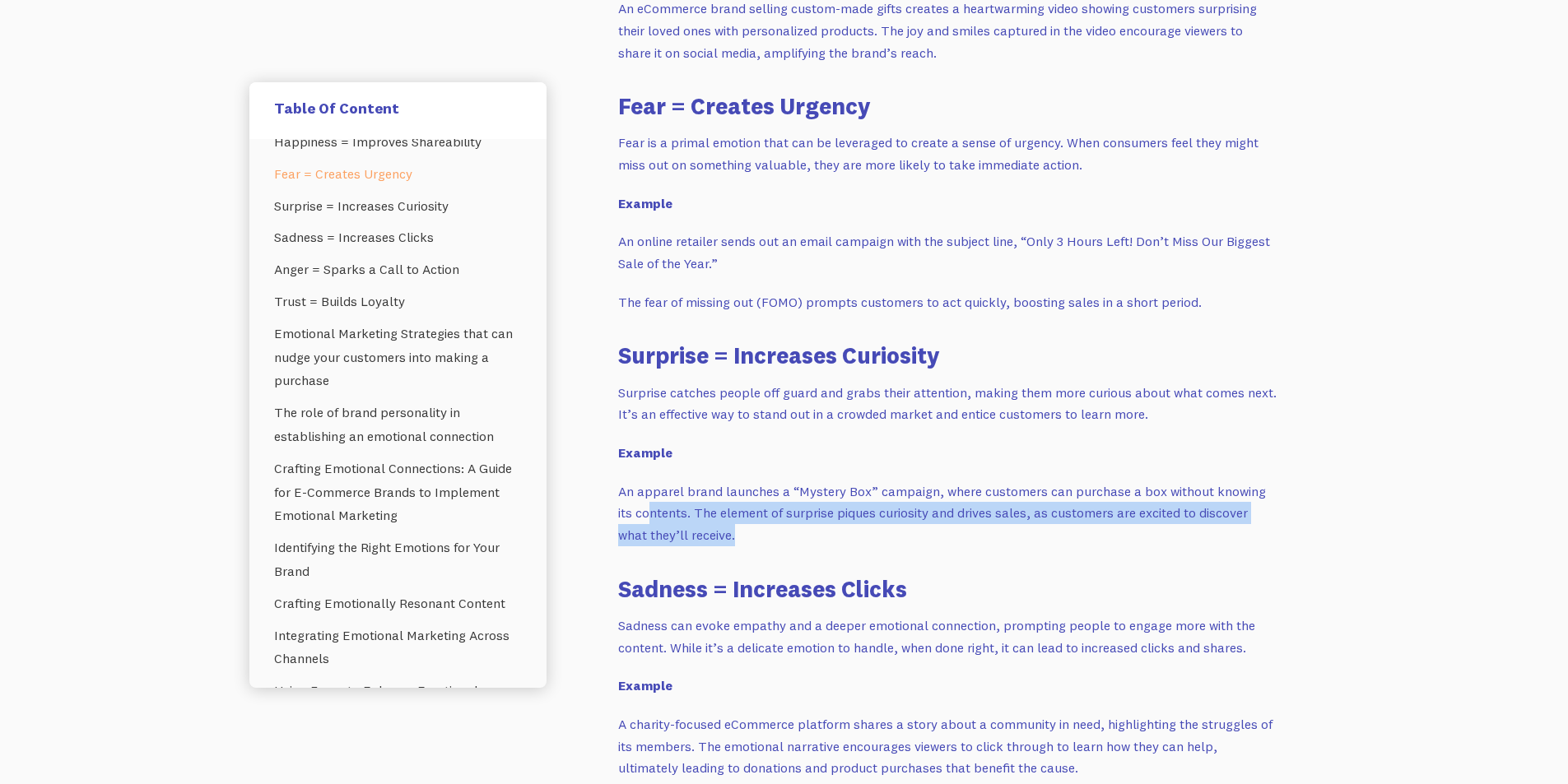
drag, startPoint x: 635, startPoint y: 508, endPoint x: 837, endPoint y: 532, distance: 203.4
click at [837, 532] on p "An apparel brand launches a “Mystery Box” campaign, where customers can purchas…" at bounding box center [947, 513] width 658 height 66
click at [746, 515] on p "An apparel brand launches a “Mystery Box” campaign, where customers can purchas…" at bounding box center [947, 513] width 658 height 66
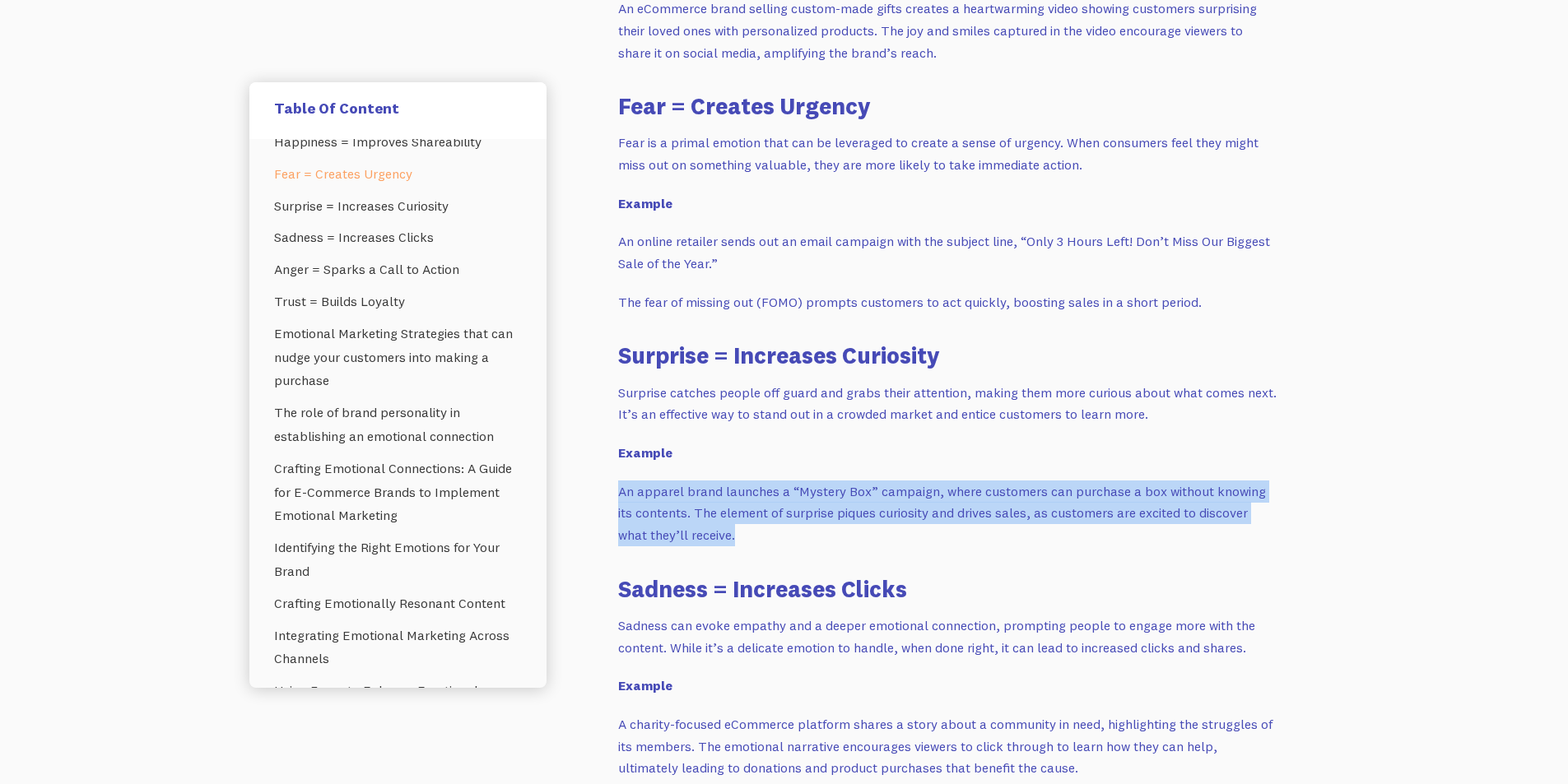
drag, startPoint x: 727, startPoint y: 530, endPoint x: 613, endPoint y: 483, distance: 123.3
click at [678, 519] on p "An apparel brand launches a “Mystery Box” campaign, where customers can purchas…" at bounding box center [947, 513] width 658 height 66
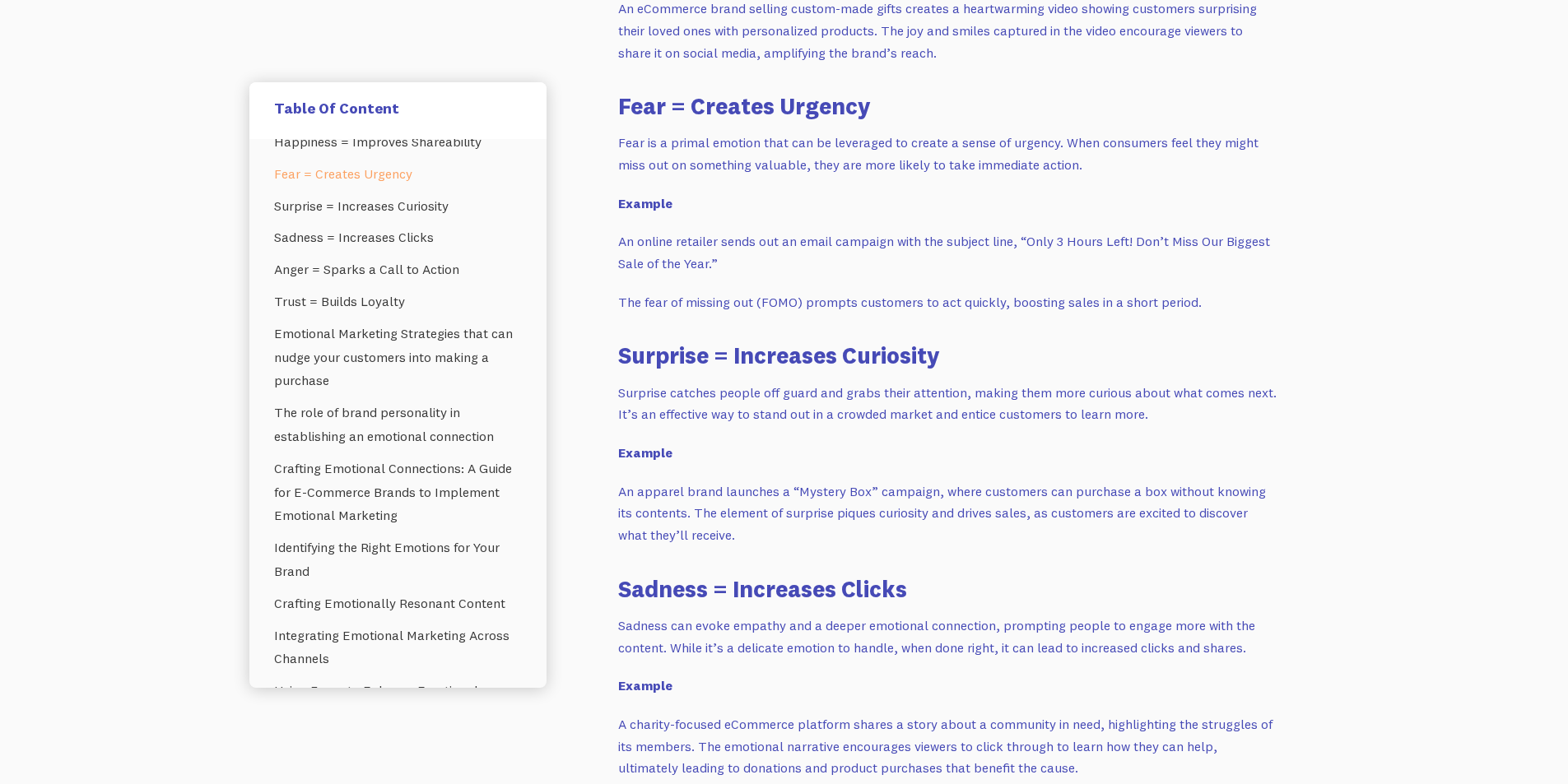
scroll to position [2056, 0]
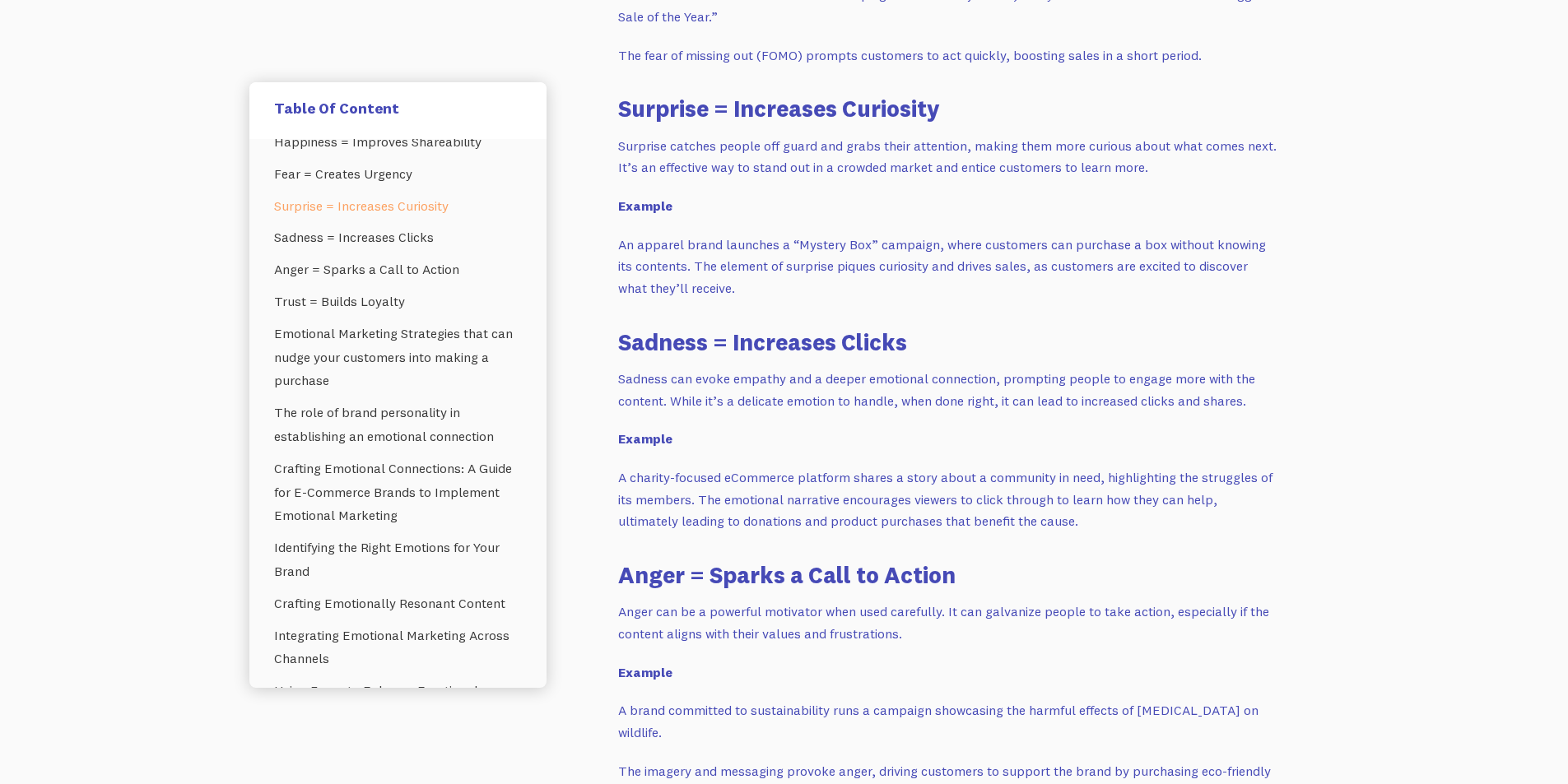
click at [647, 340] on h3 "Sadness = Increases Clicks" at bounding box center [947, 341] width 658 height 32
click at [643, 472] on p "A charity-focused eCommerce platform shares a story about a community in need, …" at bounding box center [947, 499] width 658 height 66
click at [643, 472] on p "A charity-focused eCommerce platform shares a story about a community in need, …" at bounding box center [947, 499] width 658 height 66
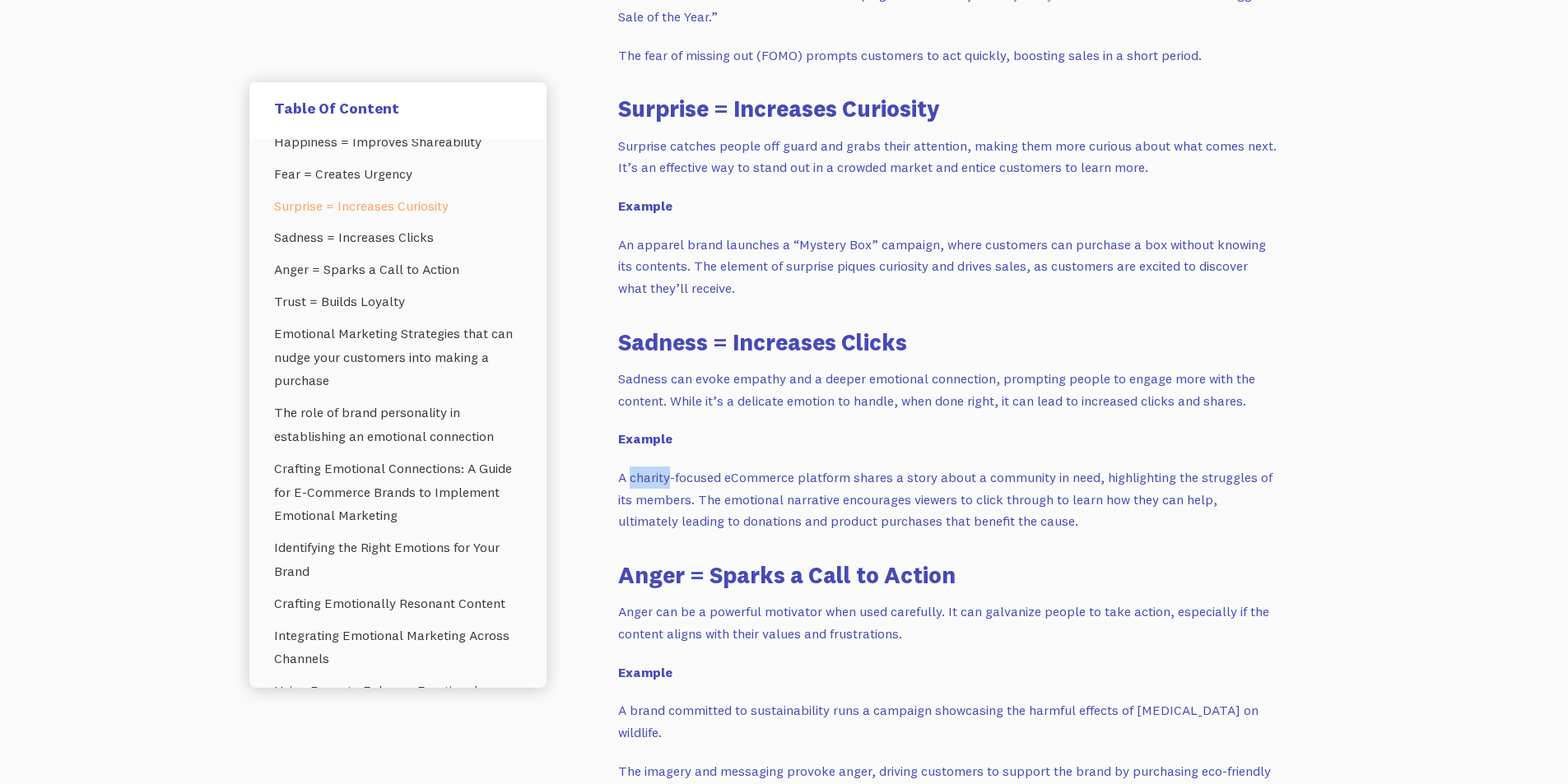
click at [646, 472] on p "A charity-focused eCommerce platform shares a story about a community in need, …" at bounding box center [947, 499] width 658 height 66
drag, startPoint x: 727, startPoint y: 479, endPoint x: 789, endPoint y: 479, distance: 62.0
click at [789, 479] on p "A charity-focused eCommerce platform shares a story about a community in need, …" at bounding box center [947, 499] width 658 height 66
drag, startPoint x: 925, startPoint y: 479, endPoint x: 956, endPoint y: 479, distance: 31.0
click at [956, 479] on p "A charity-focused eCommerce platform shares a story about a community in need, …" at bounding box center [947, 499] width 658 height 66
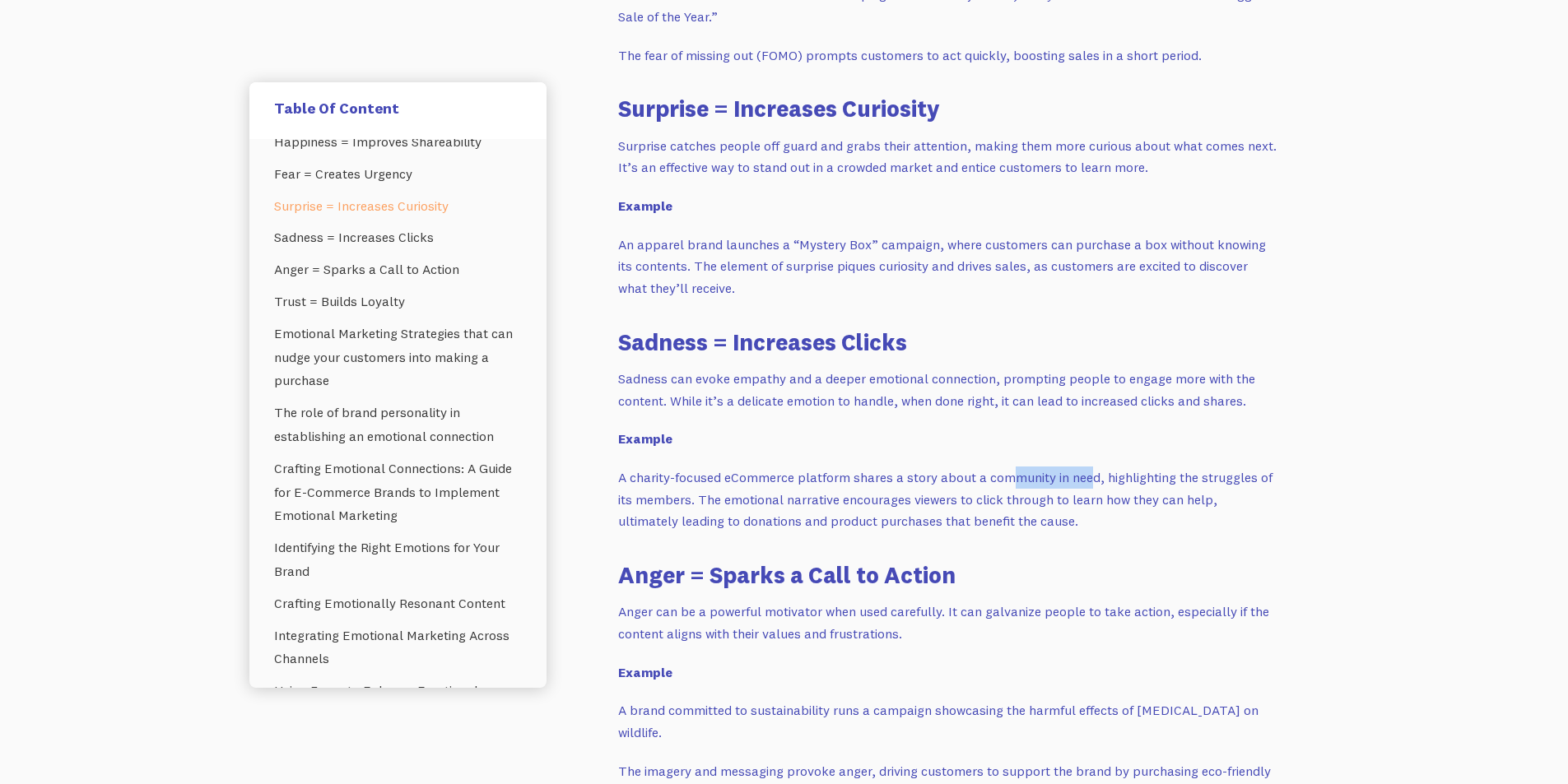
drag, startPoint x: 1014, startPoint y: 477, endPoint x: 1097, endPoint y: 476, distance: 83.0
click at [1087, 477] on p "A charity-focused eCommerce platform shares a story about a community in need, …" at bounding box center [947, 499] width 658 height 66
click at [1167, 477] on p "A charity-focused eCommerce platform shares a story about a community in need, …" at bounding box center [947, 499] width 658 height 66
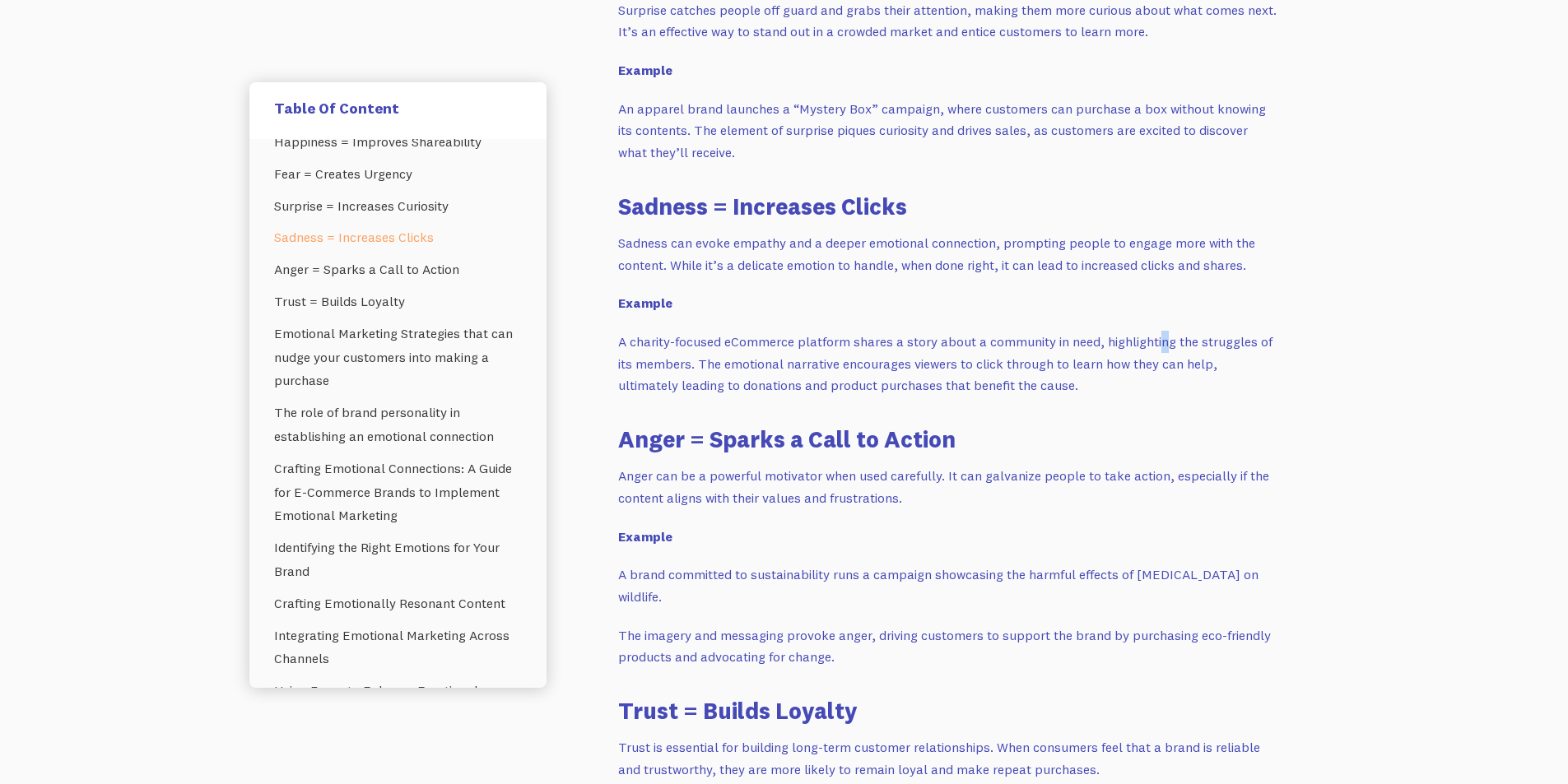
scroll to position [2221, 0]
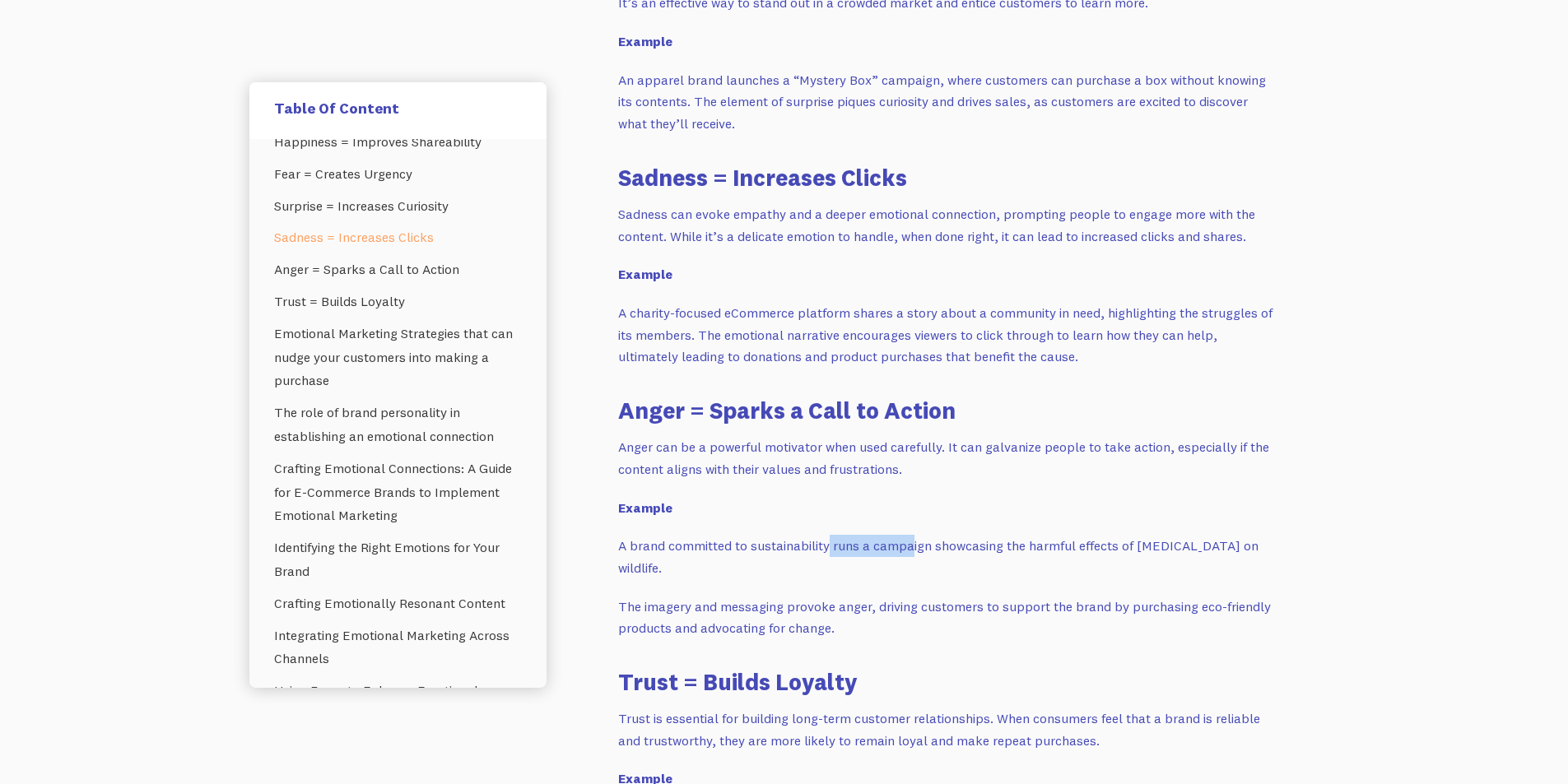
drag, startPoint x: 828, startPoint y: 542, endPoint x: 931, endPoint y: 542, distance: 103.0
click at [911, 542] on p "A brand committed to sustainability runs a campaign showcasing the harmful effe…" at bounding box center [947, 556] width 658 height 44
drag, startPoint x: 997, startPoint y: 542, endPoint x: 1100, endPoint y: 541, distance: 103.0
click at [1100, 541] on p "A brand committed to sustainability runs a campaign showcasing the harmful effe…" at bounding box center [947, 556] width 658 height 44
drag, startPoint x: 1130, startPoint y: 541, endPoint x: 1240, endPoint y: 546, distance: 110.1
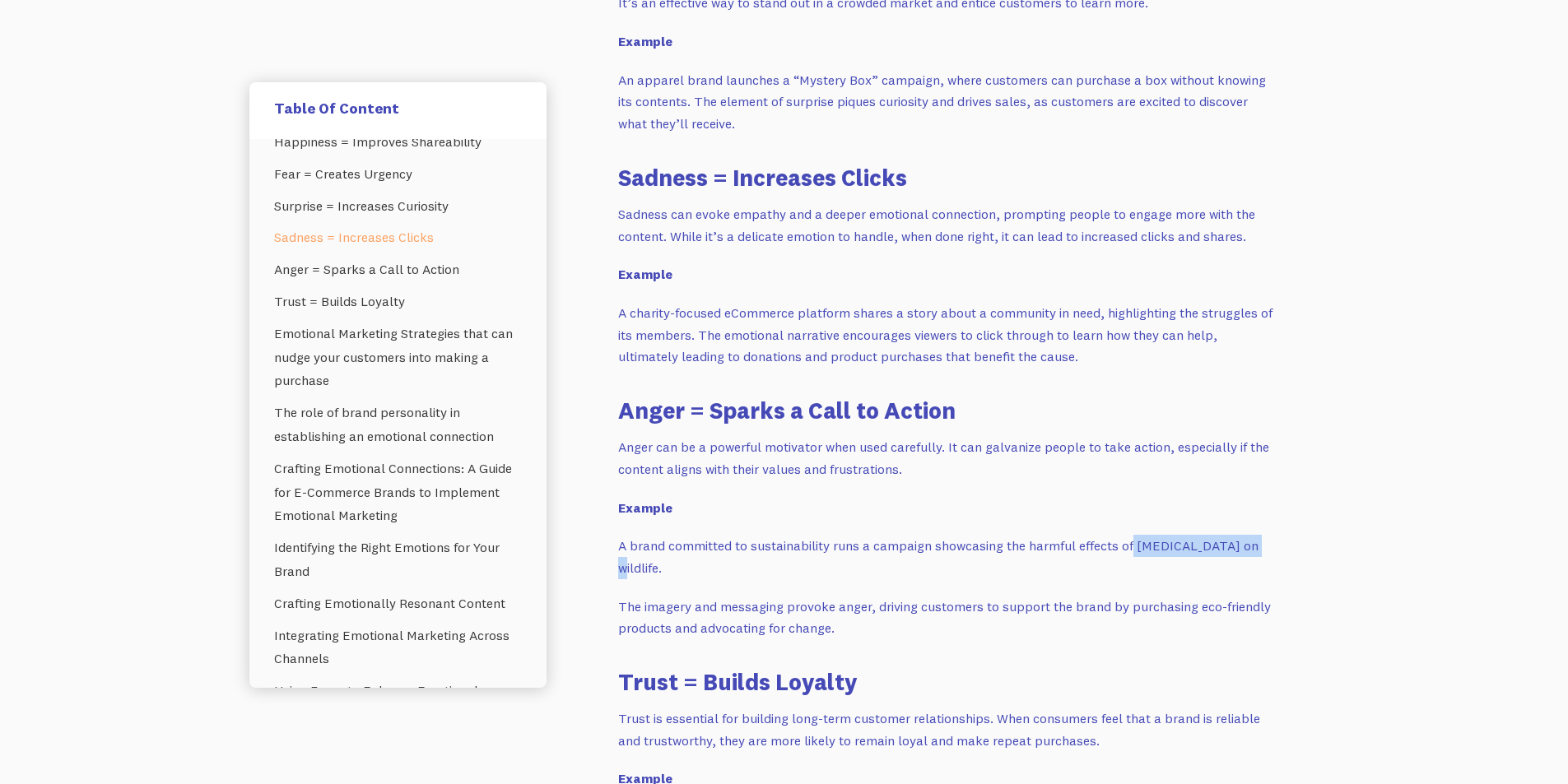
click at [1240, 546] on p "A brand committed to sustainability runs a campaign showcasing the harmful effe…" at bounding box center [947, 556] width 658 height 44
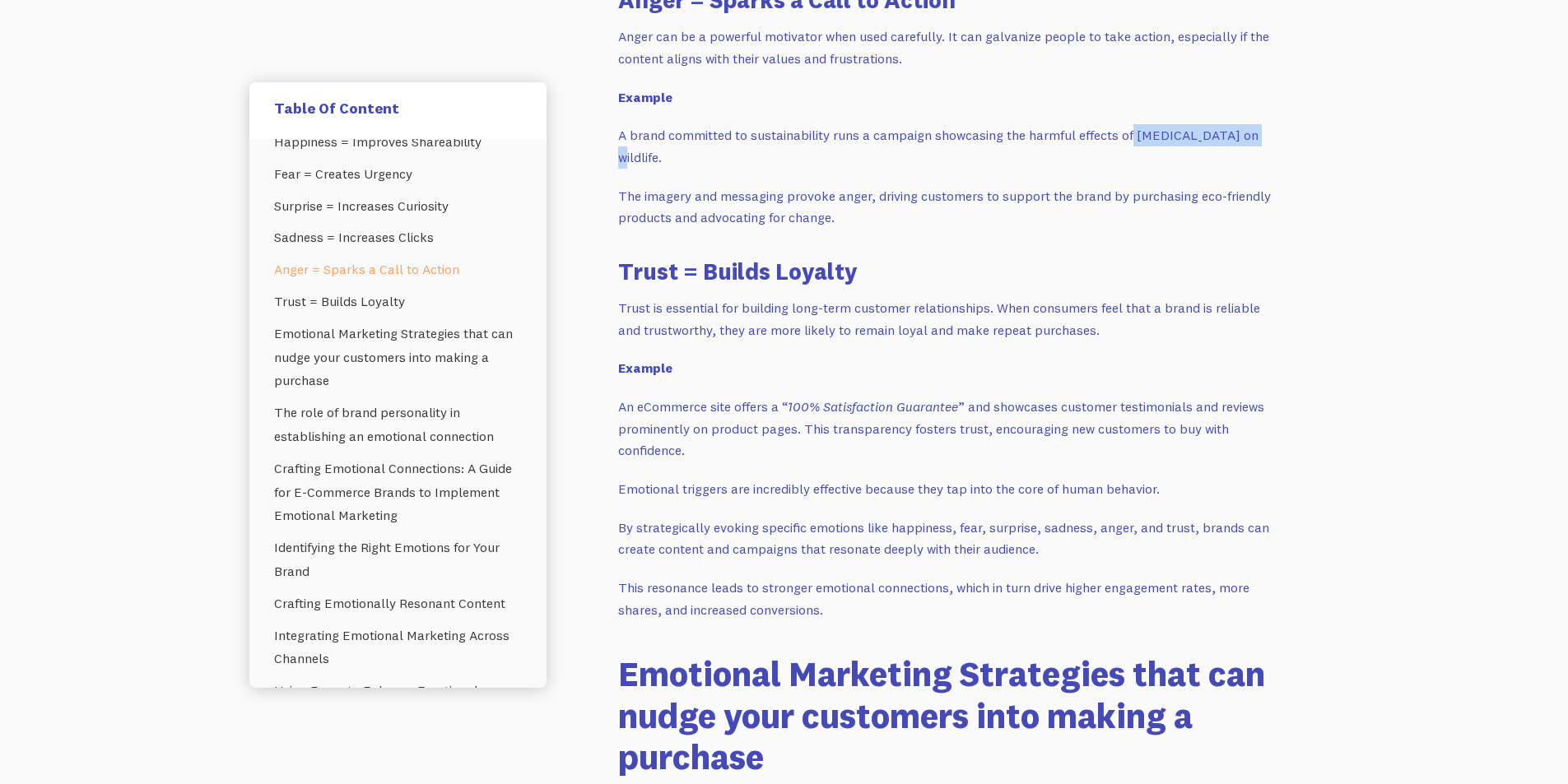
scroll to position [2632, 0]
drag, startPoint x: 852, startPoint y: 403, endPoint x: 954, endPoint y: 402, distance: 102.0
click at [954, 402] on em "100% Satisfaction Guarantee" at bounding box center [873, 405] width 171 height 17
click at [885, 407] on em "100% Satisfaction Guarantee" at bounding box center [873, 405] width 171 height 17
drag, startPoint x: 789, startPoint y: 405, endPoint x: 957, endPoint y: 404, distance: 168.0
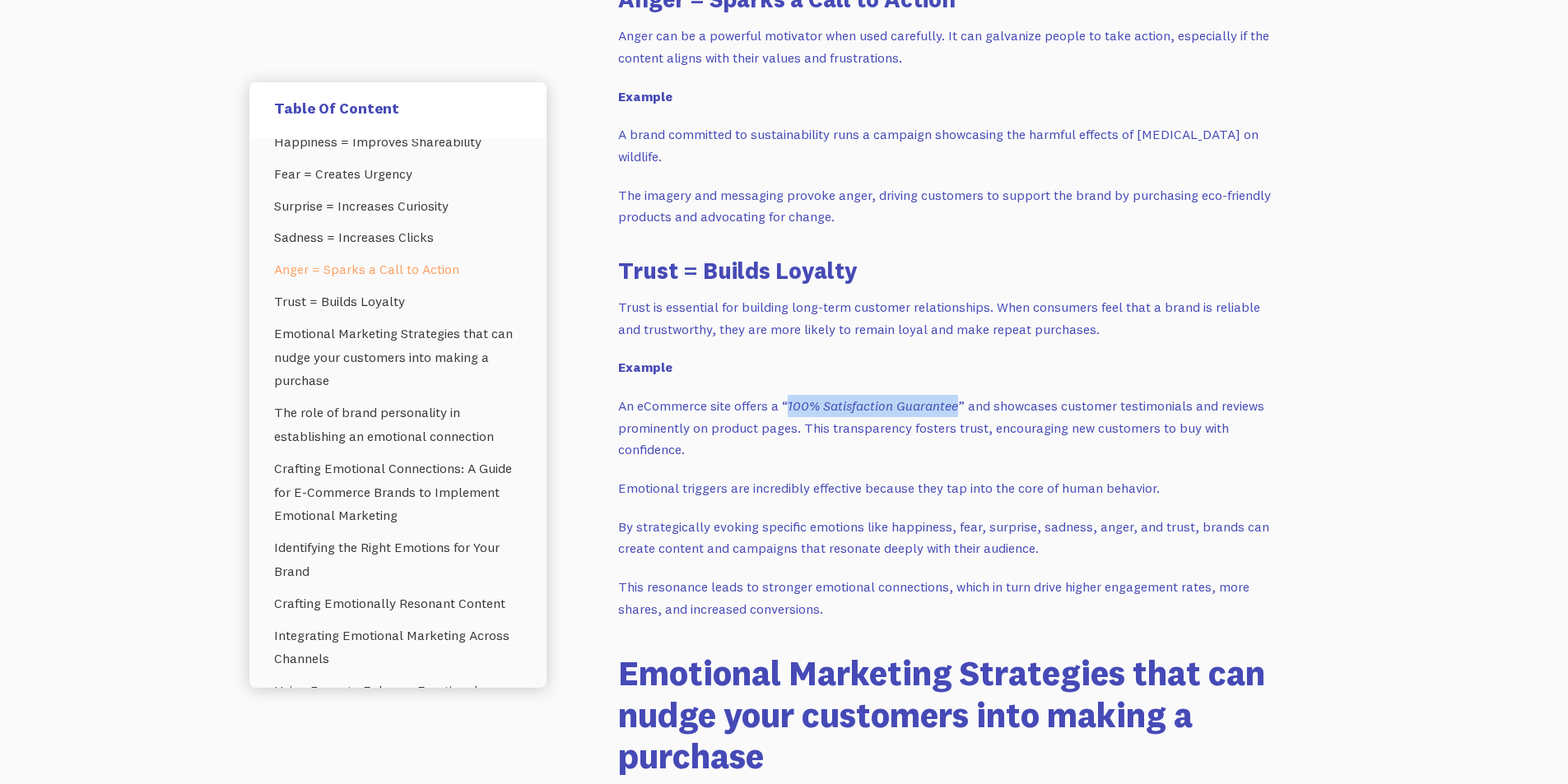
click at [957, 404] on em "100% Satisfaction Guarantee" at bounding box center [873, 405] width 171 height 17
drag, startPoint x: 618, startPoint y: 486, endPoint x: 1162, endPoint y: 486, distance: 544.0
click at [1162, 486] on p "Emotional triggers are incredibly effective because they tap into the core of h…" at bounding box center [947, 487] width 658 height 22
click at [1079, 495] on p "Emotional triggers are incredibly effective because they tap into the core of h…" at bounding box center [947, 487] width 658 height 22
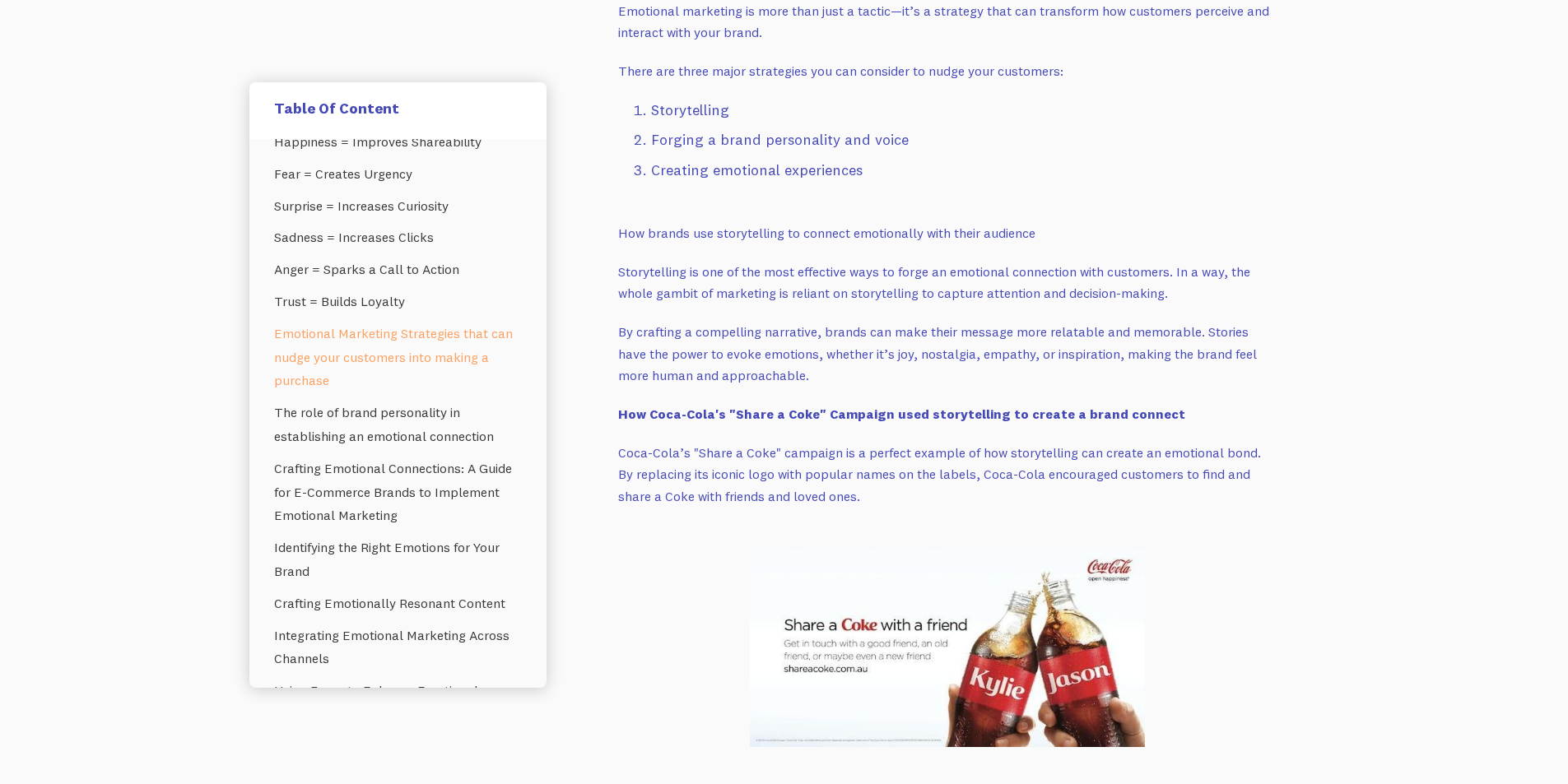
scroll to position [3454, 0]
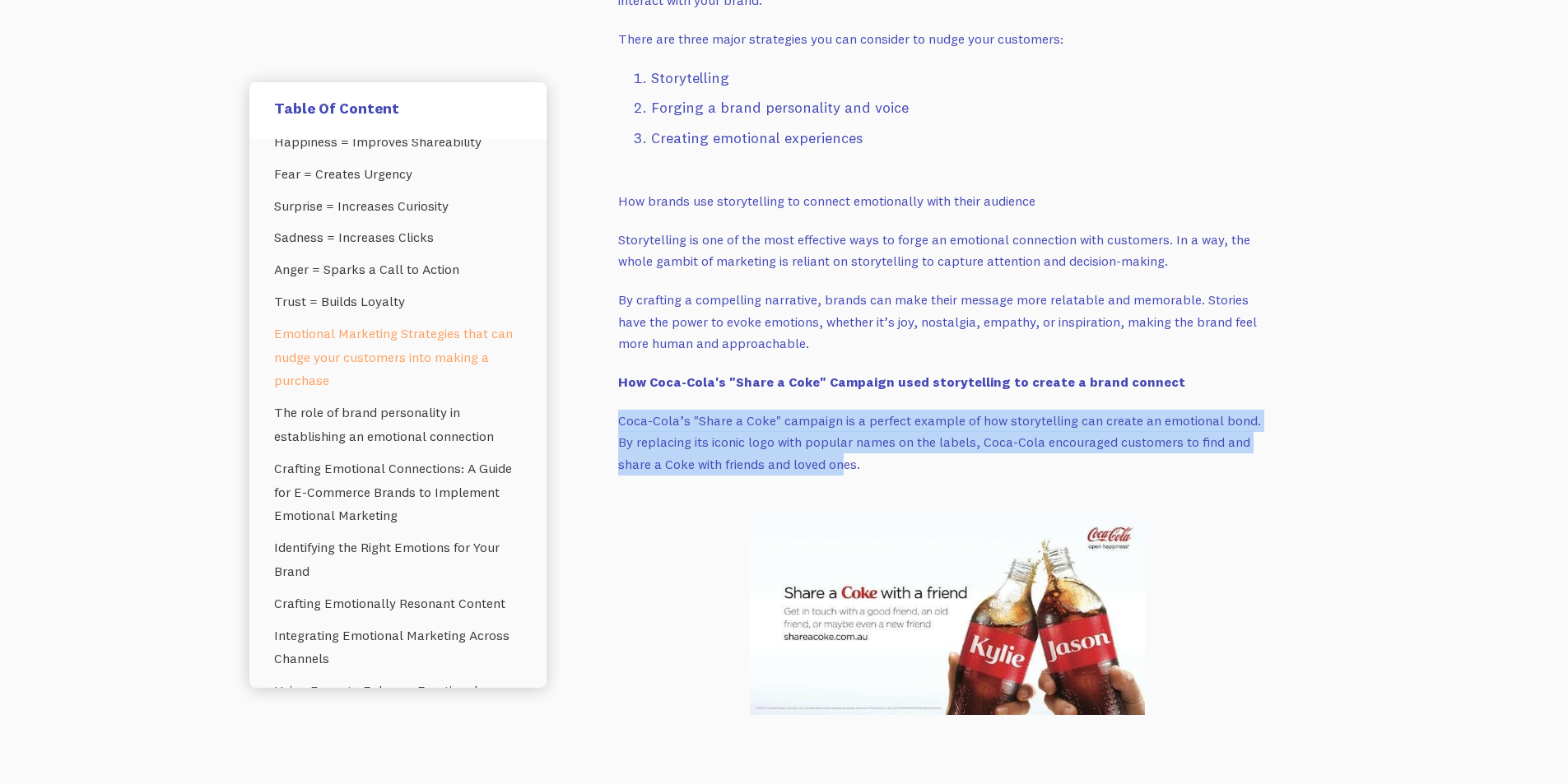
drag, startPoint x: 615, startPoint y: 419, endPoint x: 798, endPoint y: 458, distance: 187.1
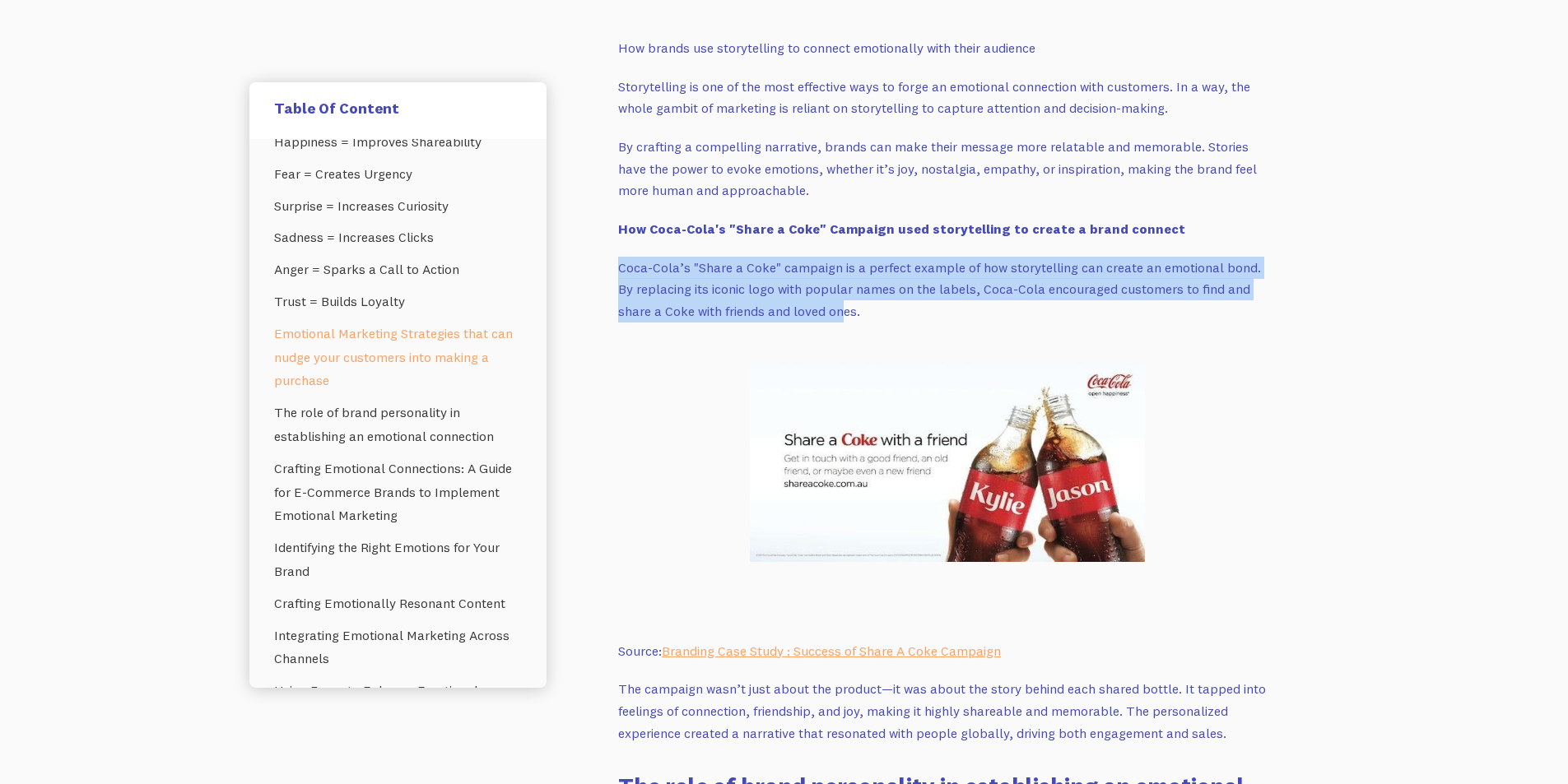
scroll to position [3784, 0]
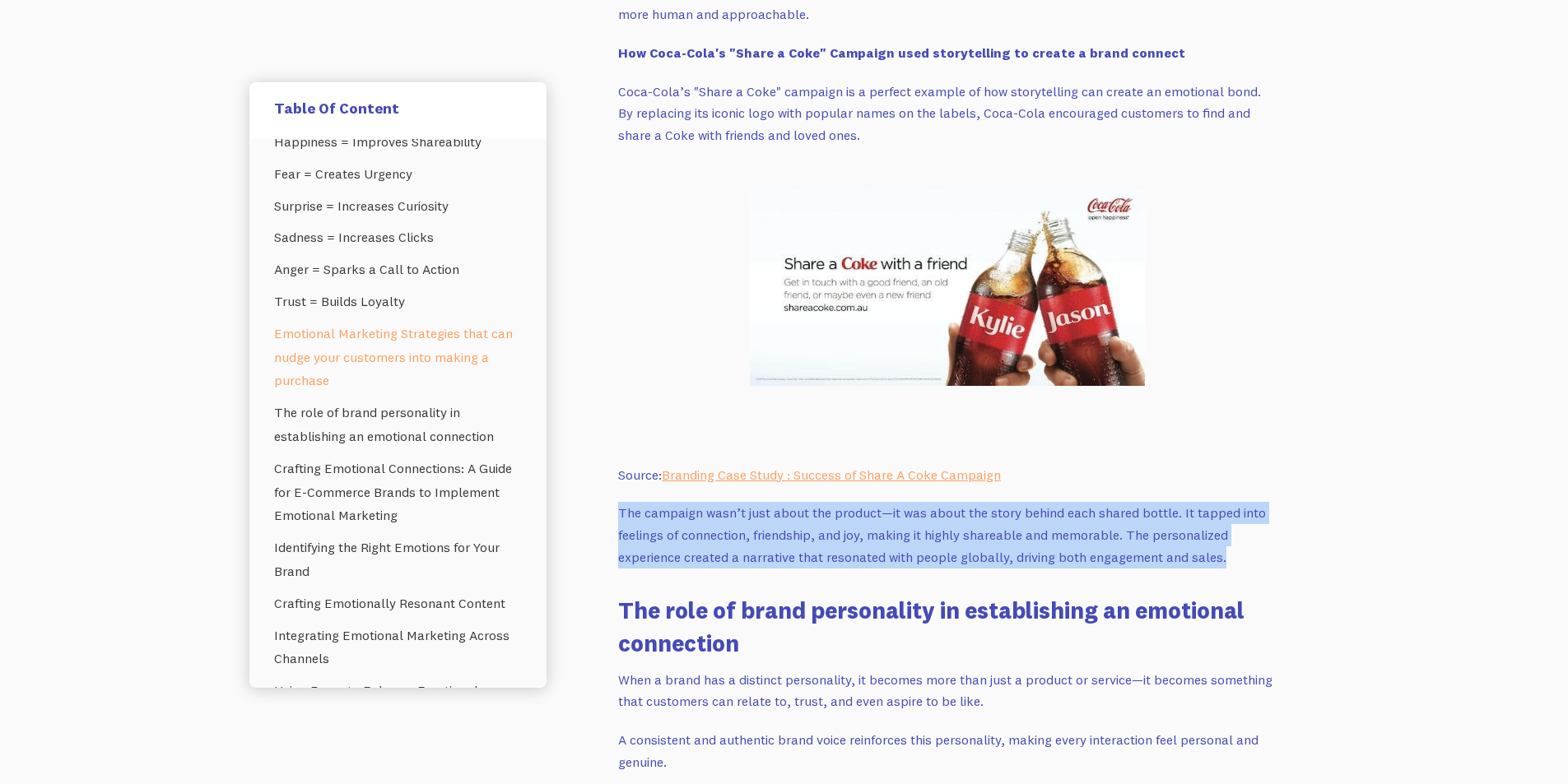
drag, startPoint x: 622, startPoint y: 517, endPoint x: 1171, endPoint y: 550, distance: 550.0
click at [1248, 554] on p "The campaign wasn’t just about the product—it was about the story behind each s…" at bounding box center [947, 534] width 658 height 66
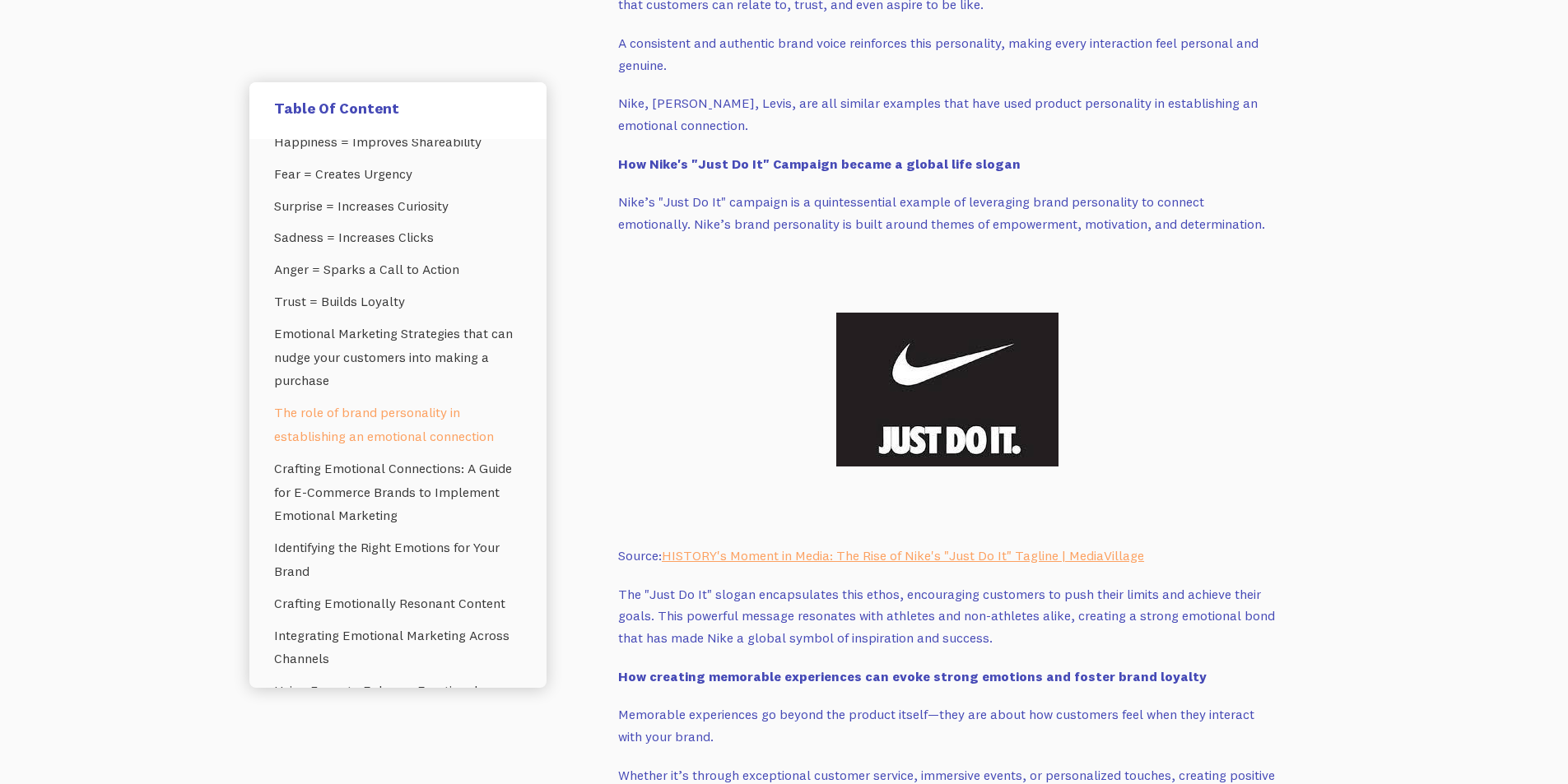
scroll to position [4606, 0]
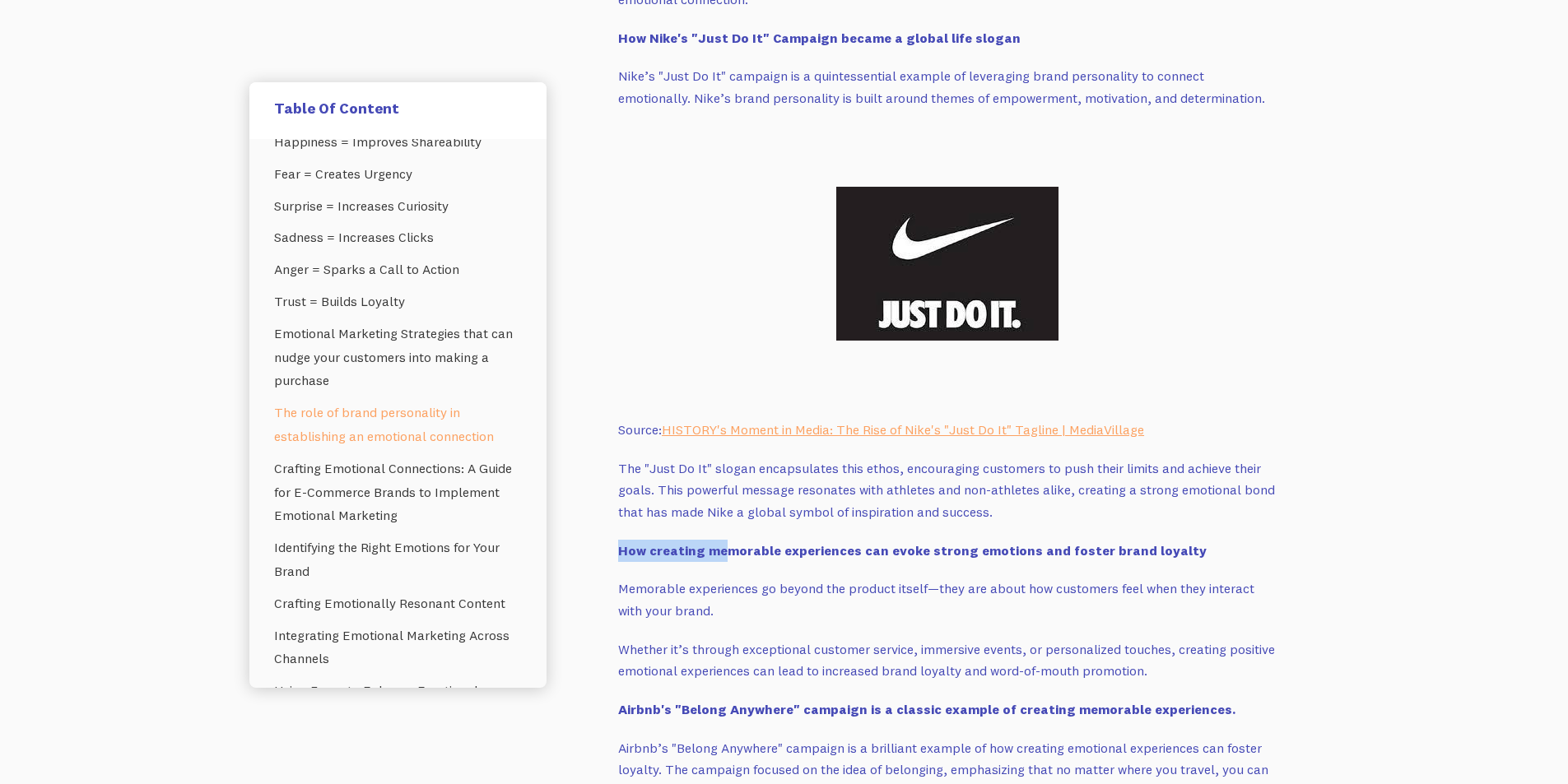
drag, startPoint x: 619, startPoint y: 549, endPoint x: 743, endPoint y: 546, distance: 124.0
click at [726, 546] on strong "How creating memorable experiences can evoke strong emotions and foster brand l…" at bounding box center [912, 550] width 588 height 17
drag, startPoint x: 763, startPoint y: 546, endPoint x: 918, endPoint y: 546, distance: 155.0
click at [918, 547] on strong "How creating memorable experiences can evoke strong emotions and foster brand l…" at bounding box center [912, 550] width 588 height 17
drag, startPoint x: 960, startPoint y: 544, endPoint x: 1090, endPoint y: 544, distance: 130.0
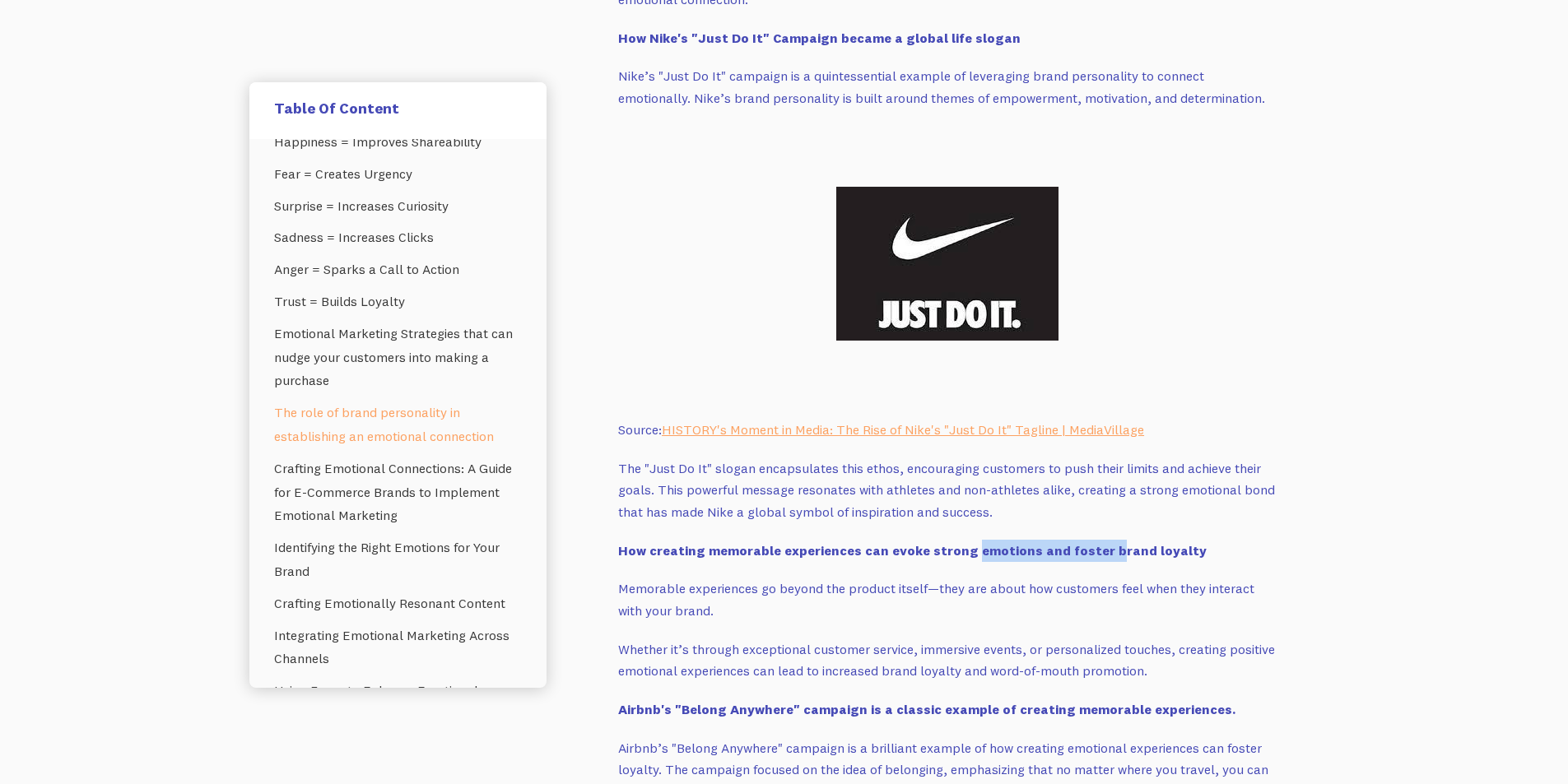
click at [1090, 544] on strong "How creating memorable experiences can evoke strong emotions and foster brand l…" at bounding box center [912, 550] width 588 height 17
click at [963, 544] on strong "How creating memorable experiences can evoke strong emotions and foster brand l…" at bounding box center [912, 550] width 588 height 17
drag, startPoint x: 910, startPoint y: 551, endPoint x: 1073, endPoint y: 554, distance: 163.0
click at [1049, 554] on strong "How creating memorable experiences can evoke strong emotions and foster brand l…" at bounding box center [912, 550] width 588 height 17
drag, startPoint x: 1123, startPoint y: 555, endPoint x: 1164, endPoint y: 555, distance: 41.0
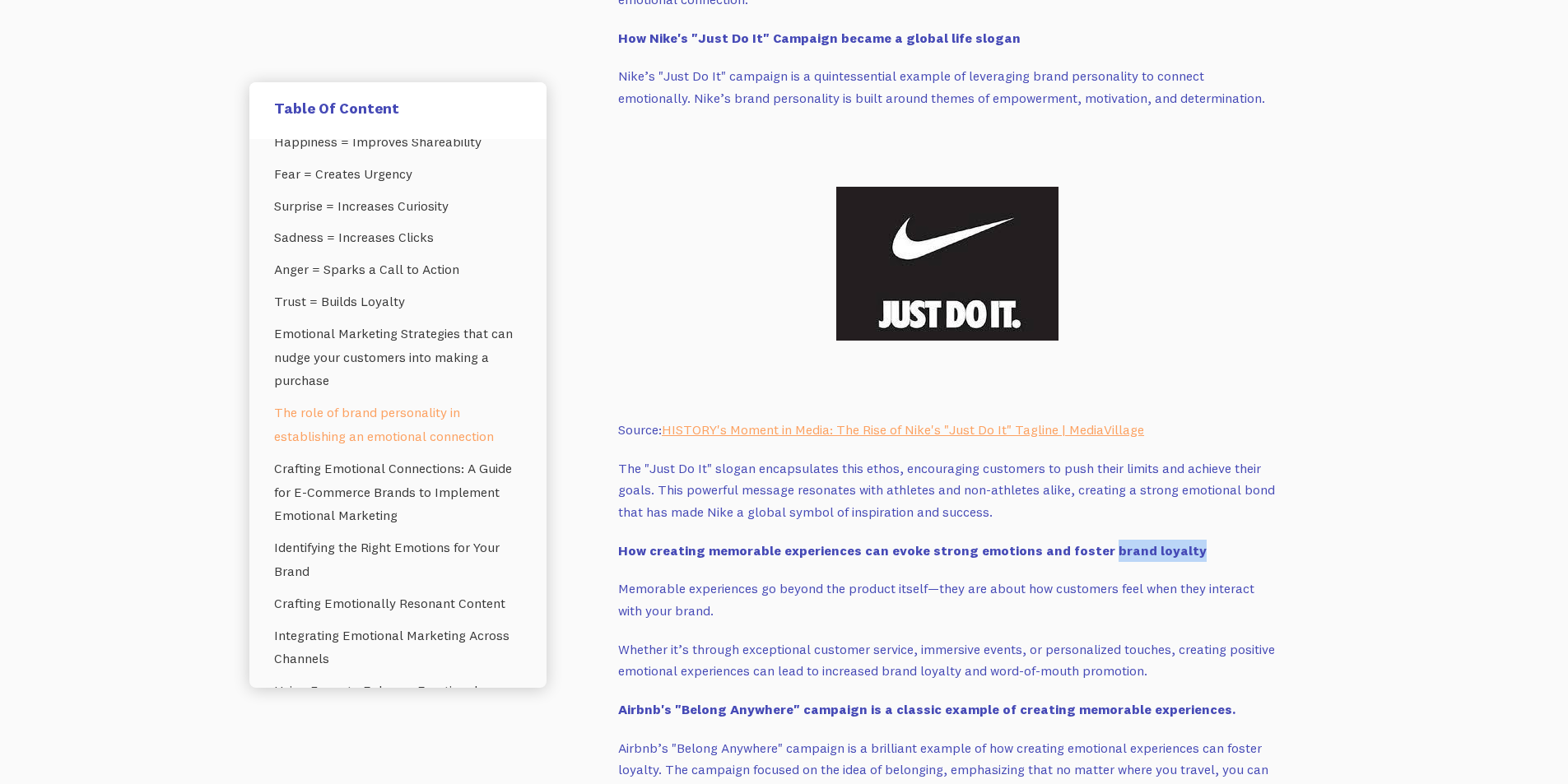
click at [1164, 555] on strong "How creating memorable experiences can evoke strong emotions and foster brand l…" at bounding box center [912, 550] width 588 height 17
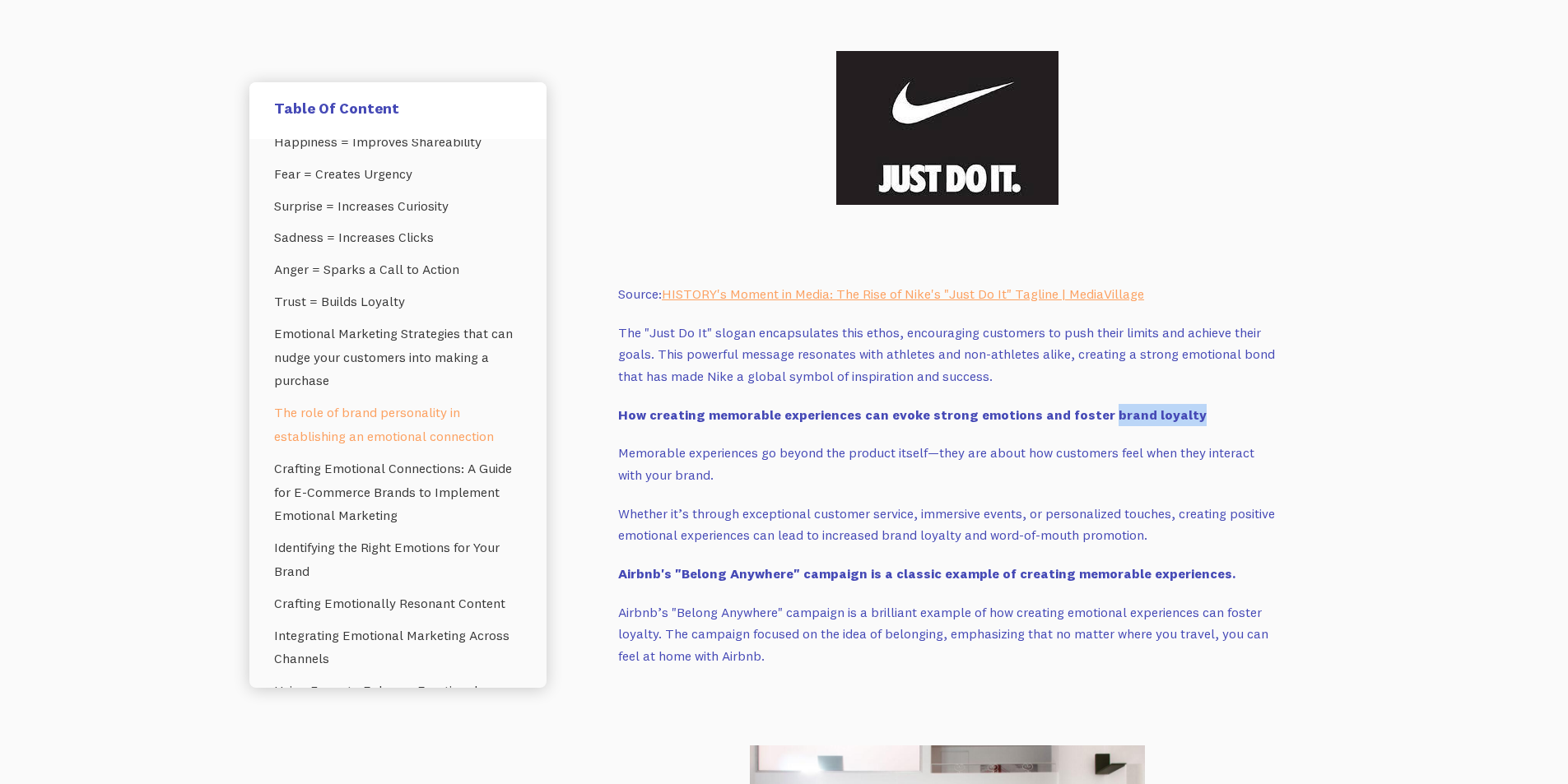
scroll to position [4770, 0]
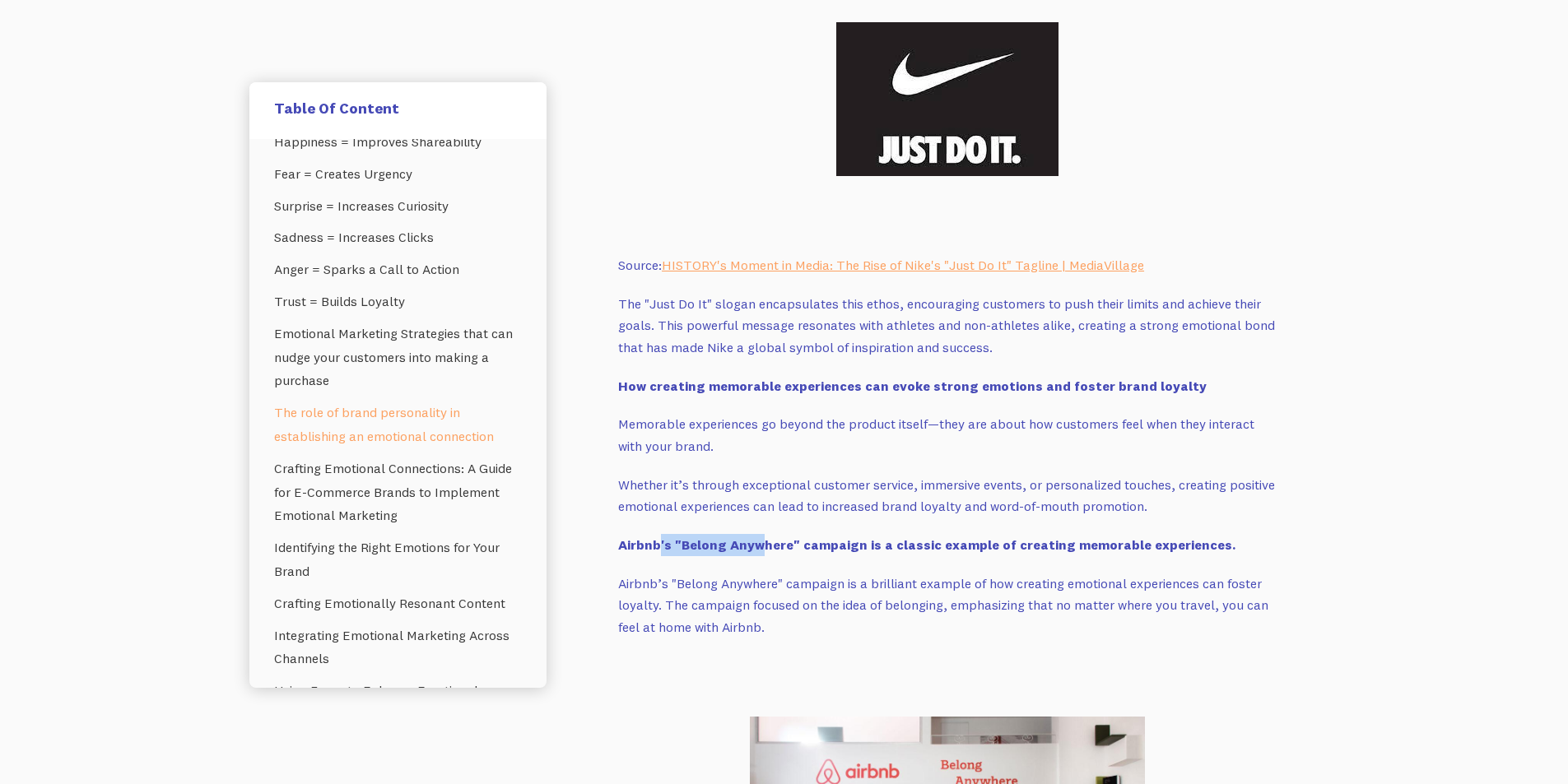
drag, startPoint x: 658, startPoint y: 548, endPoint x: 756, endPoint y: 548, distance: 98.0
click at [756, 548] on strong "Airbnb's "Belong Anywhere" campaign is a classic example of creating memorable …" at bounding box center [926, 544] width 617 height 17
drag, startPoint x: 868, startPoint y: 547, endPoint x: 947, endPoint y: 547, distance: 79.0
click at [947, 547] on strong "Airbnb's "Belong Anywhere" campaign is a classic example of creating memorable …" at bounding box center [926, 544] width 617 height 17
drag, startPoint x: 1019, startPoint y: 542, endPoint x: 1149, endPoint y: 555, distance: 130.6
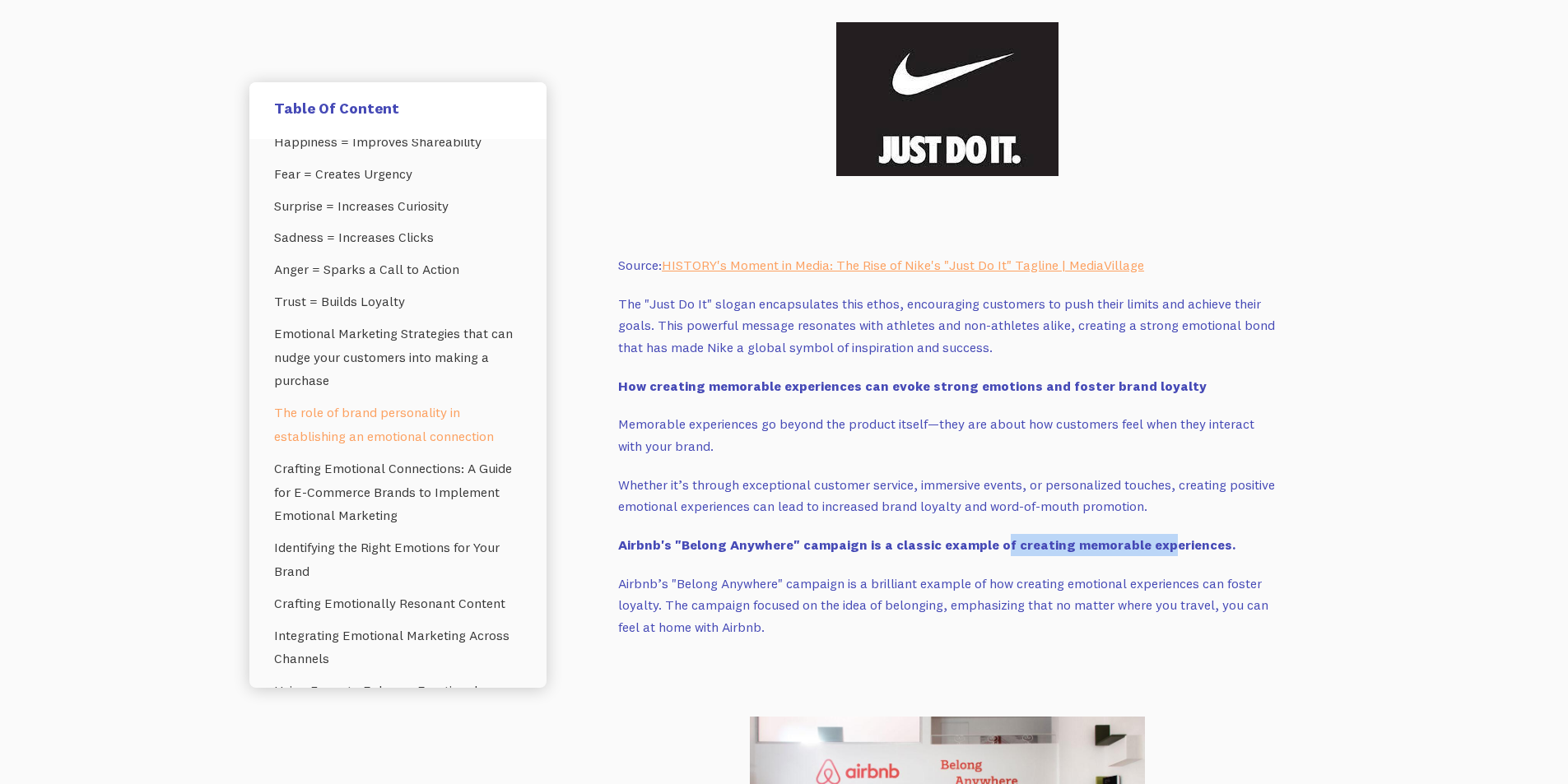
click at [1149, 555] on p "‍ Airbnb's "Belong Anywhere" campaign is a classic example of creating memorabl…" at bounding box center [947, 544] width 658 height 22
click at [1023, 555] on p "‍ Airbnb's "Belong Anywhere" campaign is a classic example of creating memorabl…" at bounding box center [947, 544] width 658 height 22
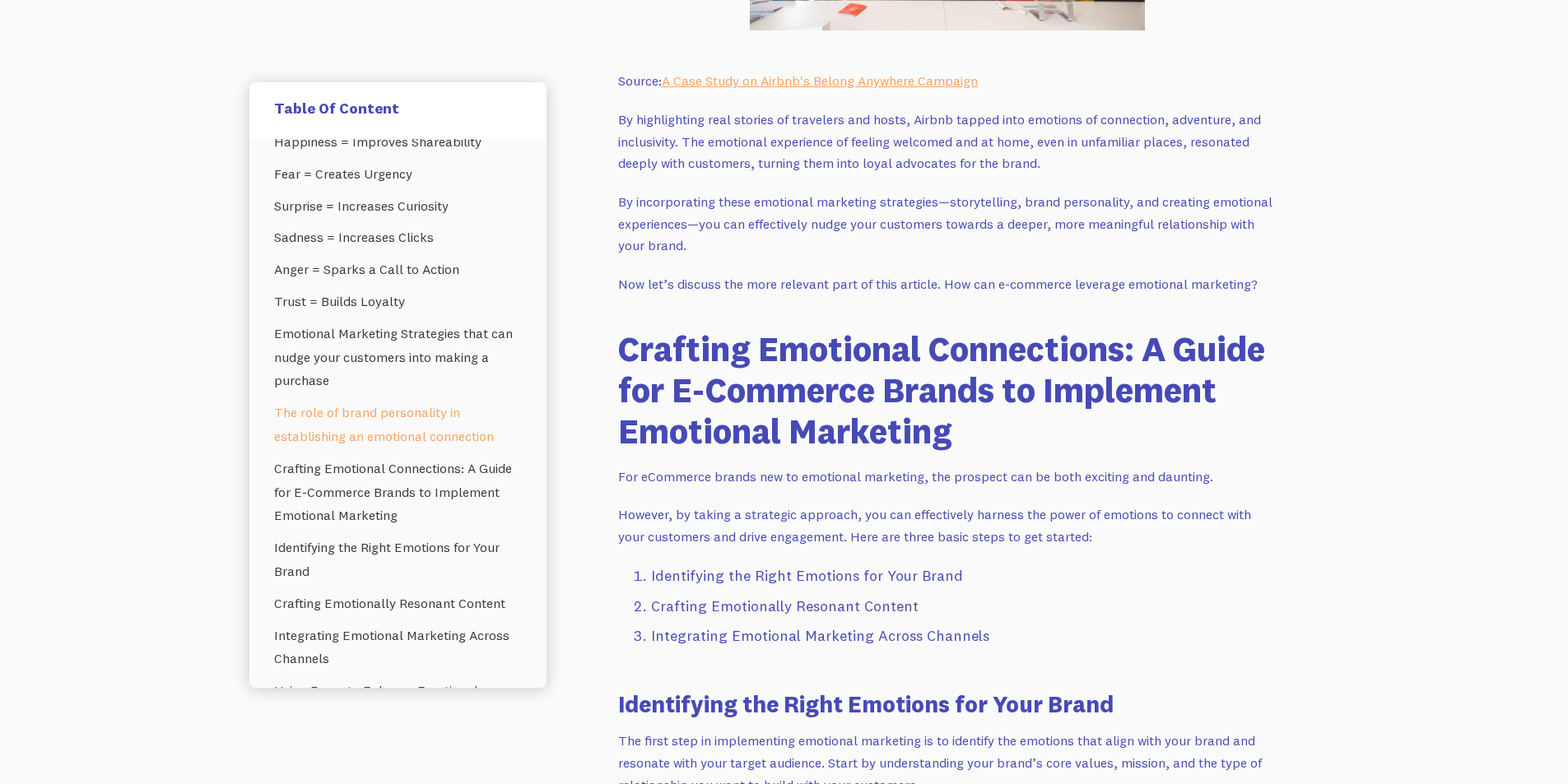
scroll to position [5921, 0]
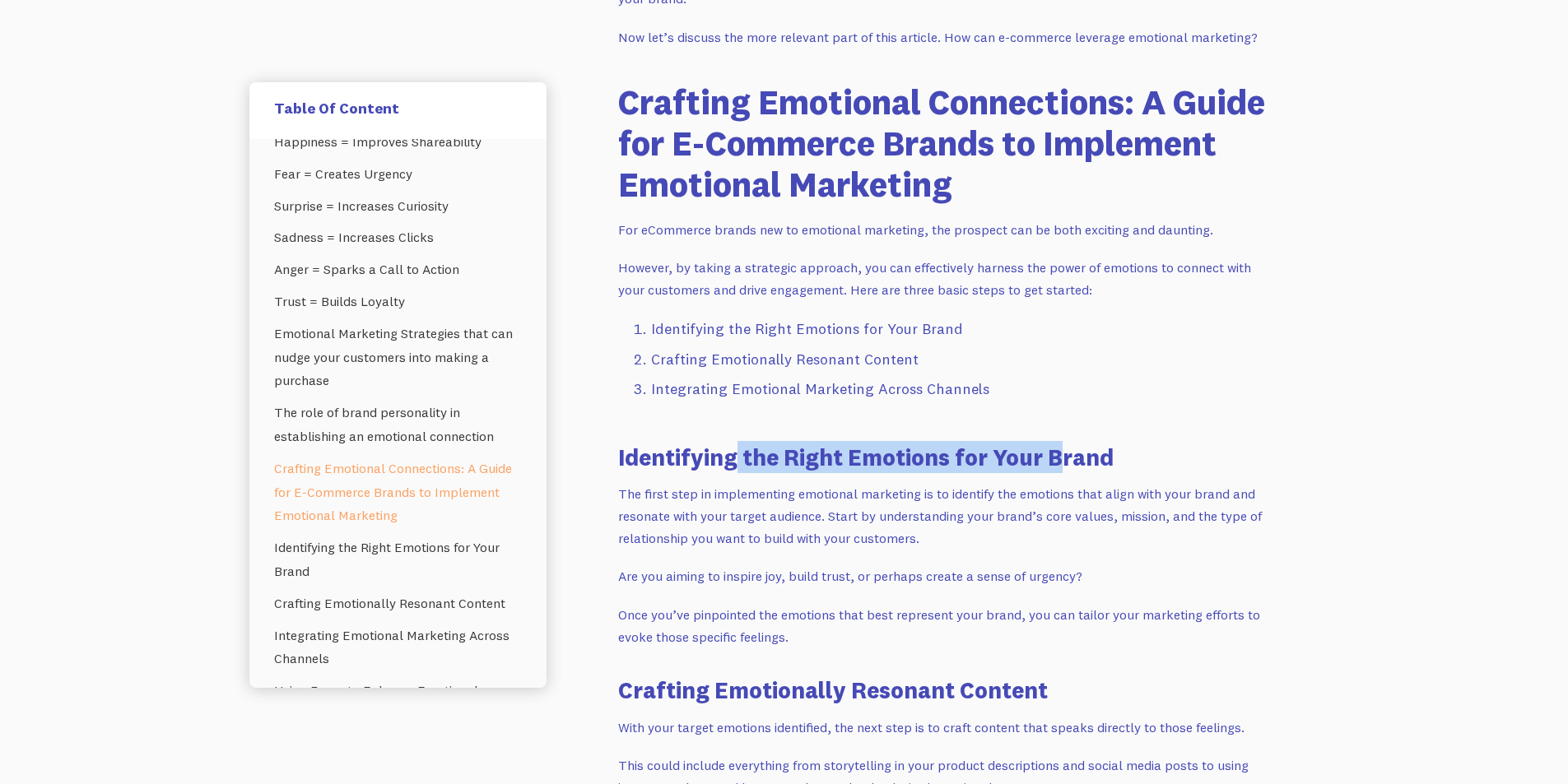
drag, startPoint x: 735, startPoint y: 472, endPoint x: 1067, endPoint y: 470, distance: 332.0
click at [1051, 472] on h3 "Identifying the Right Emotions for Your Brand" at bounding box center [947, 457] width 658 height 32
click at [1070, 470] on h3 "Identifying the Right Emotions for Your Brand" at bounding box center [947, 457] width 658 height 32
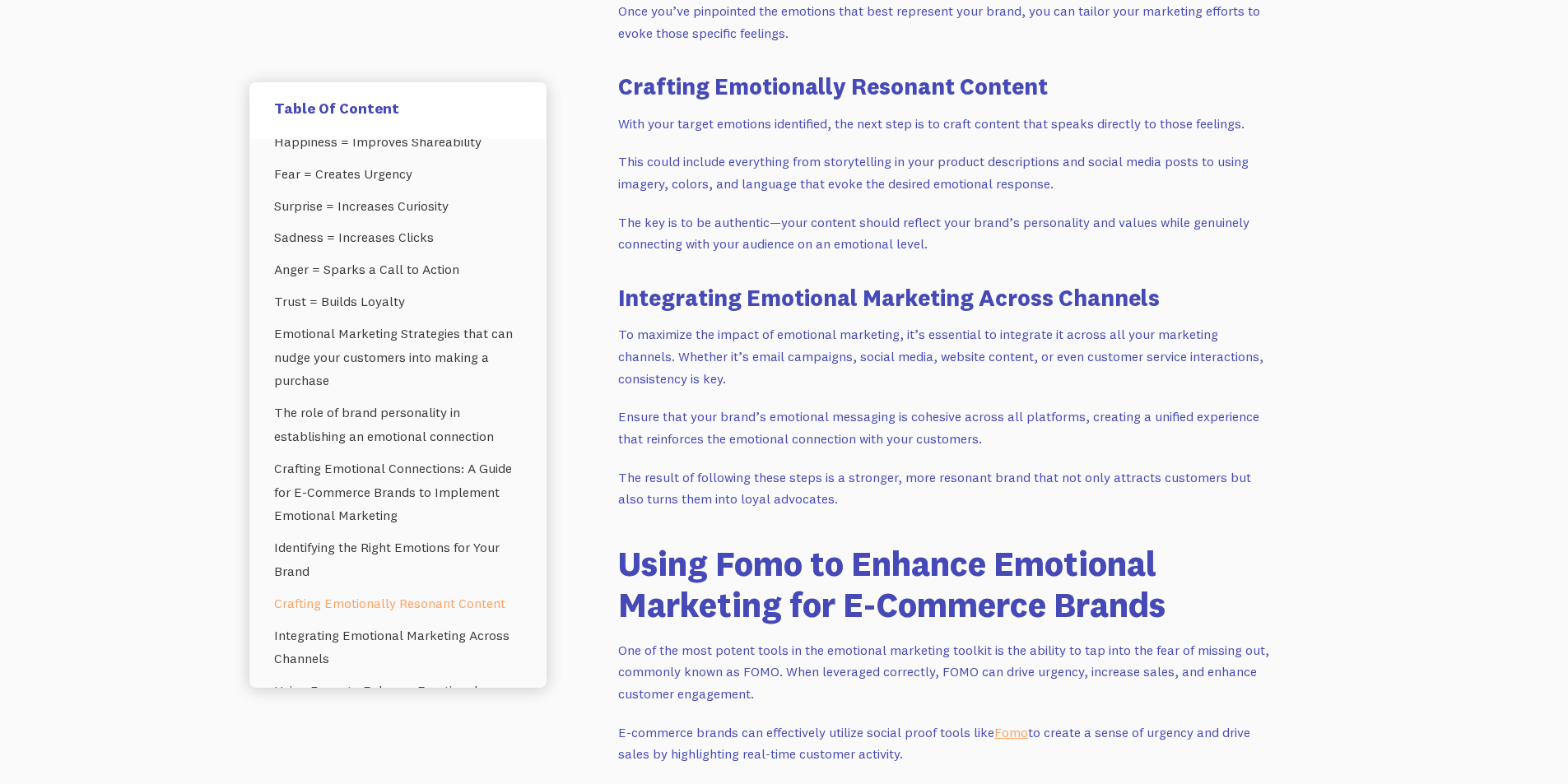
scroll to position [6661, 0]
